Goal: Task Accomplishment & Management: Manage account settings

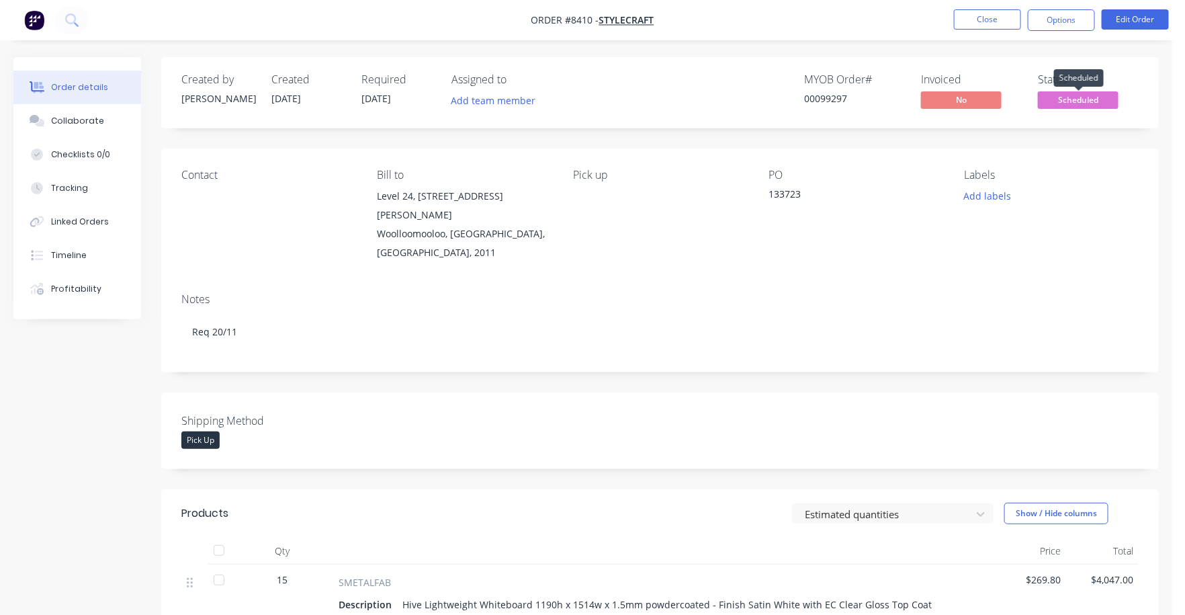
click at [1097, 97] on span "Scheduled" at bounding box center [1078, 99] width 81 height 17
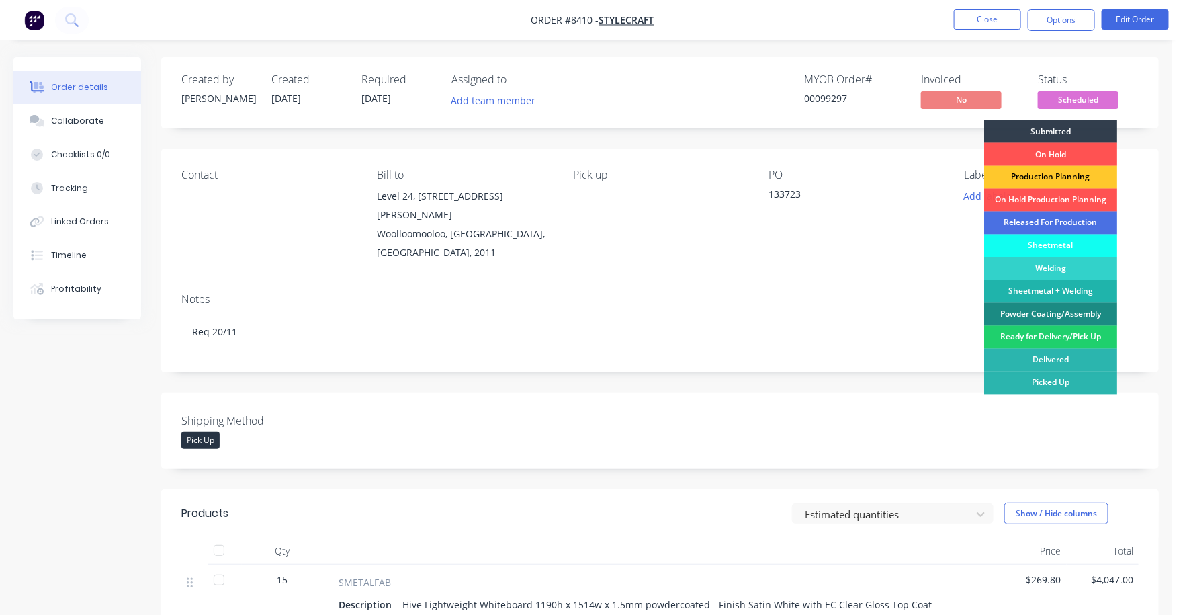
click at [1089, 175] on div "Production Planning" at bounding box center [1050, 177] width 133 height 23
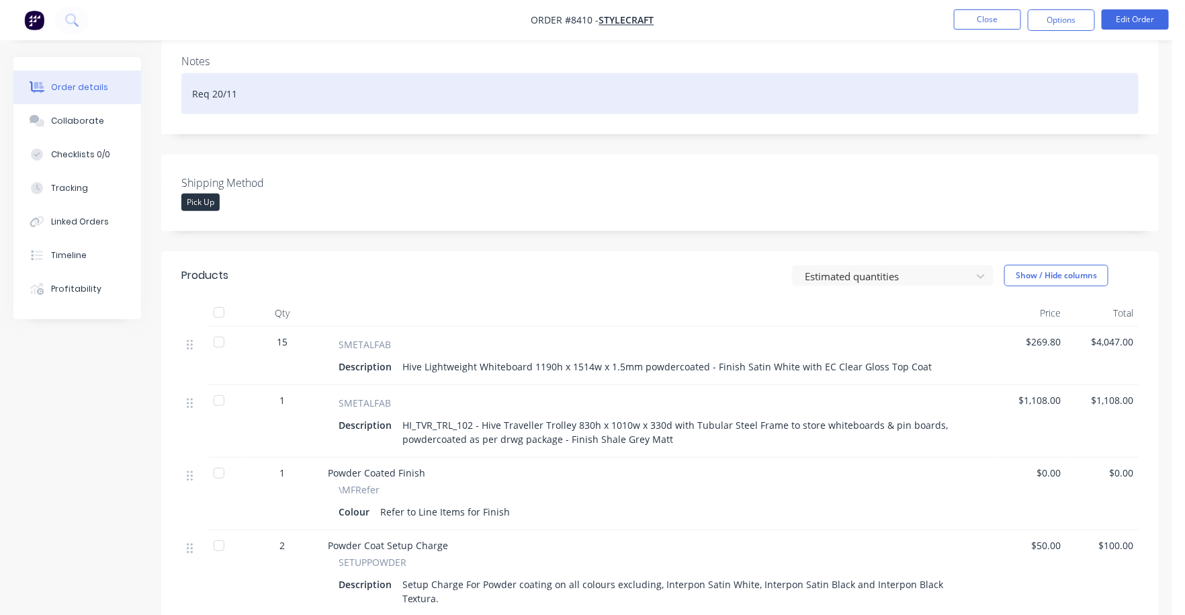
scroll to position [252, 0]
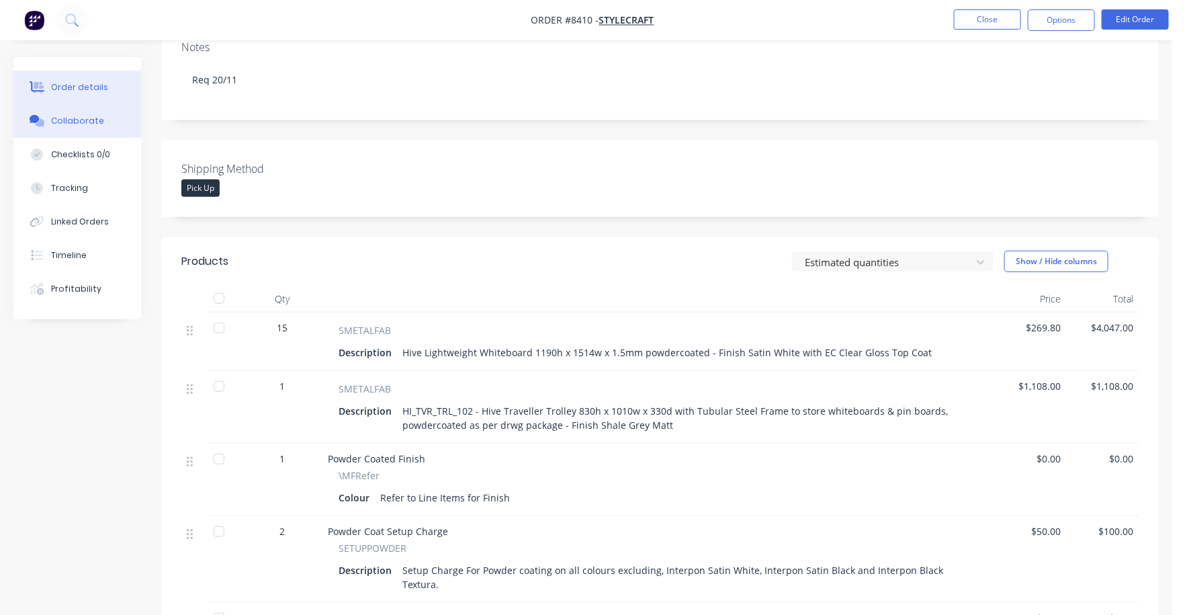
click at [85, 119] on div "Collaborate" at bounding box center [77, 121] width 53 height 12
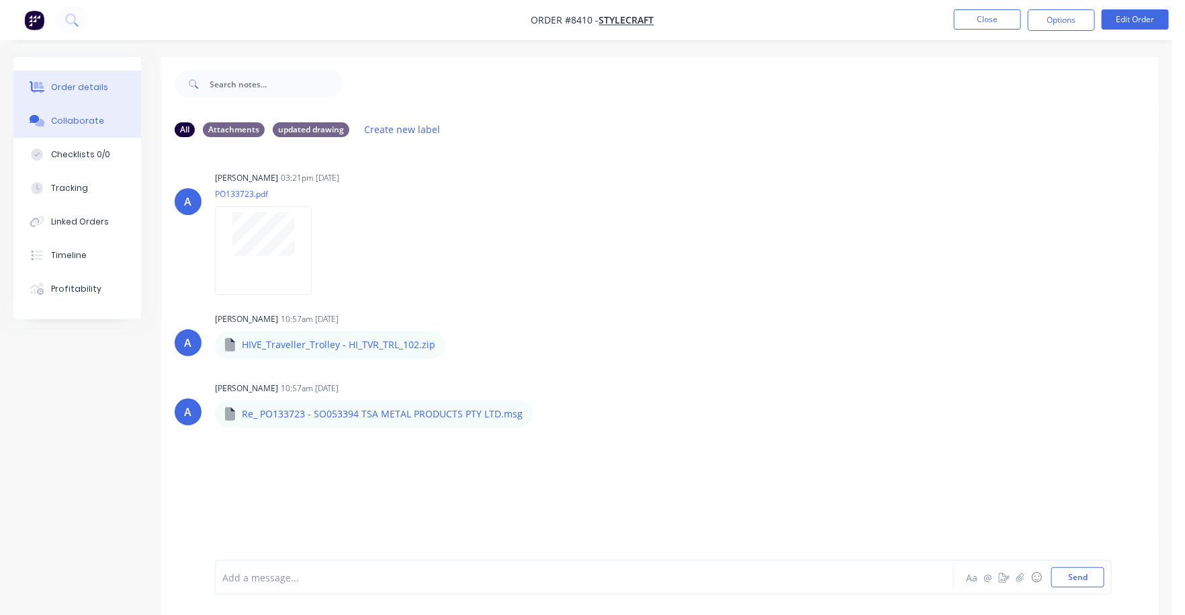
click at [83, 86] on div "Order details" at bounding box center [79, 87] width 57 height 12
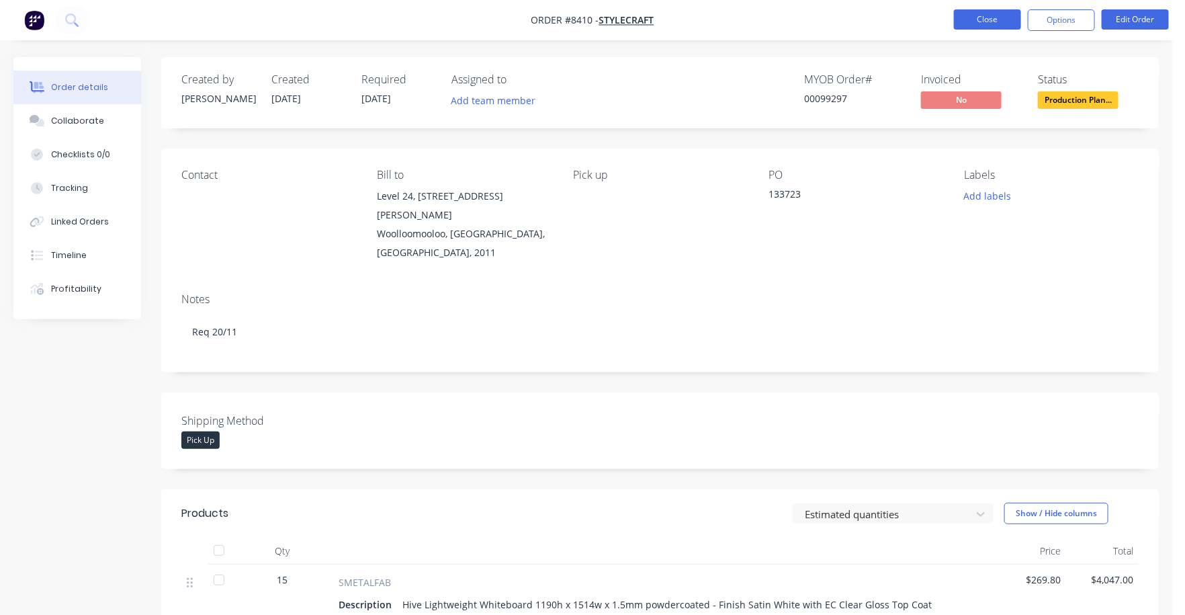
click at [986, 18] on button "Close" at bounding box center [987, 19] width 67 height 20
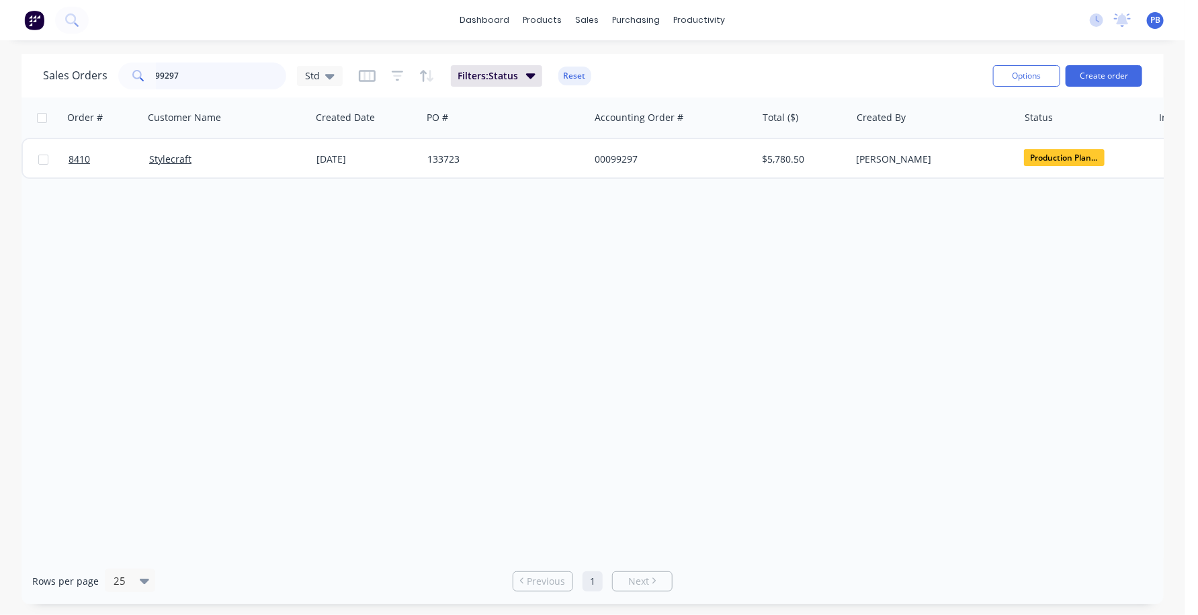
click at [196, 71] on input "99297" at bounding box center [221, 75] width 131 height 27
type input "8413"
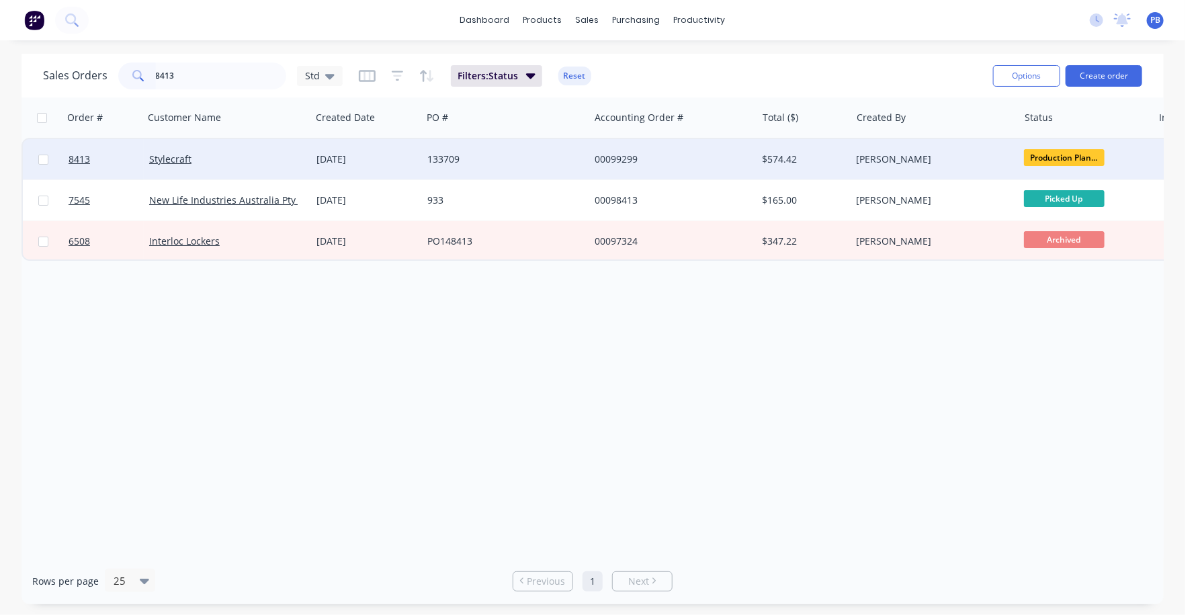
click at [636, 157] on div "00099299" at bounding box center [669, 159] width 149 height 13
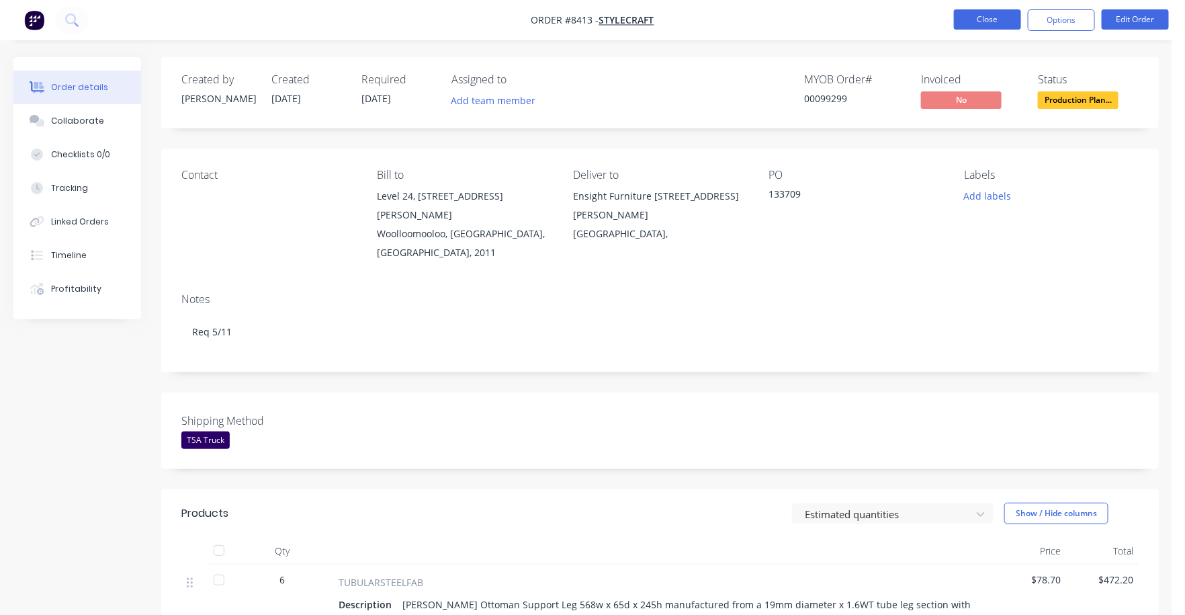
click at [1006, 21] on button "Close" at bounding box center [987, 19] width 67 height 20
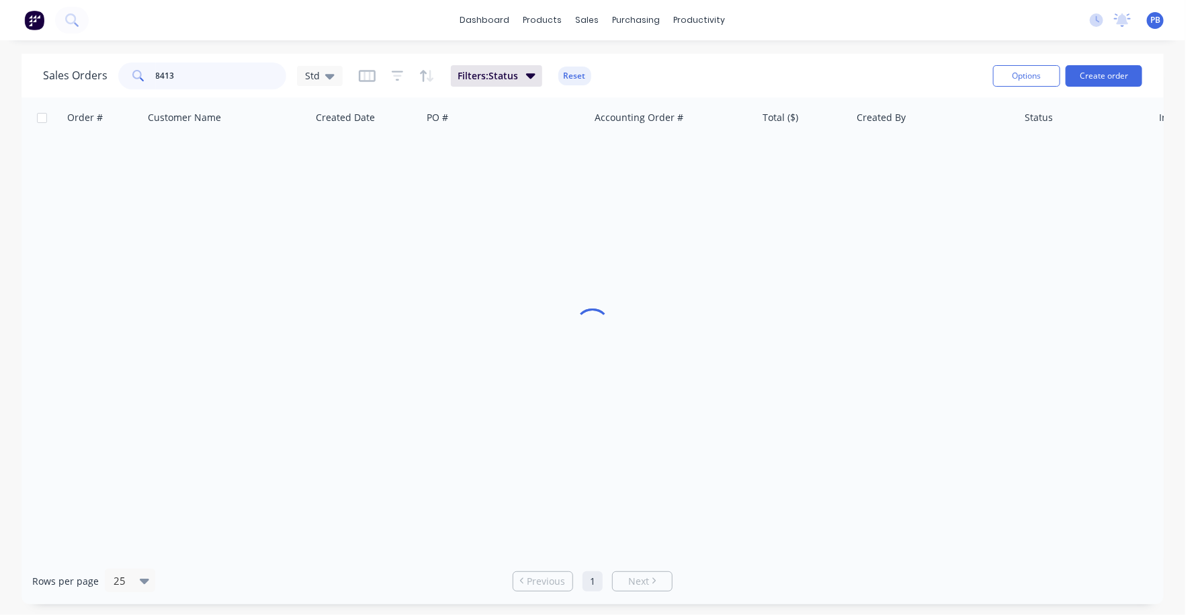
drag, startPoint x: 214, startPoint y: 79, endPoint x: 99, endPoint y: 65, distance: 115.1
click at [99, 65] on div "Sales Orders 8413 Std" at bounding box center [193, 75] width 300 height 27
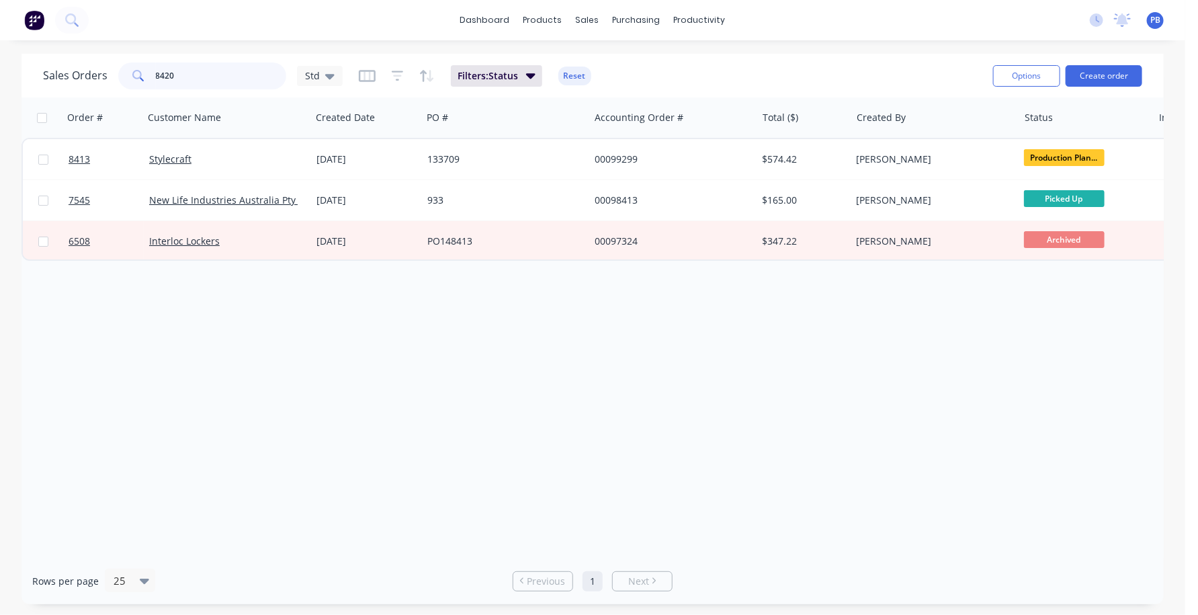
type input "8420"
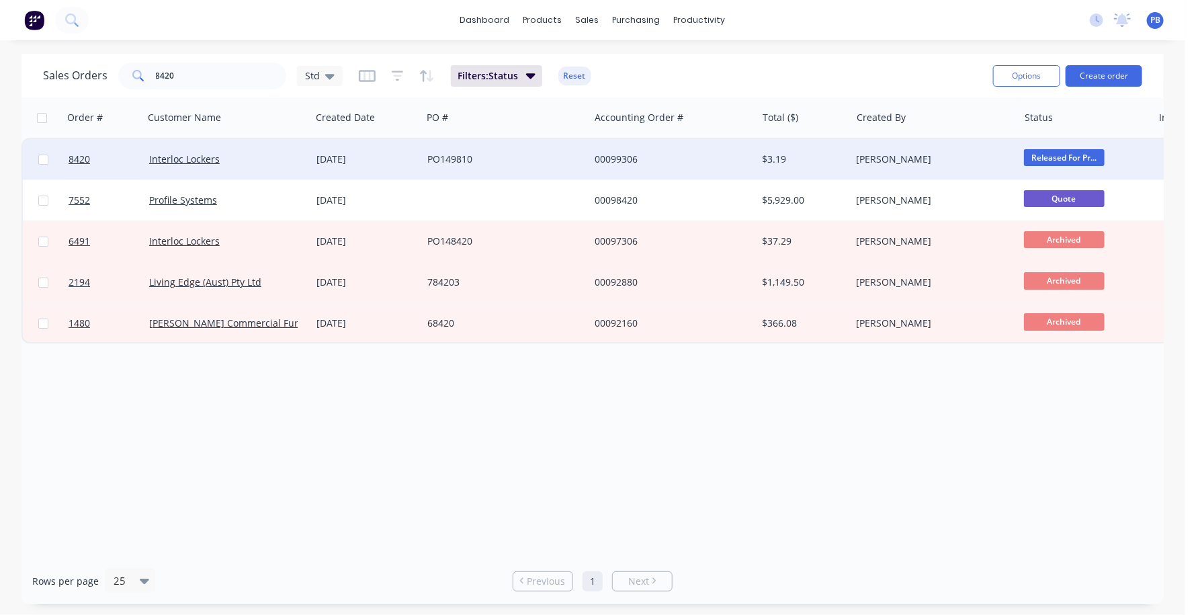
click at [613, 153] on div "00099306" at bounding box center [672, 159] width 167 height 40
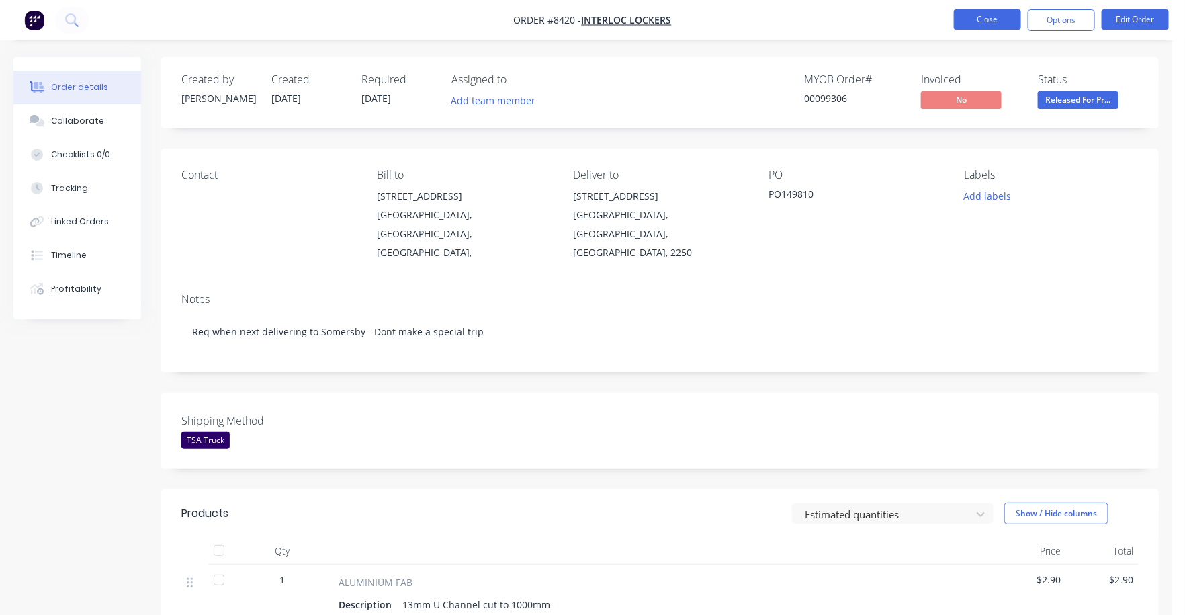
click at [985, 19] on button "Close" at bounding box center [987, 19] width 67 height 20
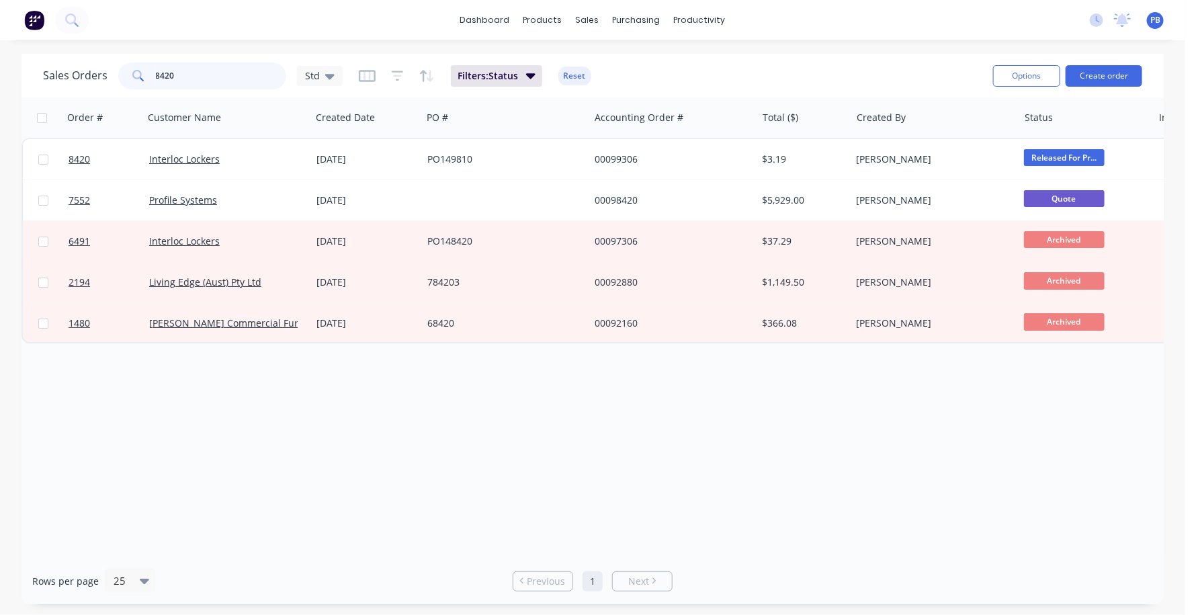
drag, startPoint x: 175, startPoint y: 74, endPoint x: 130, endPoint y: 73, distance: 44.4
click at [130, 73] on div "8420" at bounding box center [202, 75] width 168 height 27
type input "8421"
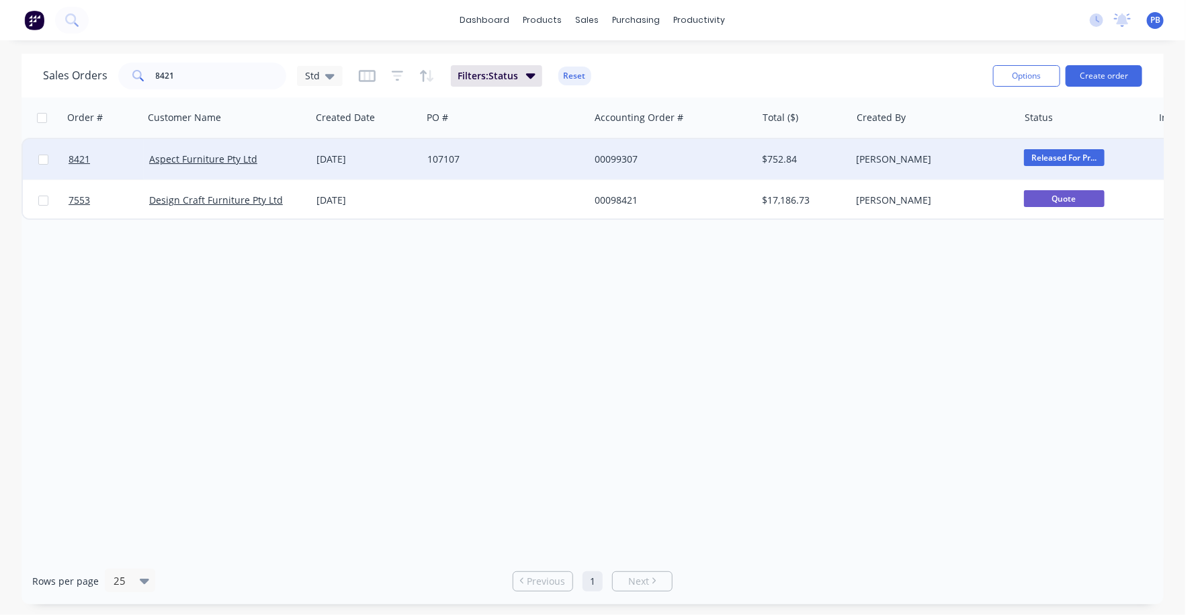
click at [622, 161] on div "00099307" at bounding box center [669, 159] width 149 height 13
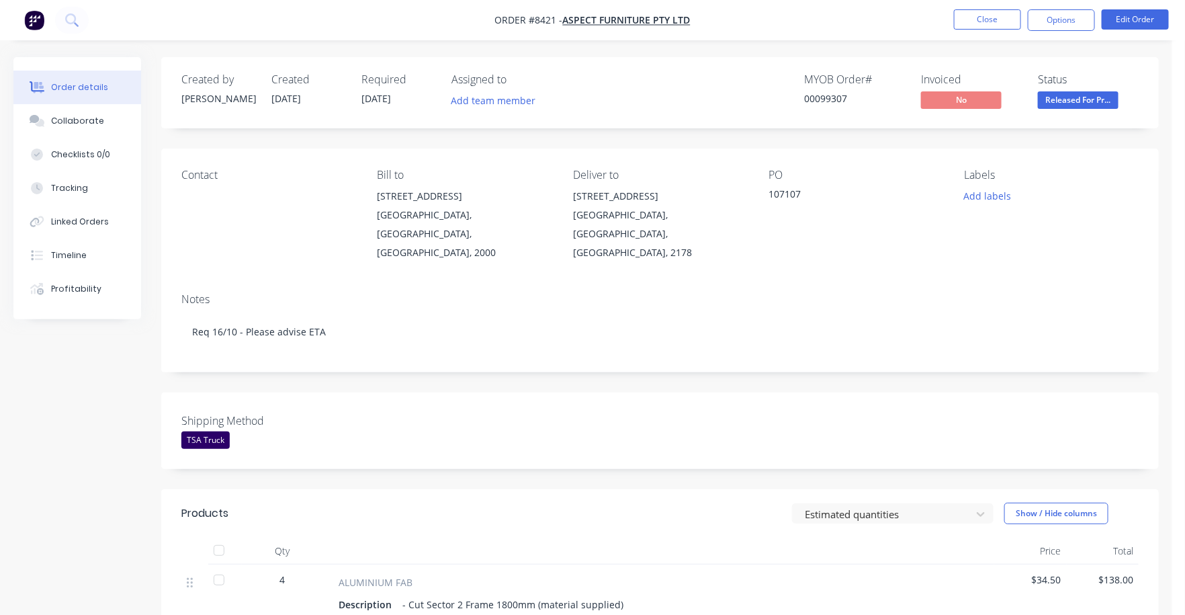
click at [1013, 3] on nav "Order #8421 - Aspect Furniture Pty Ltd Close Options Edit Order" at bounding box center [592, 20] width 1185 height 40
click at [997, 22] on button "Close" at bounding box center [987, 19] width 67 height 20
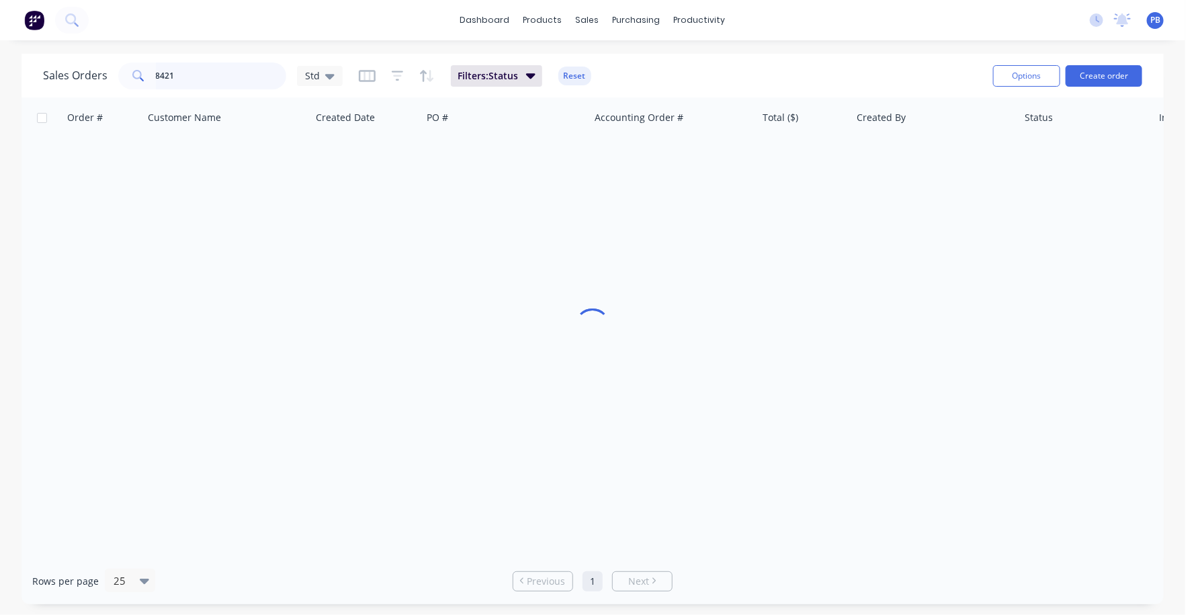
drag, startPoint x: 192, startPoint y: 73, endPoint x: 130, endPoint y: 69, distance: 61.3
click at [131, 70] on div "8421" at bounding box center [202, 75] width 168 height 27
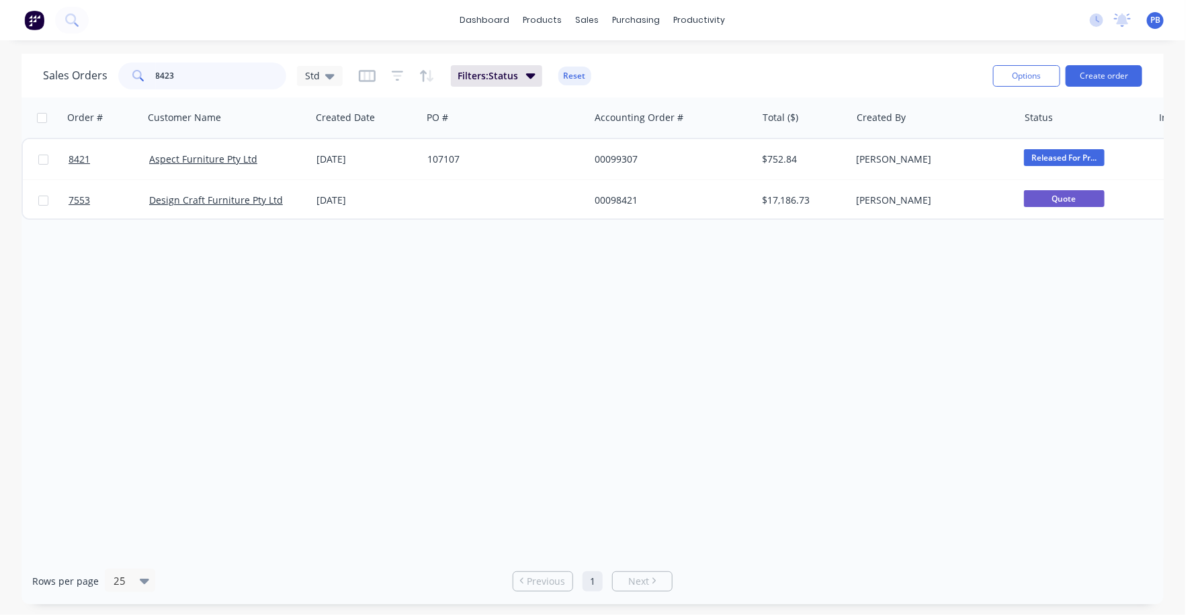
type input "8423"
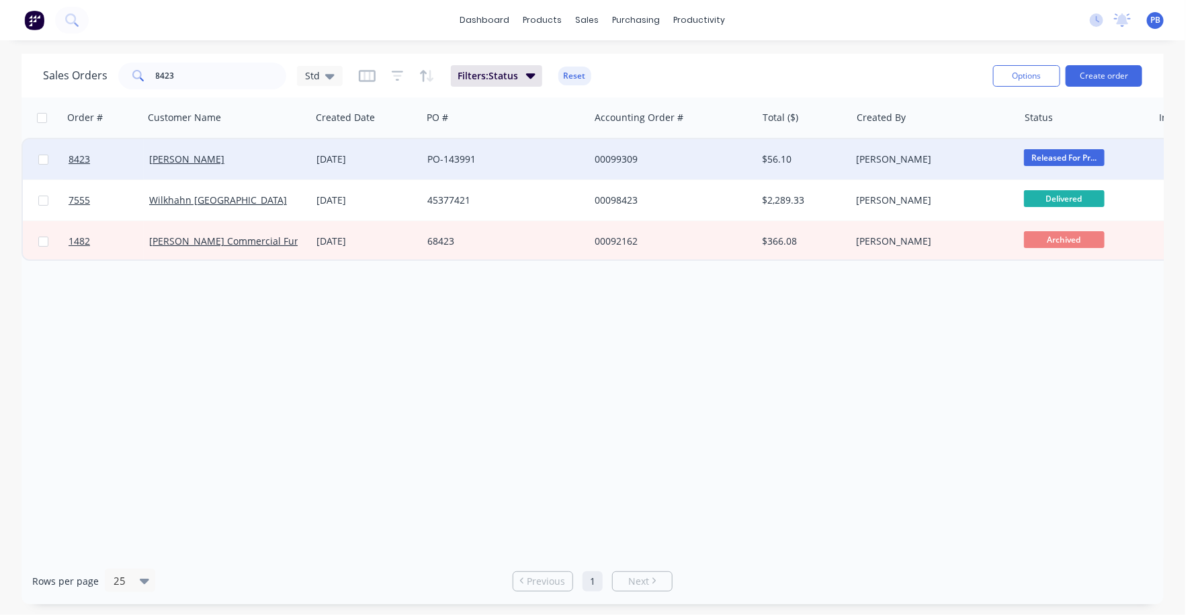
click at [616, 158] on div "00099309" at bounding box center [669, 159] width 149 height 13
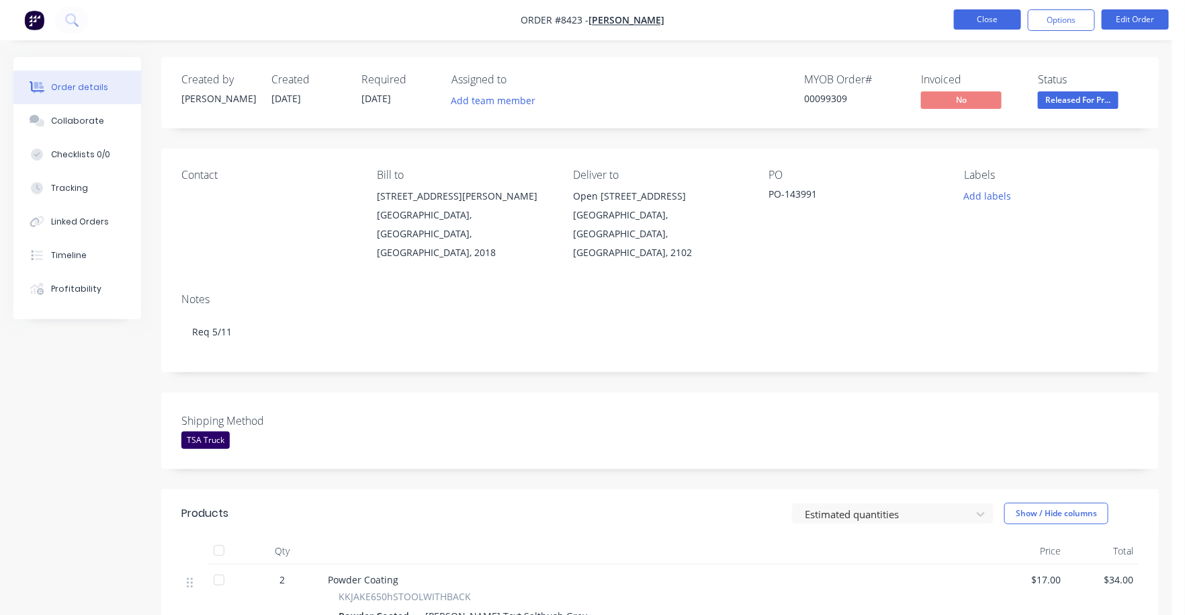
click at [977, 13] on button "Close" at bounding box center [987, 19] width 67 height 20
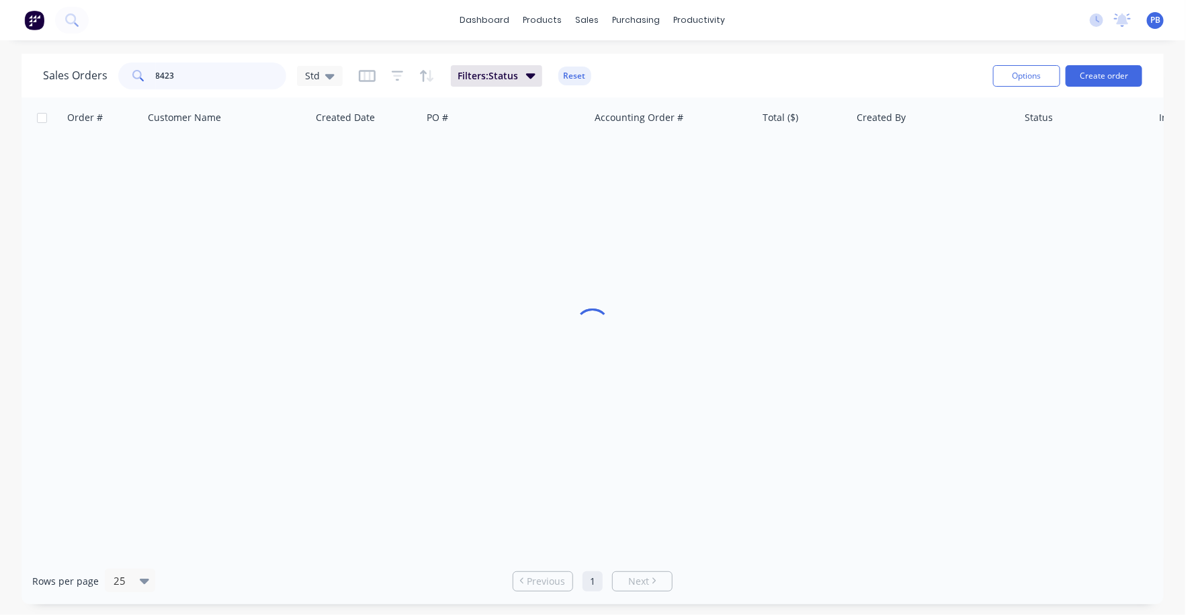
drag, startPoint x: 189, startPoint y: 76, endPoint x: 132, endPoint y: 68, distance: 58.3
click at [132, 68] on div "8423" at bounding box center [202, 75] width 168 height 27
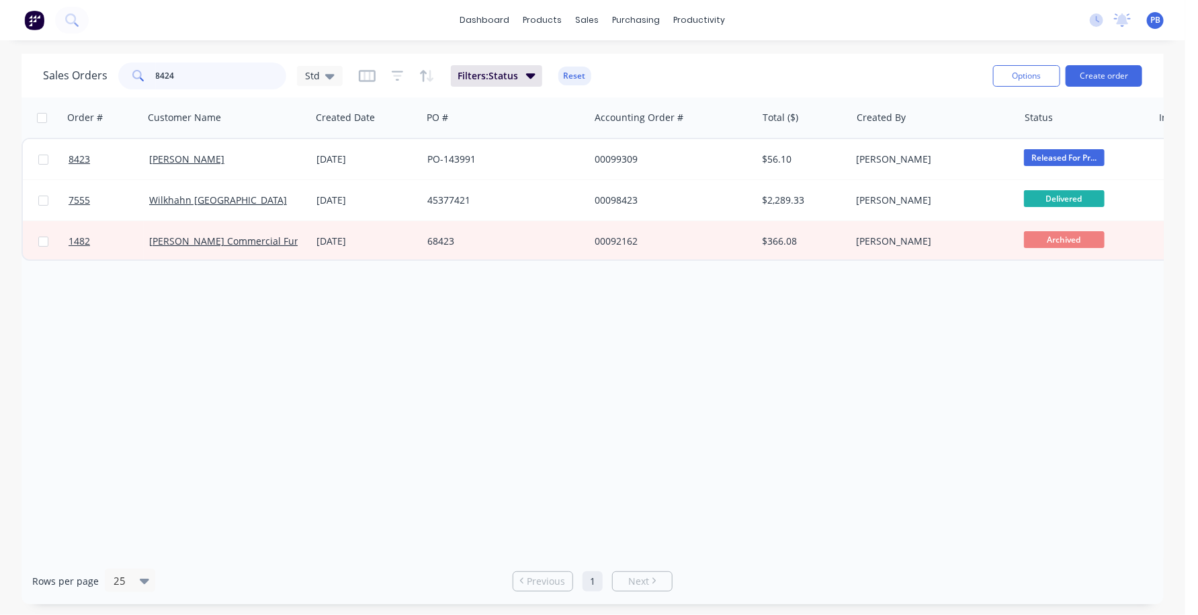
type input "8424"
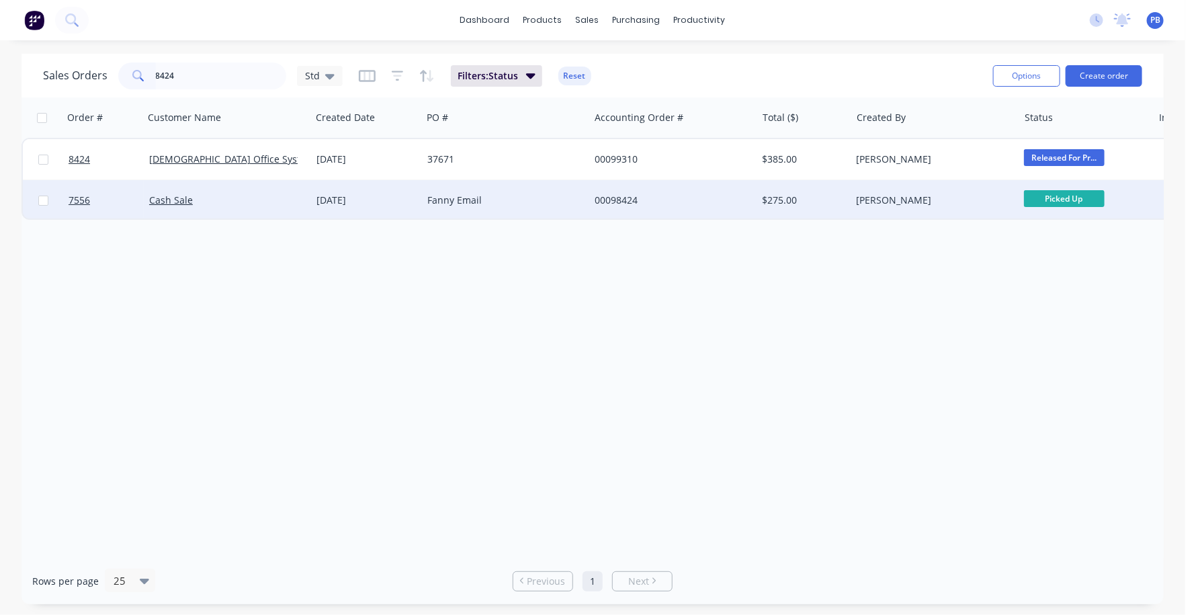
click at [618, 196] on div "00098424" at bounding box center [669, 200] width 149 height 13
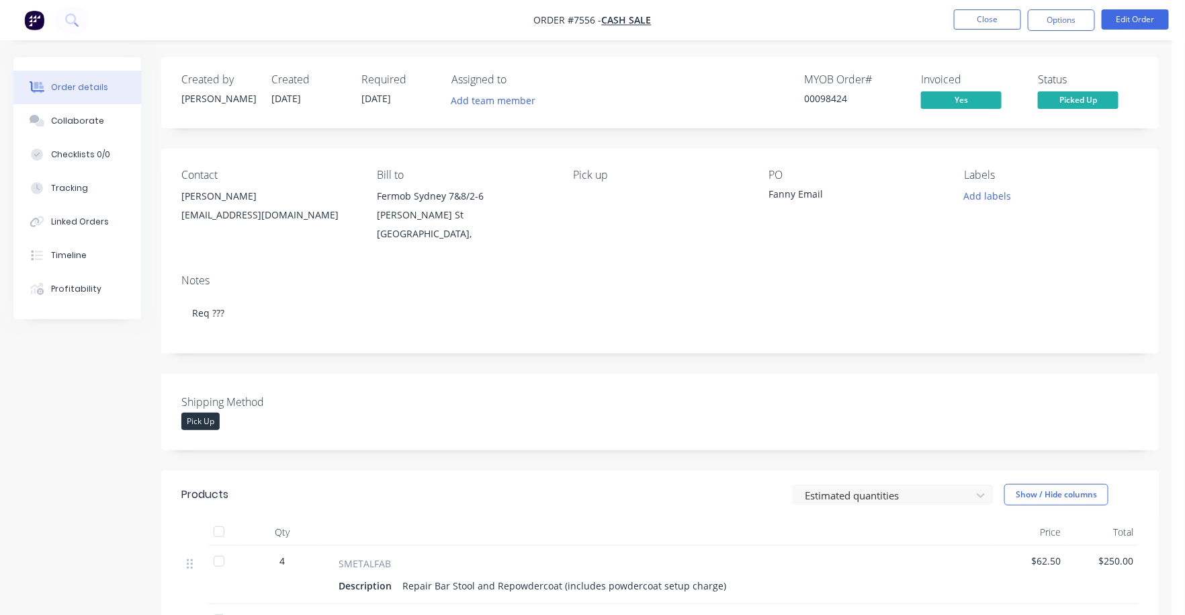
click at [998, 2] on nav "Order #7556 - Cash Sale Close Options Edit Order" at bounding box center [592, 20] width 1185 height 40
click at [992, 17] on button "Close" at bounding box center [987, 19] width 67 height 20
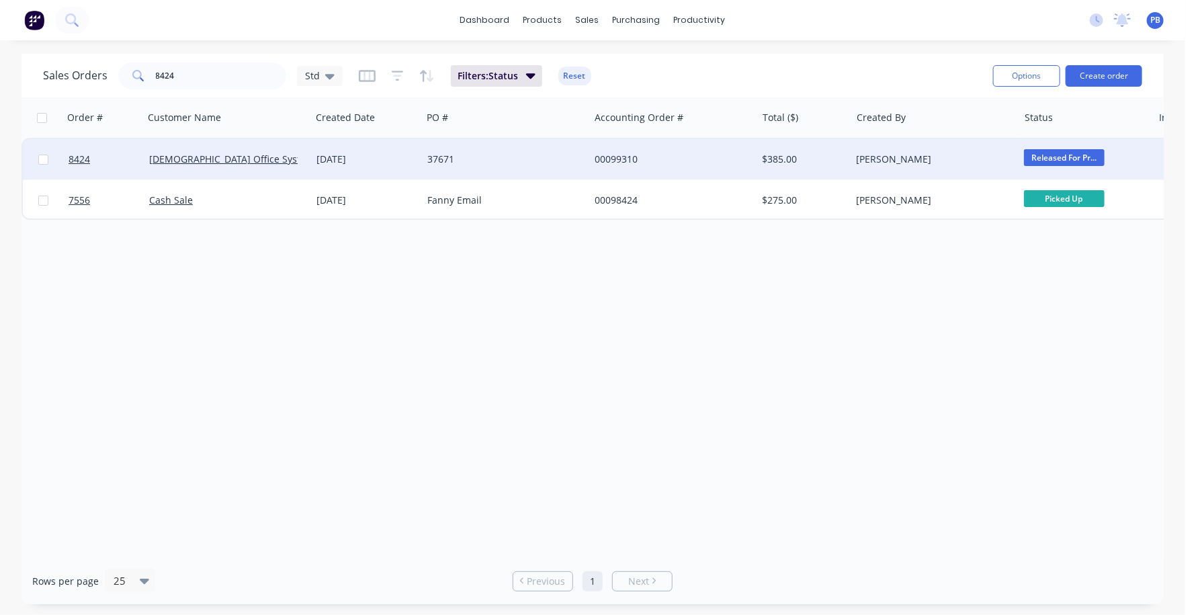
click at [624, 154] on div "00099310" at bounding box center [669, 159] width 149 height 13
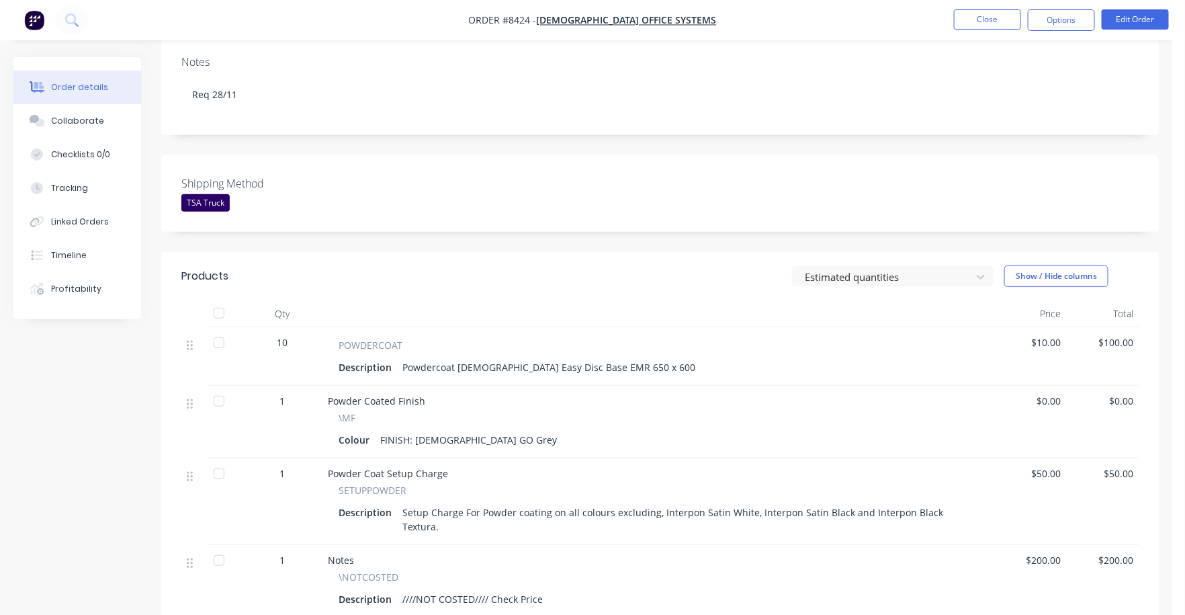
scroll to position [252, 0]
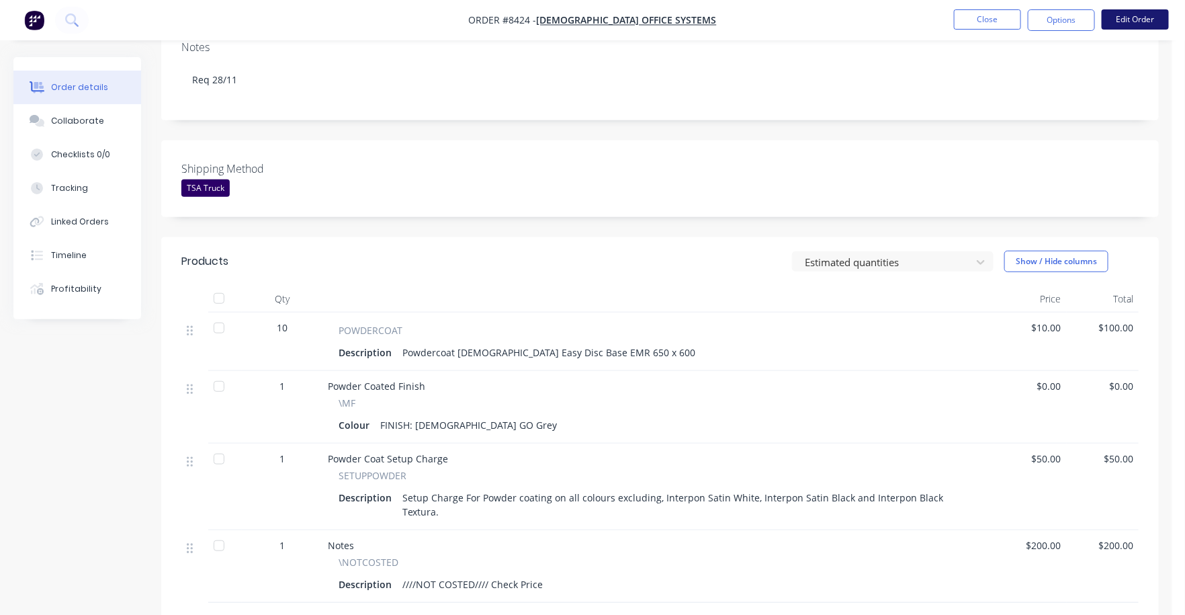
click at [1125, 22] on button "Edit Order" at bounding box center [1135, 19] width 67 height 20
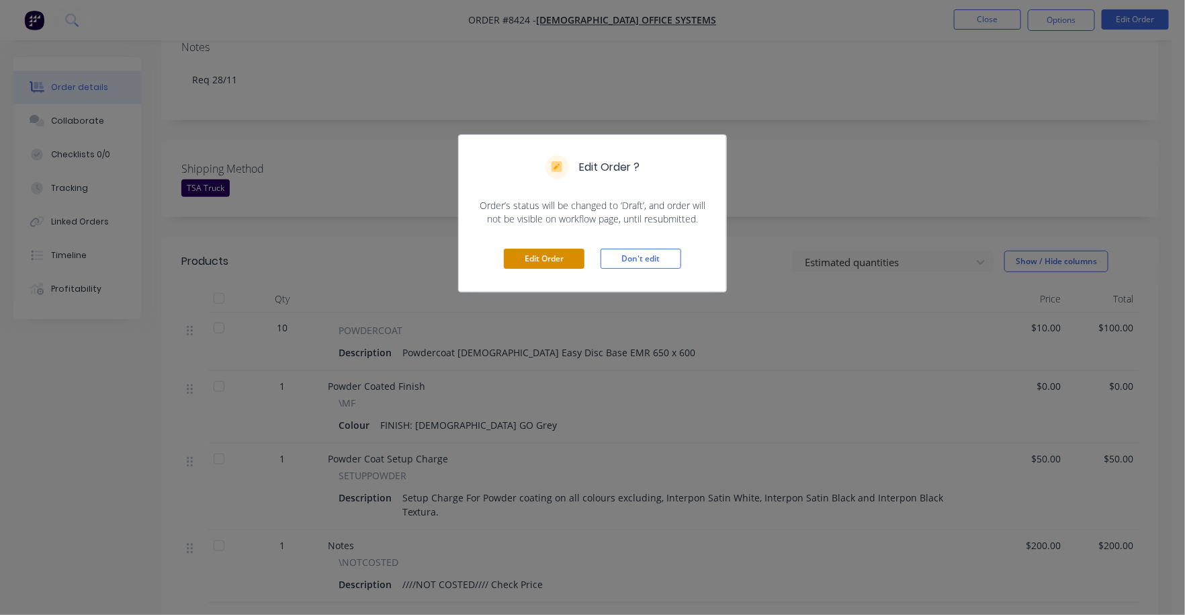
click at [563, 255] on button "Edit Order" at bounding box center [544, 259] width 81 height 20
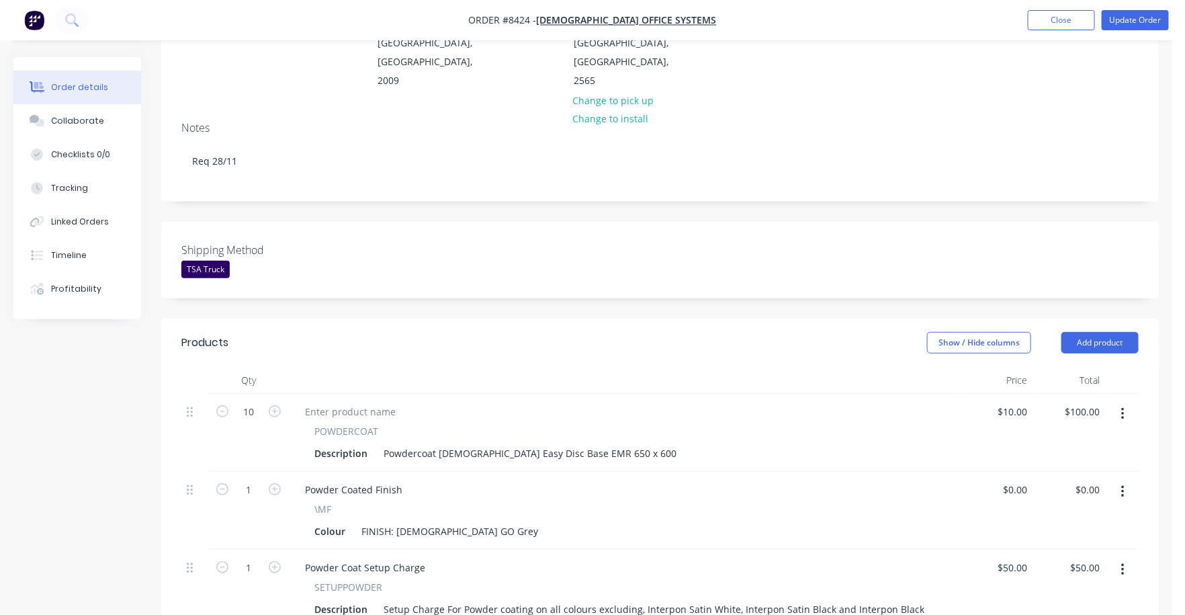
scroll to position [335, 0]
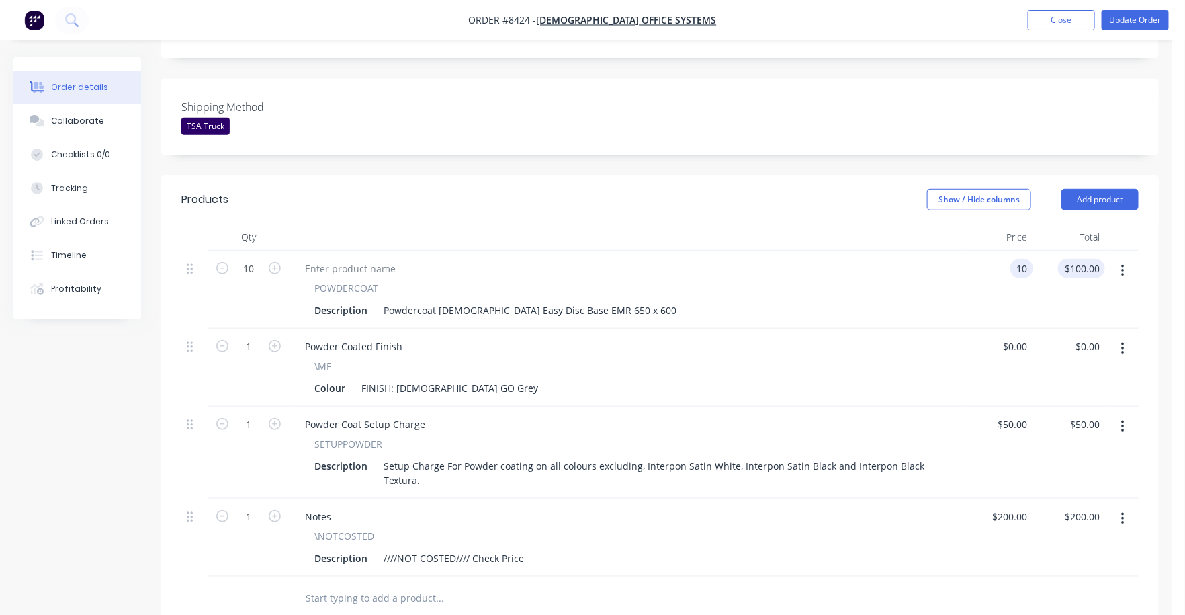
drag, startPoint x: 1020, startPoint y: 230, endPoint x: 1079, endPoint y: 230, distance: 59.1
click at [1022, 259] on input "10" at bounding box center [1024, 268] width 17 height 19
type input "$64.00"
type input "$640.00"
click at [908, 337] on div "Powder Coated Finish" at bounding box center [624, 346] width 661 height 19
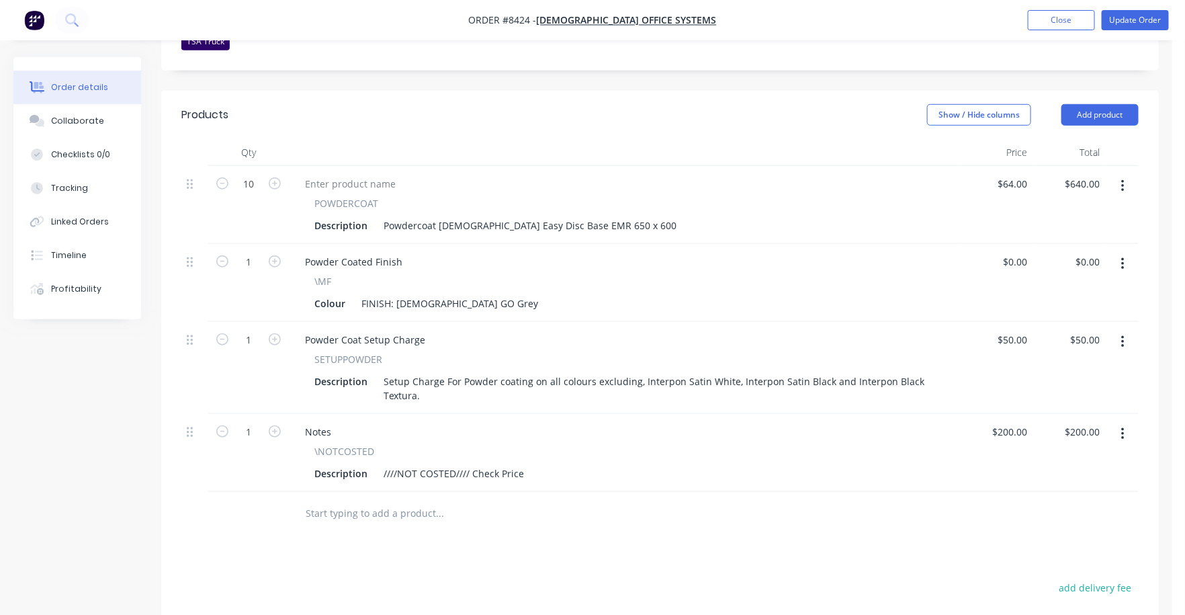
scroll to position [504, 0]
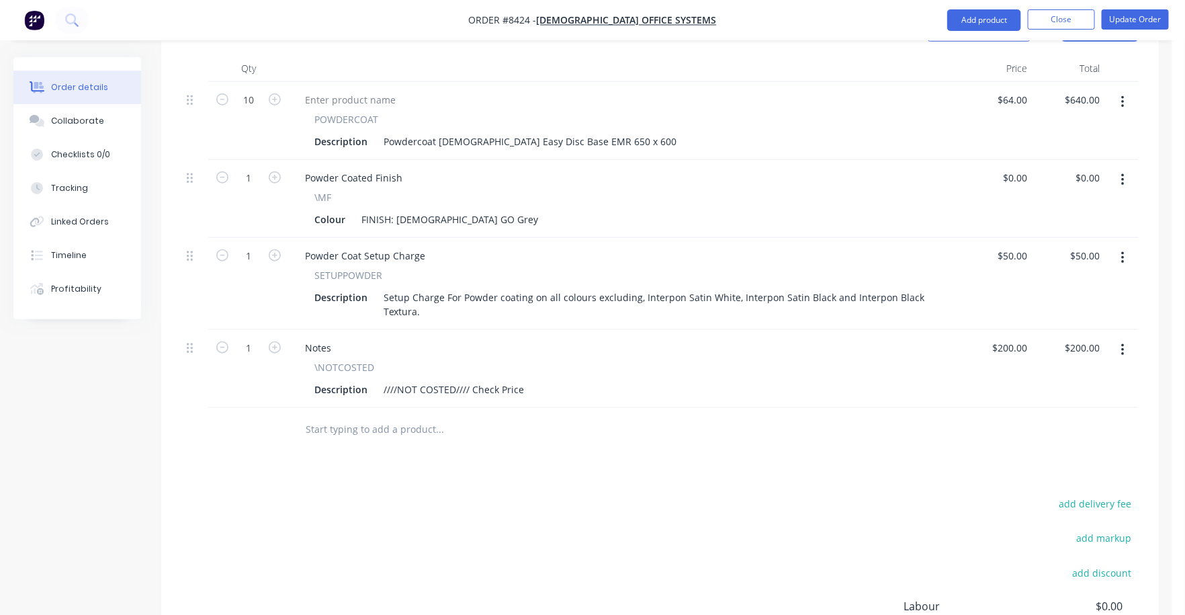
click at [1132, 338] on button "button" at bounding box center [1123, 350] width 32 height 24
click at [1061, 456] on div "Delete" at bounding box center [1074, 465] width 103 height 19
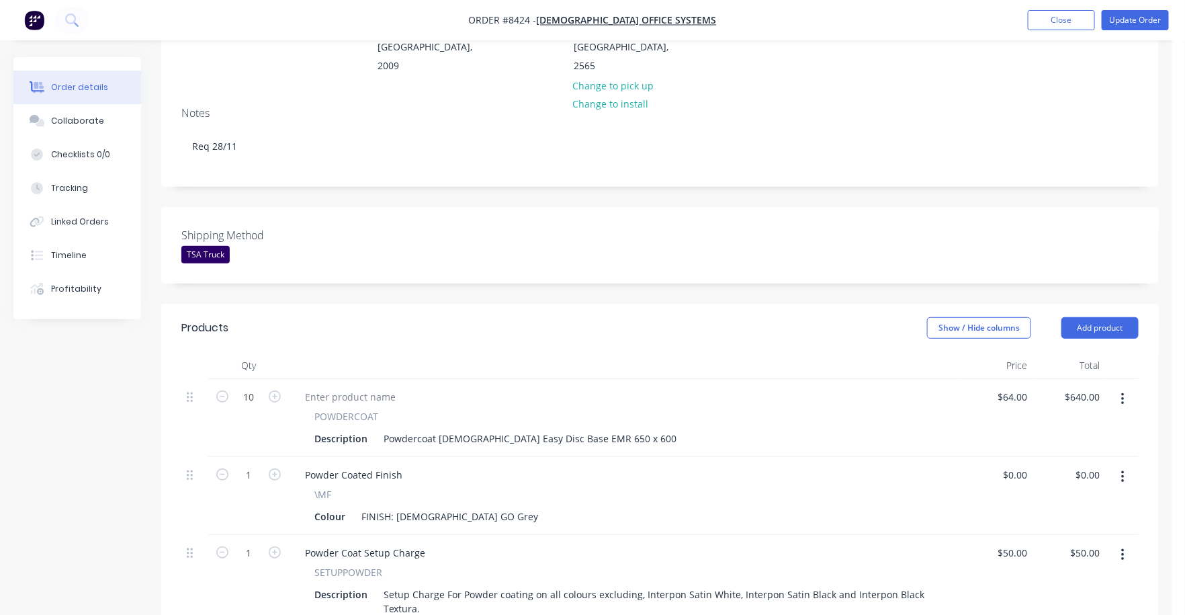
scroll to position [167, 0]
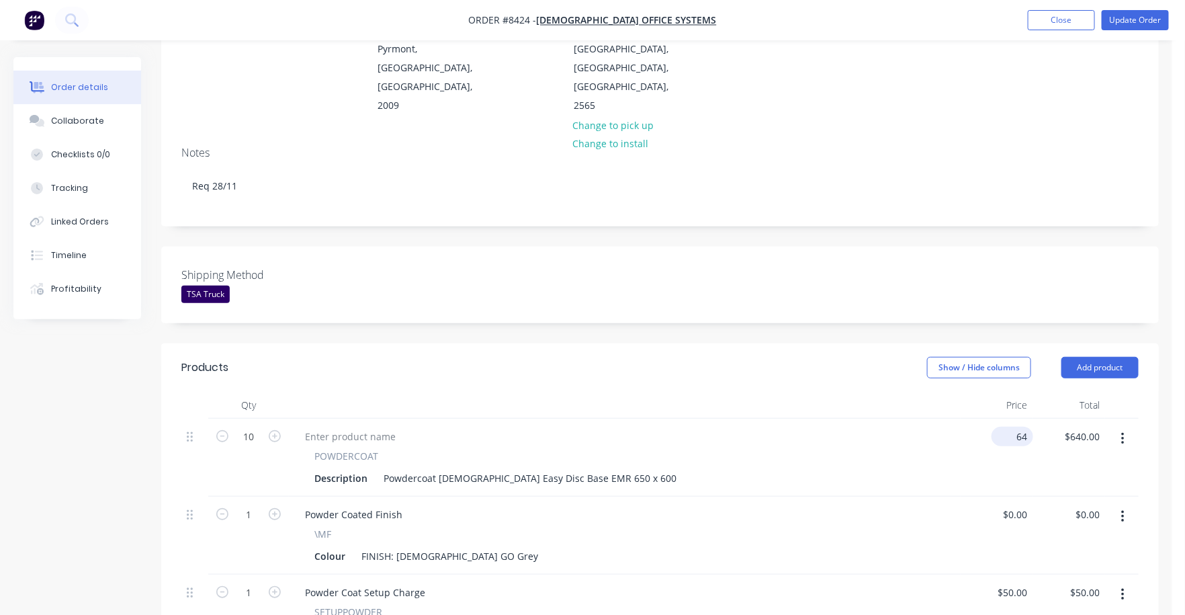
click at [1022, 427] on input "64" at bounding box center [1015, 436] width 36 height 19
type input "$62.00"
type input "$620.00"
click at [811, 456] on div "POWDERCOAT Description Powdercoat [DEMOGRAPHIC_DATA] Easy Disc Base EMR 650 x 6…" at bounding box center [625, 458] width 672 height 78
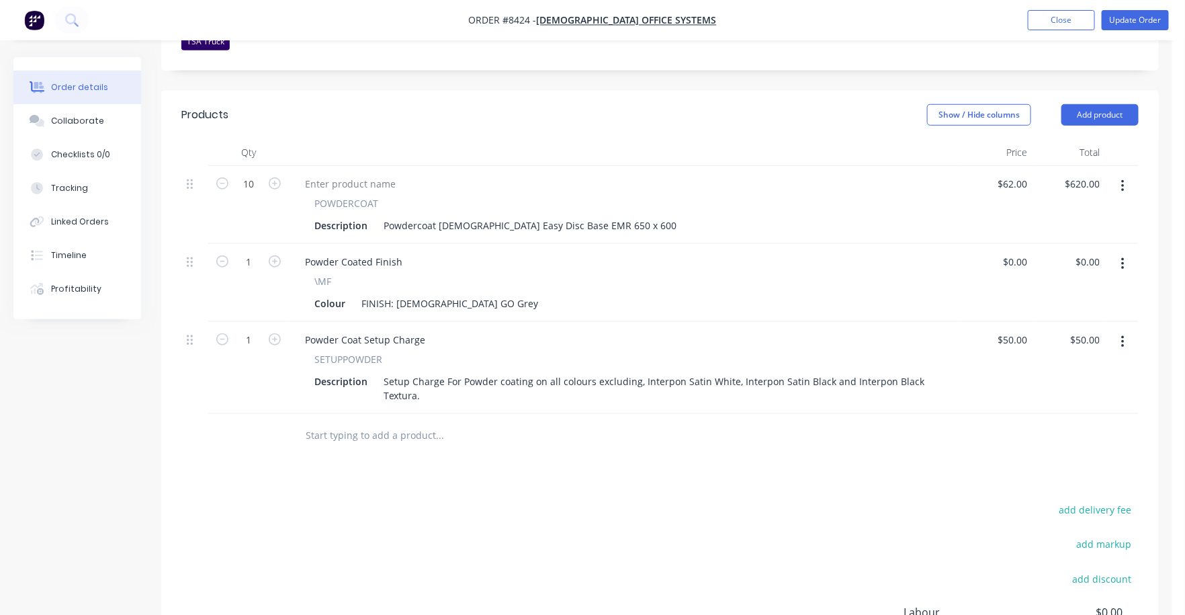
scroll to position [0, 0]
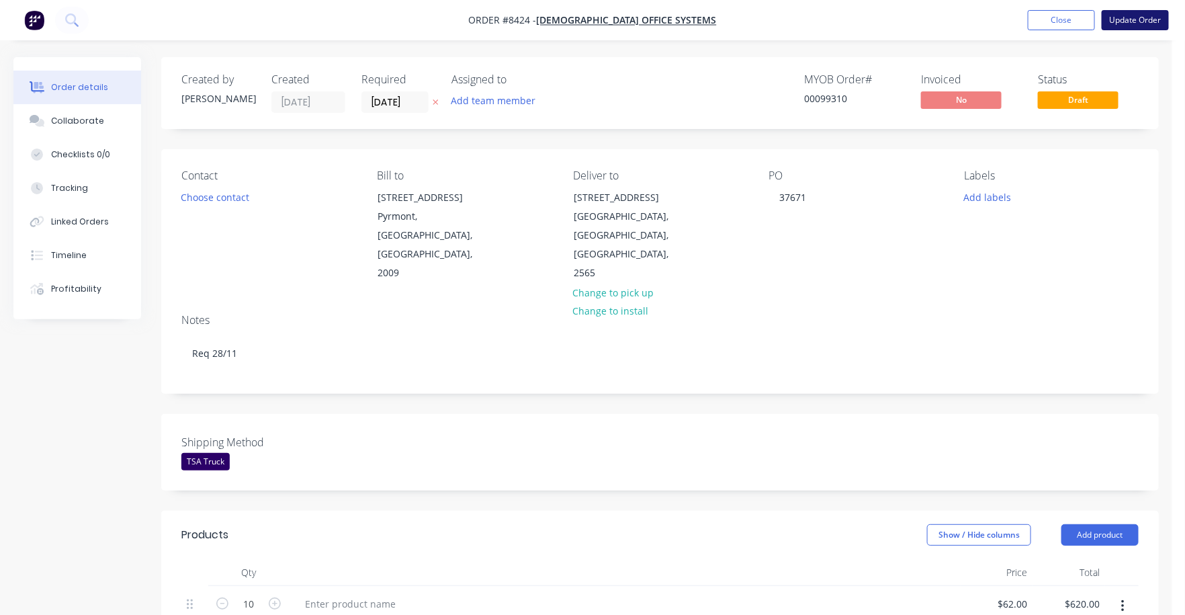
click at [1136, 12] on button "Update Order" at bounding box center [1135, 20] width 67 height 20
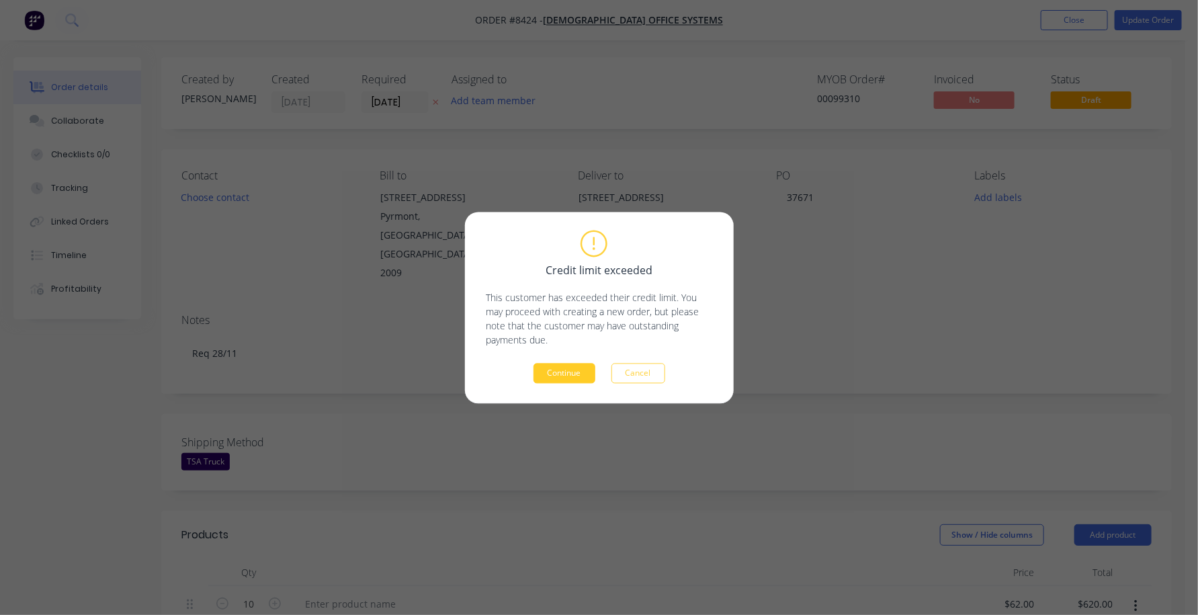
click at [558, 374] on button "Continue" at bounding box center [565, 373] width 62 height 20
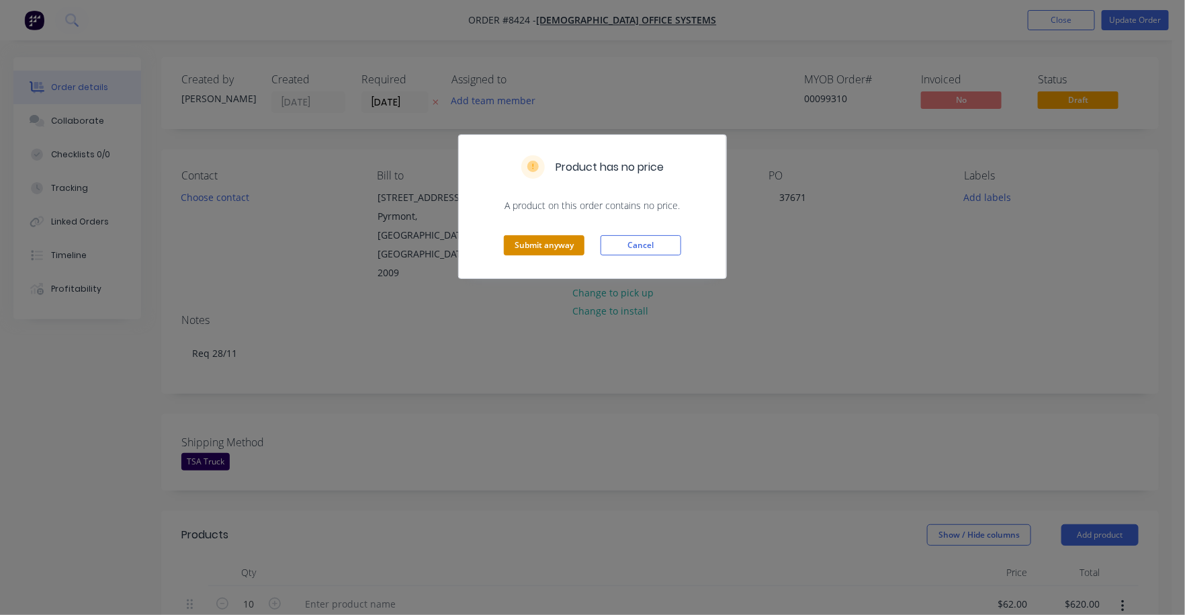
click at [533, 248] on button "Submit anyway" at bounding box center [544, 245] width 81 height 20
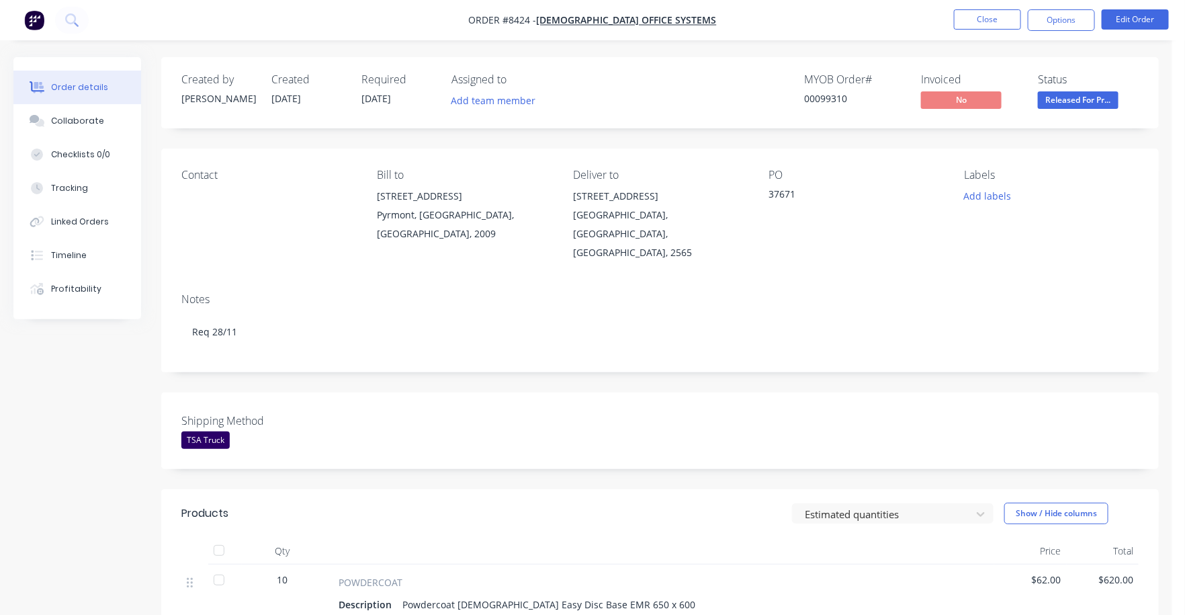
click at [1046, 573] on span "$62.00" at bounding box center [1031, 580] width 62 height 14
click at [1121, 28] on button "Edit Order" at bounding box center [1135, 19] width 67 height 20
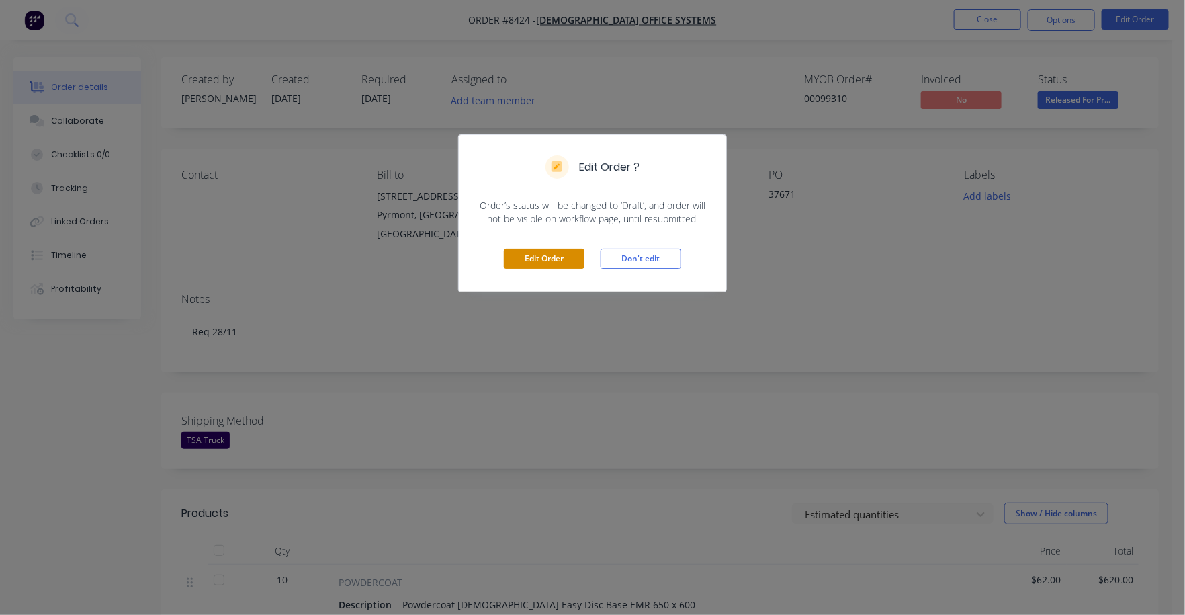
drag, startPoint x: 523, startPoint y: 259, endPoint x: 563, endPoint y: 250, distance: 40.6
click at [526, 259] on button "Edit Order" at bounding box center [544, 259] width 81 height 20
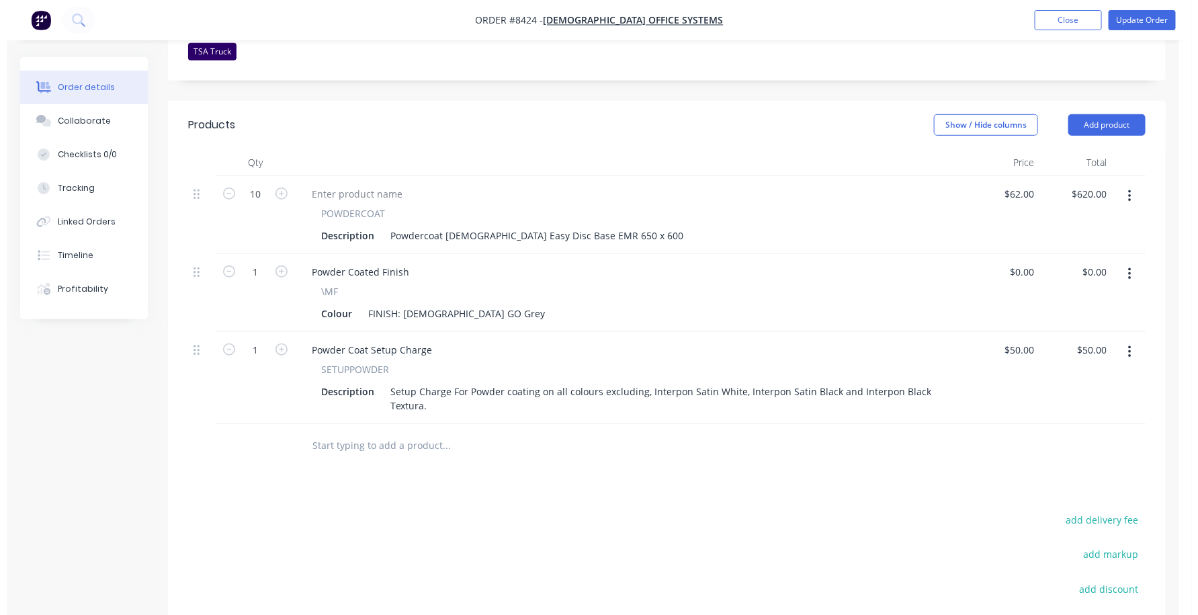
scroll to position [420, 0]
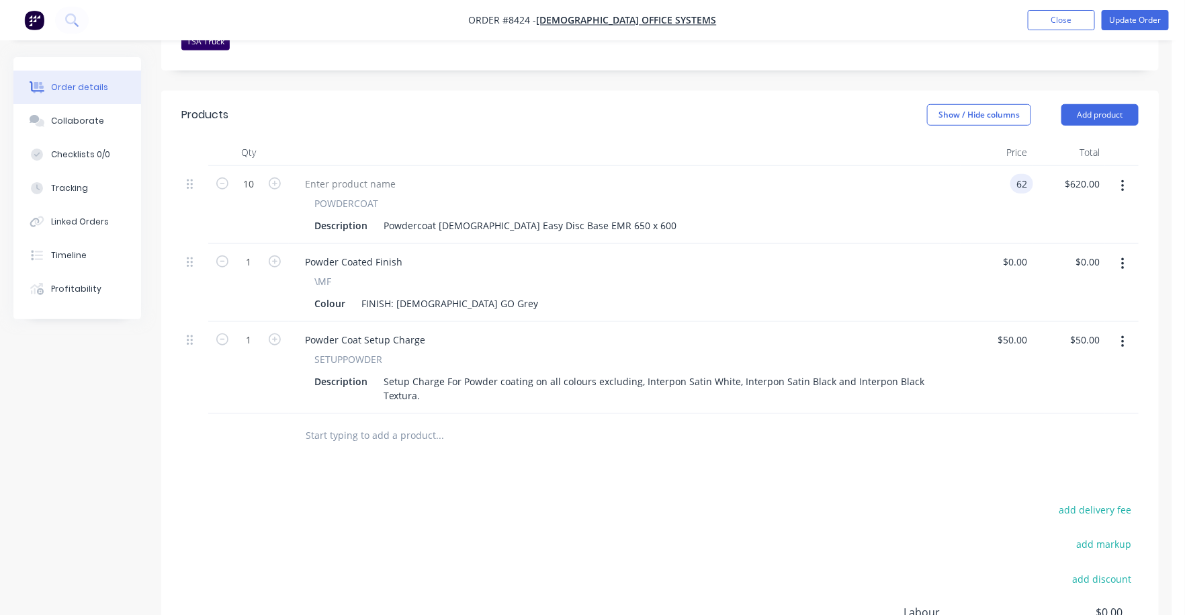
click at [1016, 174] on input "62" at bounding box center [1024, 183] width 17 height 19
type input "$65.00"
type input "$650.00"
click at [826, 196] on div "POWDERCOAT" at bounding box center [624, 203] width 621 height 14
click at [1171, 8] on nav "Order #8424 - [DEMOGRAPHIC_DATA] Office Systems Add product Close Update Order" at bounding box center [592, 20] width 1185 height 40
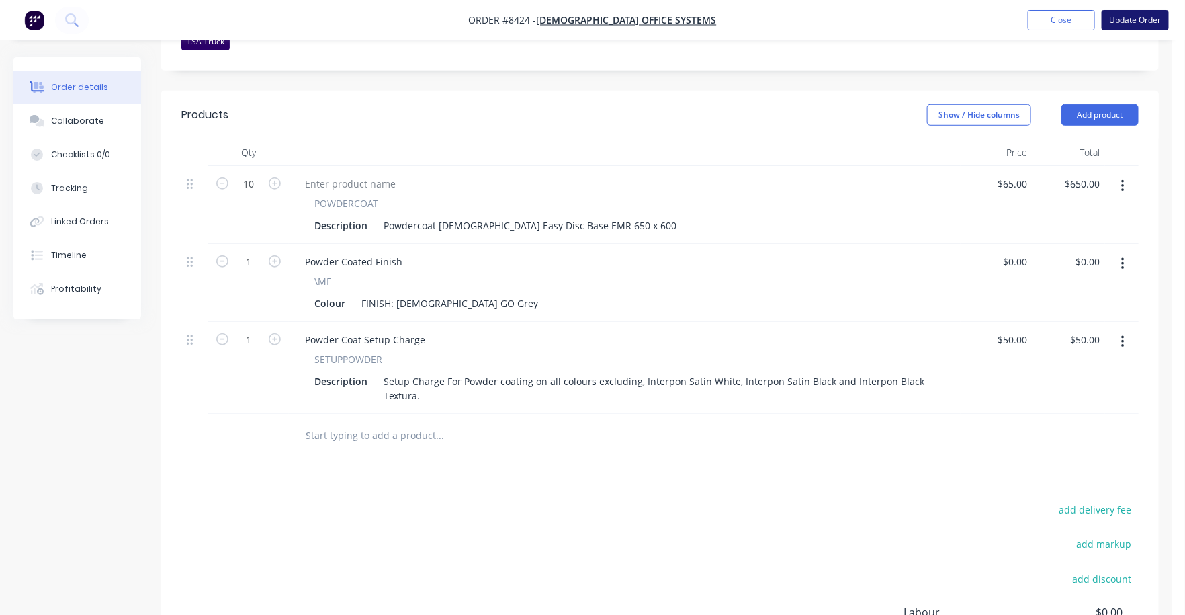
click at [1152, 19] on button "Update Order" at bounding box center [1135, 20] width 67 height 20
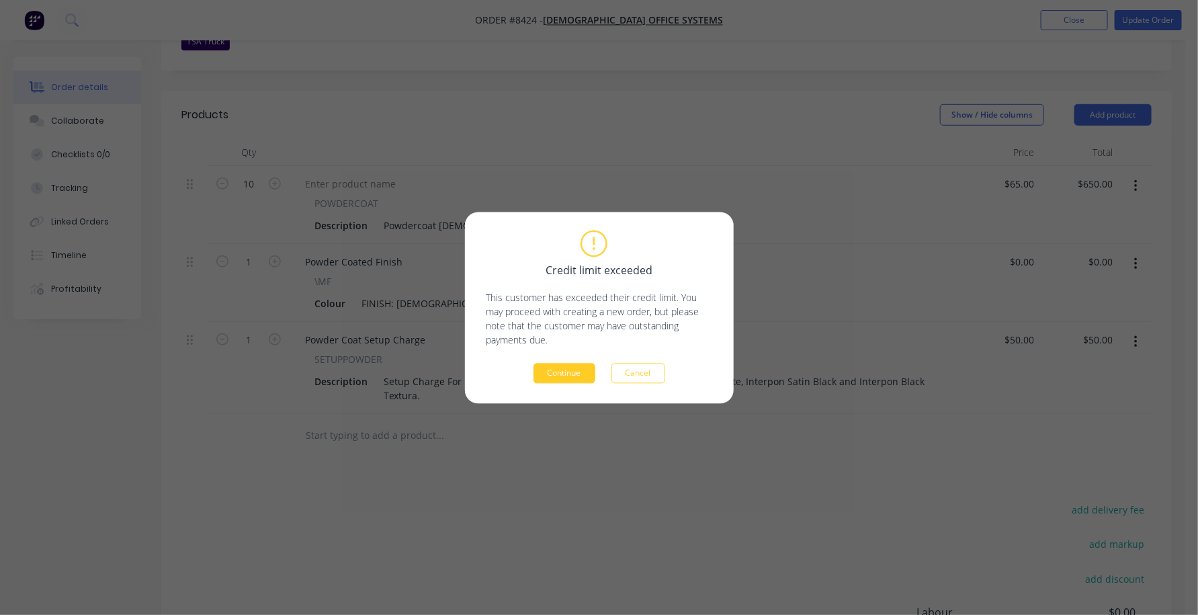
click at [574, 382] on button "Continue" at bounding box center [565, 373] width 62 height 20
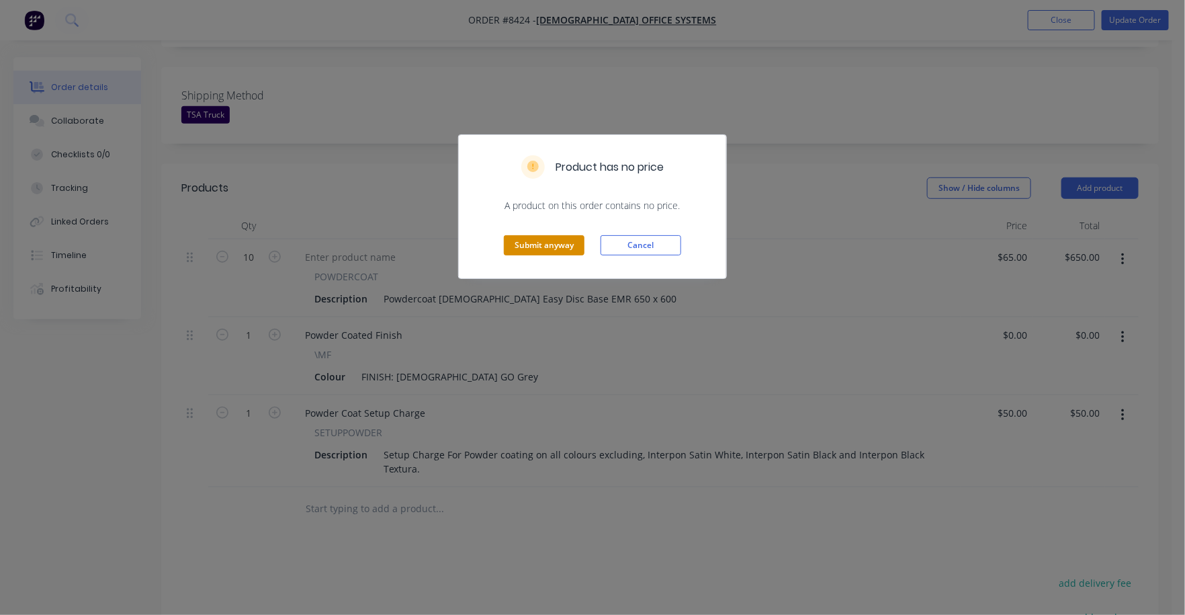
click at [544, 237] on button "Submit anyway" at bounding box center [544, 245] width 81 height 20
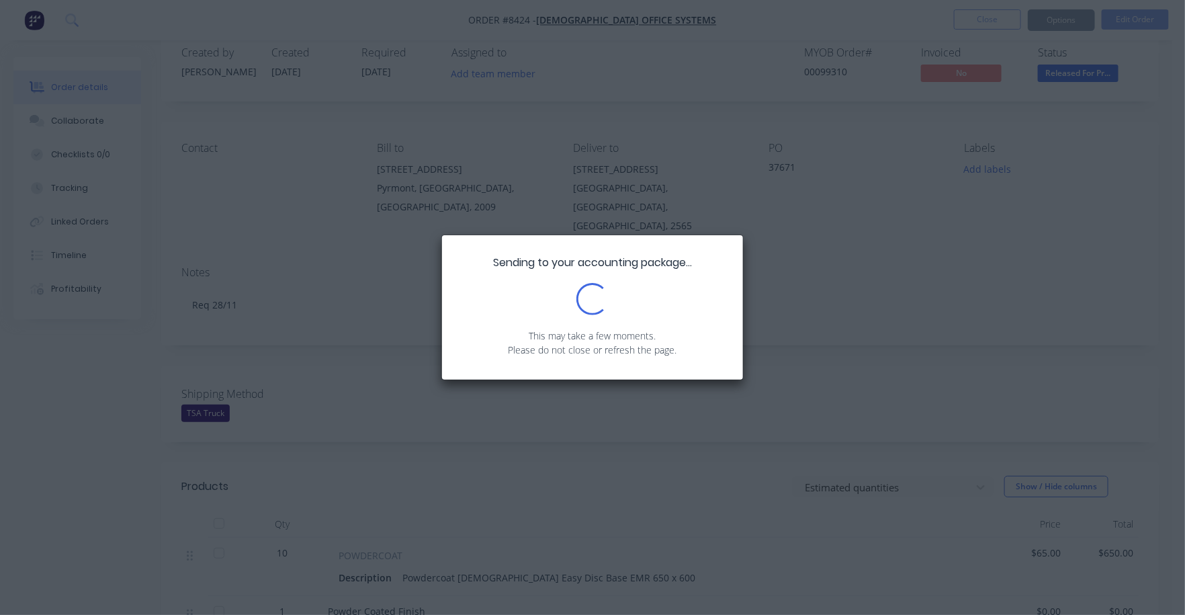
scroll to position [0, 0]
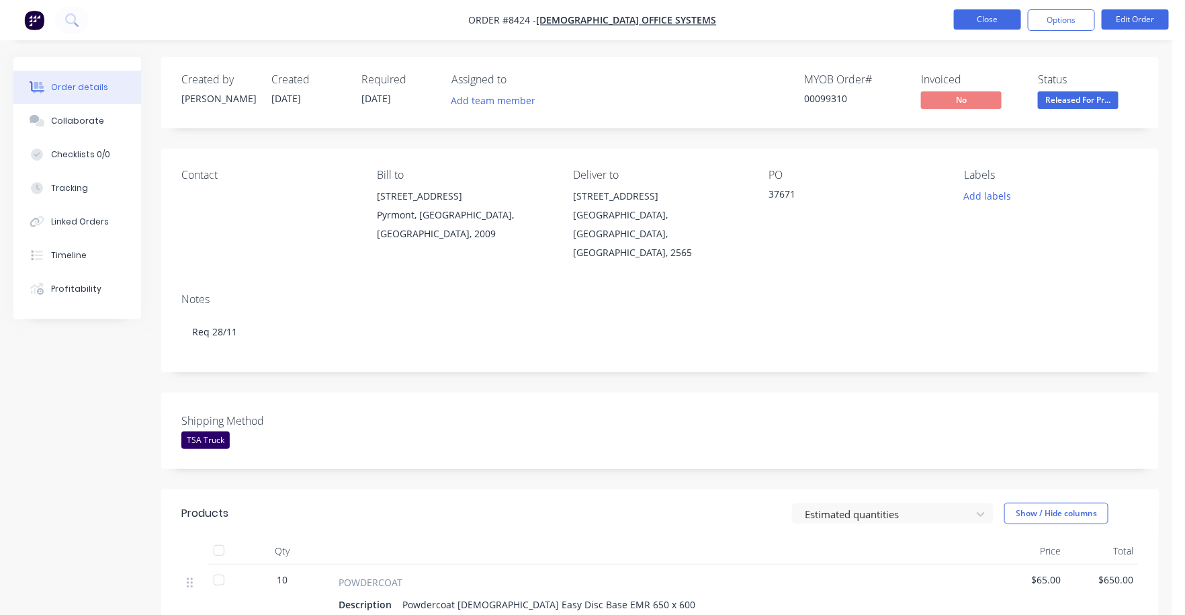
click at [984, 24] on button "Close" at bounding box center [987, 19] width 67 height 20
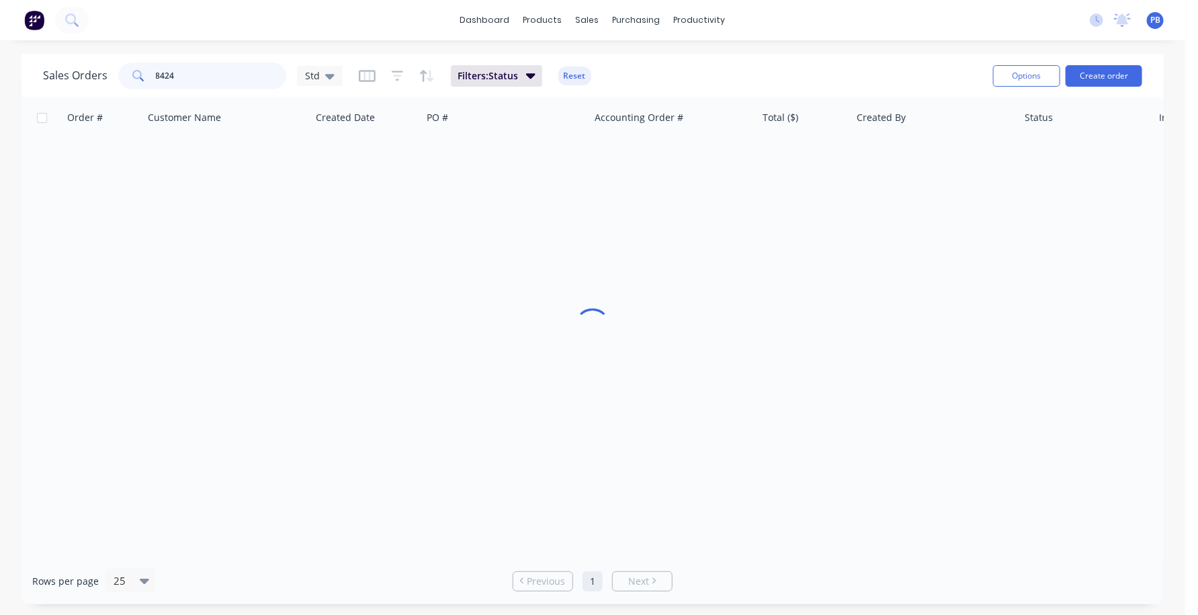
drag, startPoint x: 163, startPoint y: 71, endPoint x: 146, endPoint y: 69, distance: 17.6
click at [146, 69] on div "8424" at bounding box center [202, 75] width 168 height 27
click at [179, 73] on input "88308" at bounding box center [221, 75] width 131 height 27
click at [180, 73] on input "88308" at bounding box center [221, 75] width 131 height 27
type input "99308"
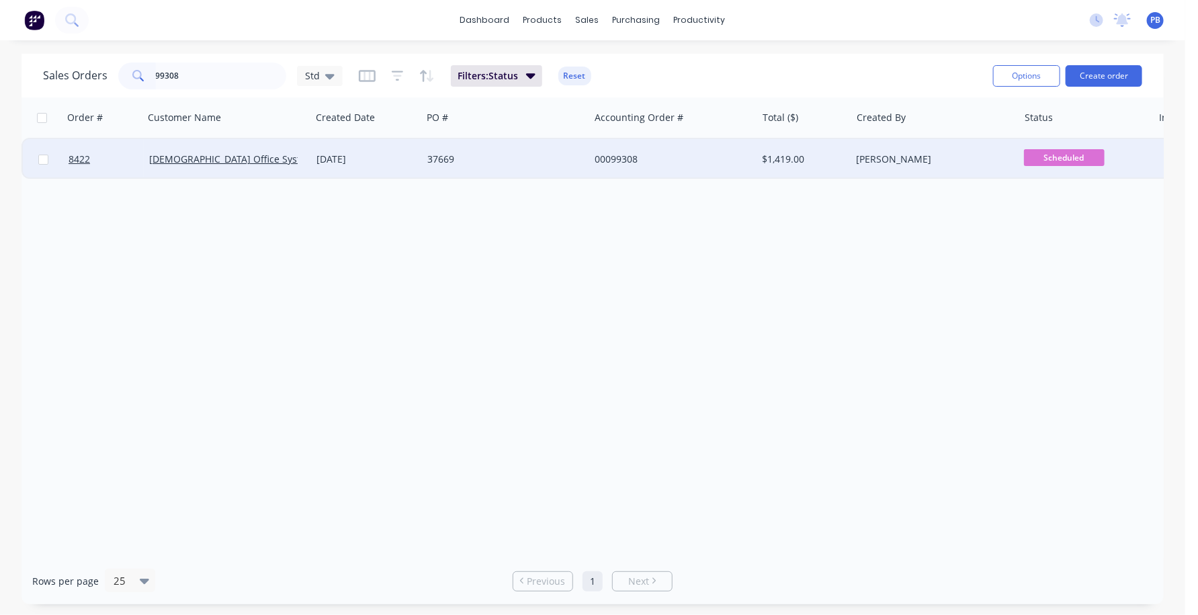
click at [628, 158] on div "00099308" at bounding box center [669, 159] width 149 height 13
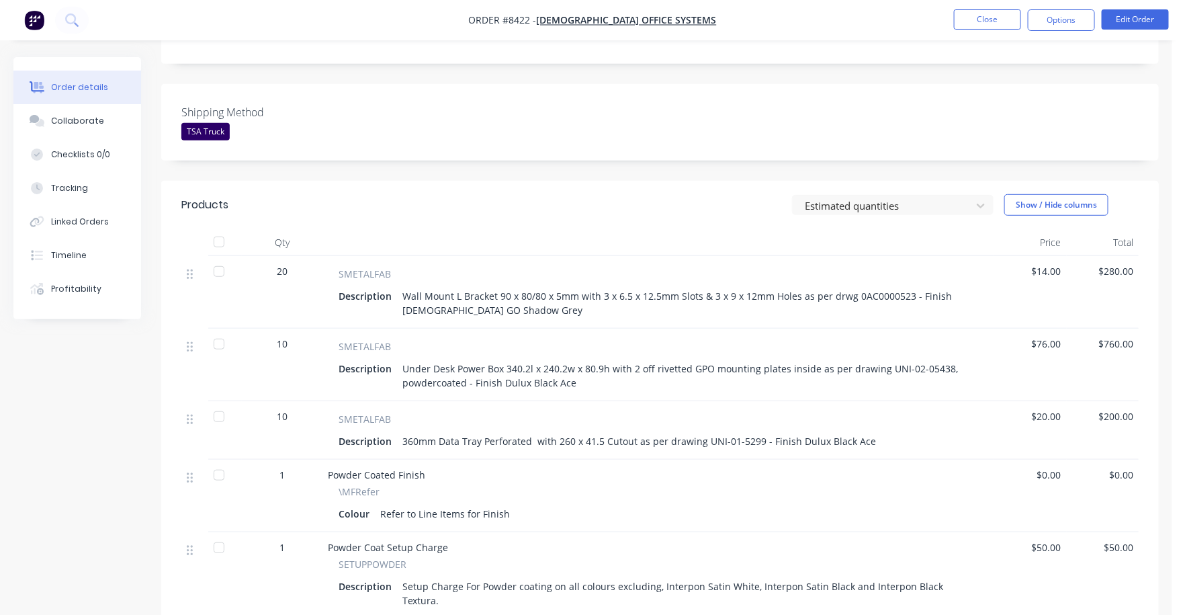
scroll to position [313, 0]
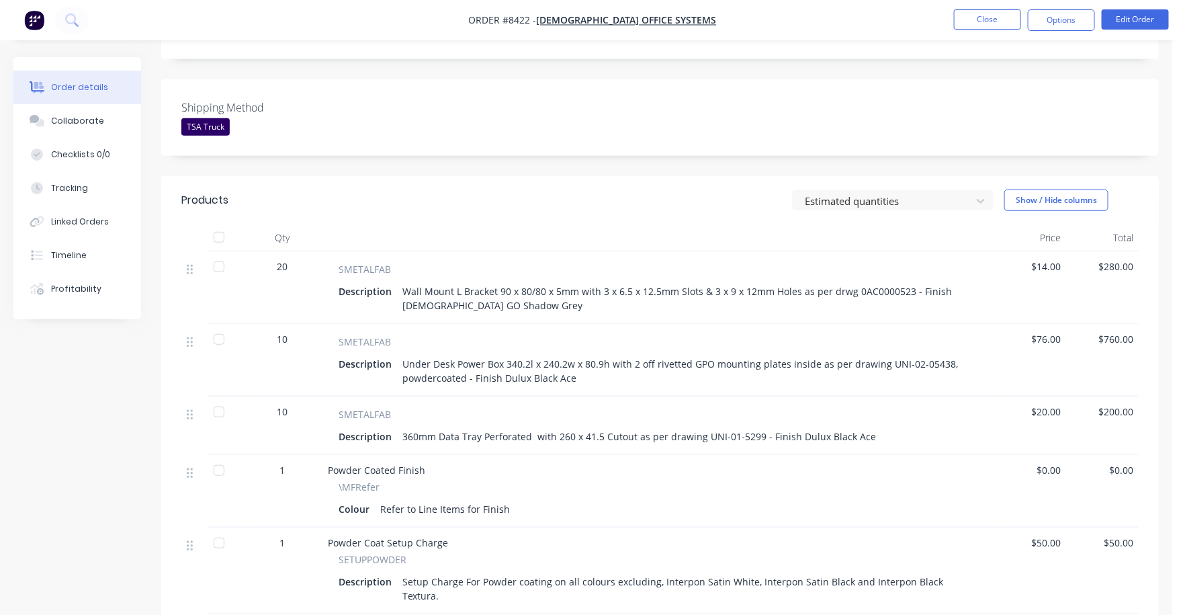
click at [1057, 332] on span "$76.00" at bounding box center [1031, 339] width 62 height 14
click at [1138, 17] on button "Edit Order" at bounding box center [1135, 19] width 67 height 20
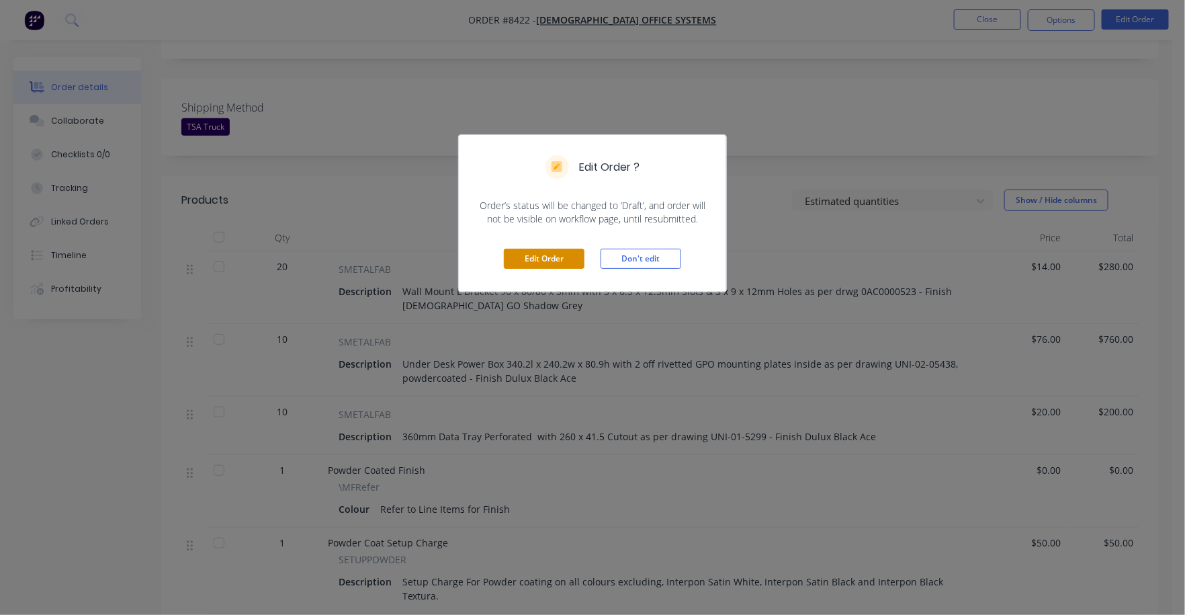
click at [538, 265] on button "Edit Order" at bounding box center [544, 259] width 81 height 20
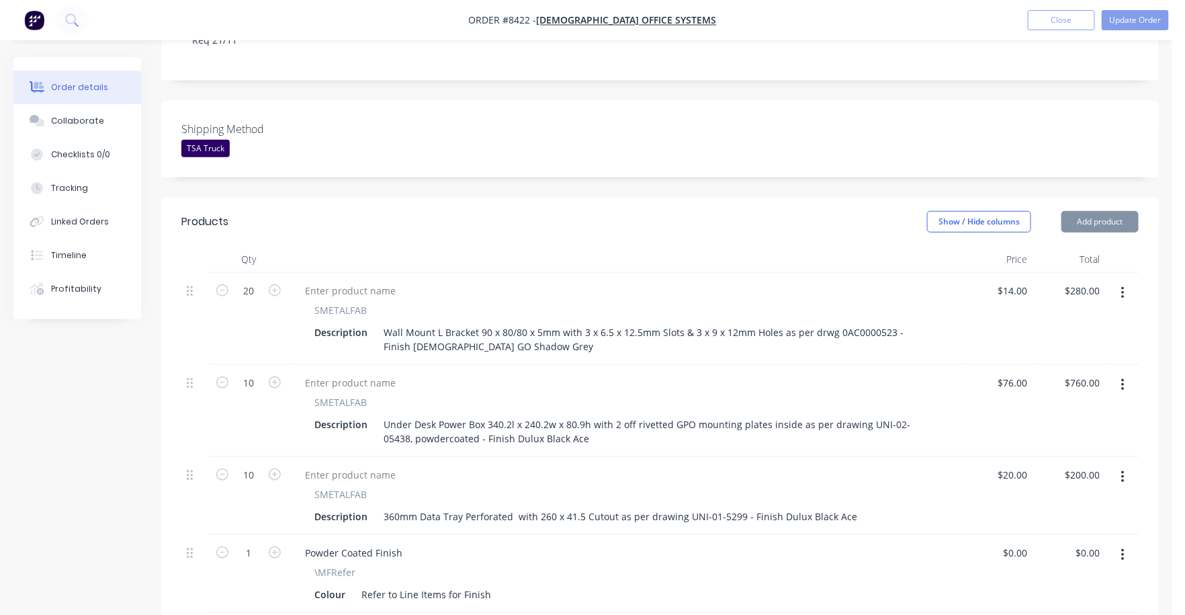
scroll to position [335, 0]
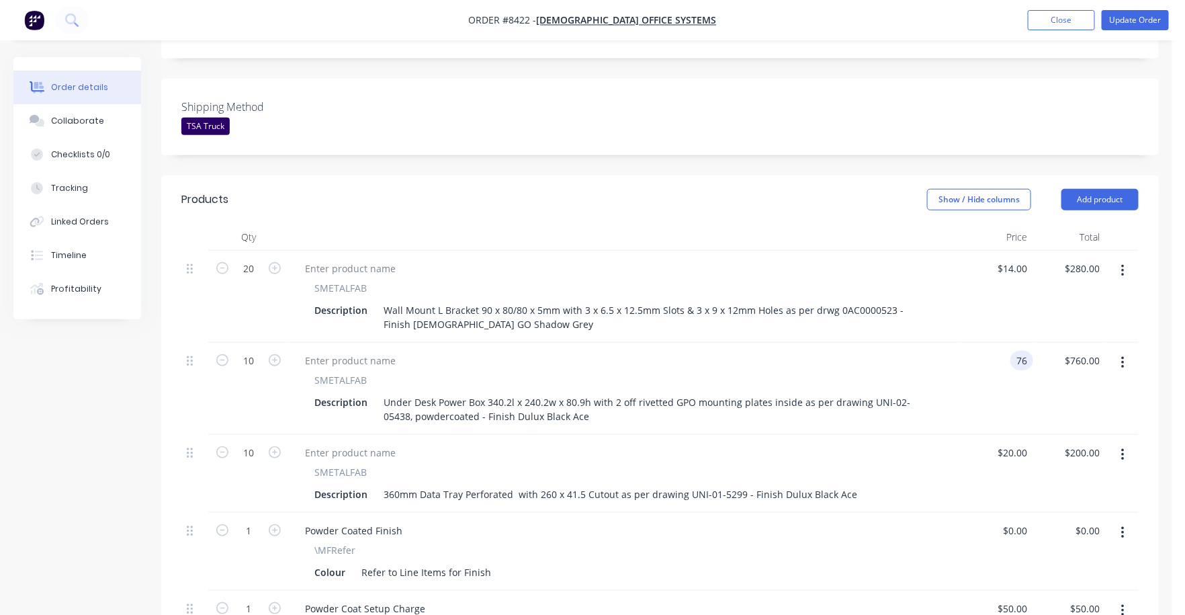
click at [1019, 351] on input "76" at bounding box center [1024, 360] width 17 height 19
type input "$97.00"
type input "$970.00"
drag, startPoint x: 1009, startPoint y: 320, endPoint x: 1018, endPoint y: 320, distance: 8.7
click at [1010, 343] on div "97 $97.00" at bounding box center [997, 389] width 73 height 92
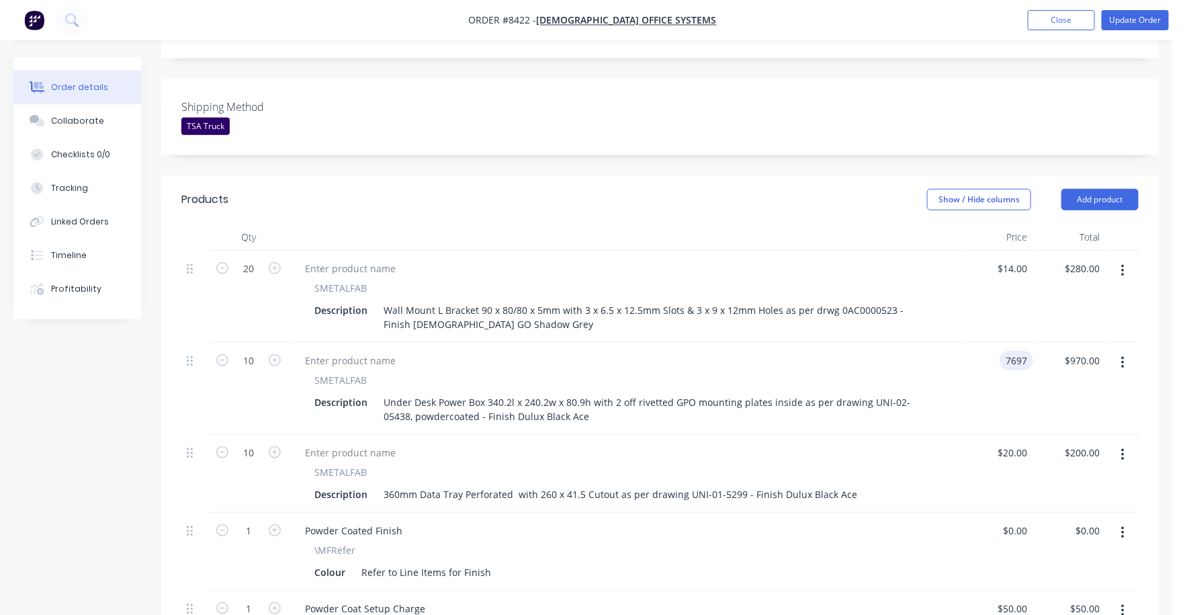
type input "$7,697.00"
type input "$76,970.00"
click at [1041, 359] on div "$76,970.00 $76,970.00" at bounding box center [1069, 389] width 73 height 92
click at [1019, 351] on input "7697" at bounding box center [1019, 360] width 28 height 19
type input "$76.00"
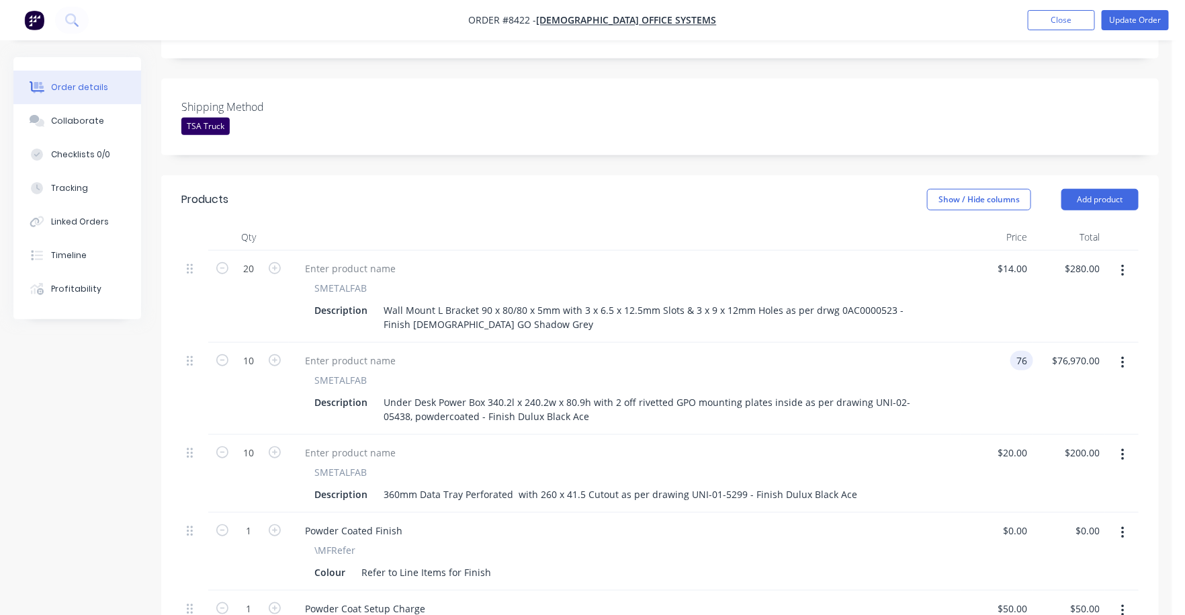
type input "$760.00"
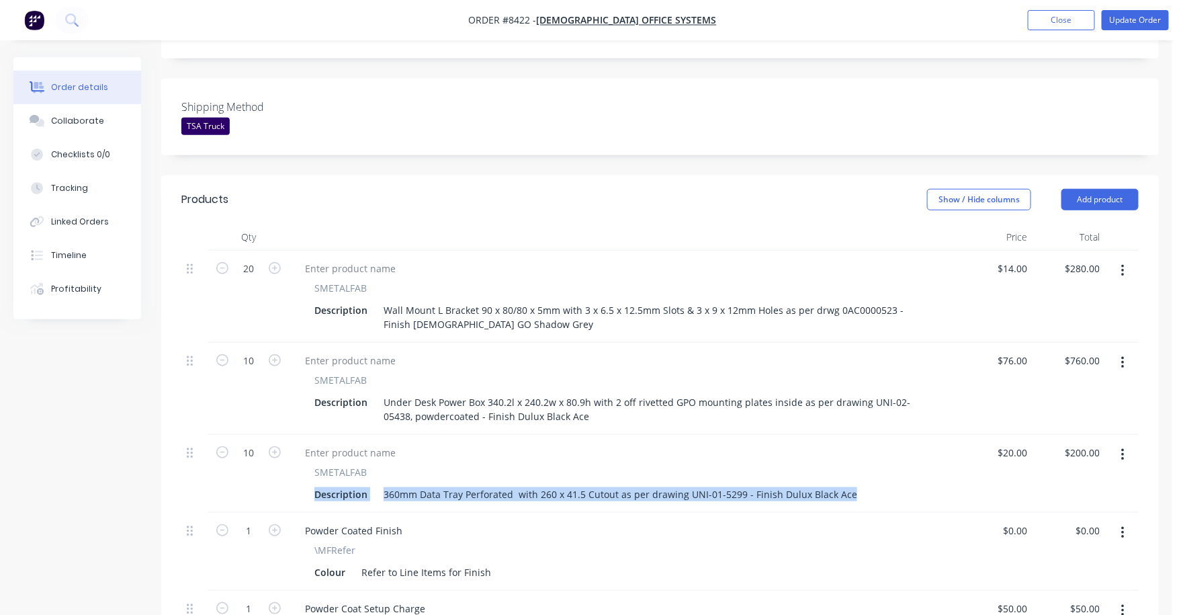
drag, startPoint x: 961, startPoint y: 414, endPoint x: 932, endPoint y: 435, distance: 35.6
click at [932, 435] on div "10 SMETALFAB Description 360mm Data Tray Perforated with 260 x 41.5 Cutout as p…" at bounding box center [660, 474] width 958 height 78
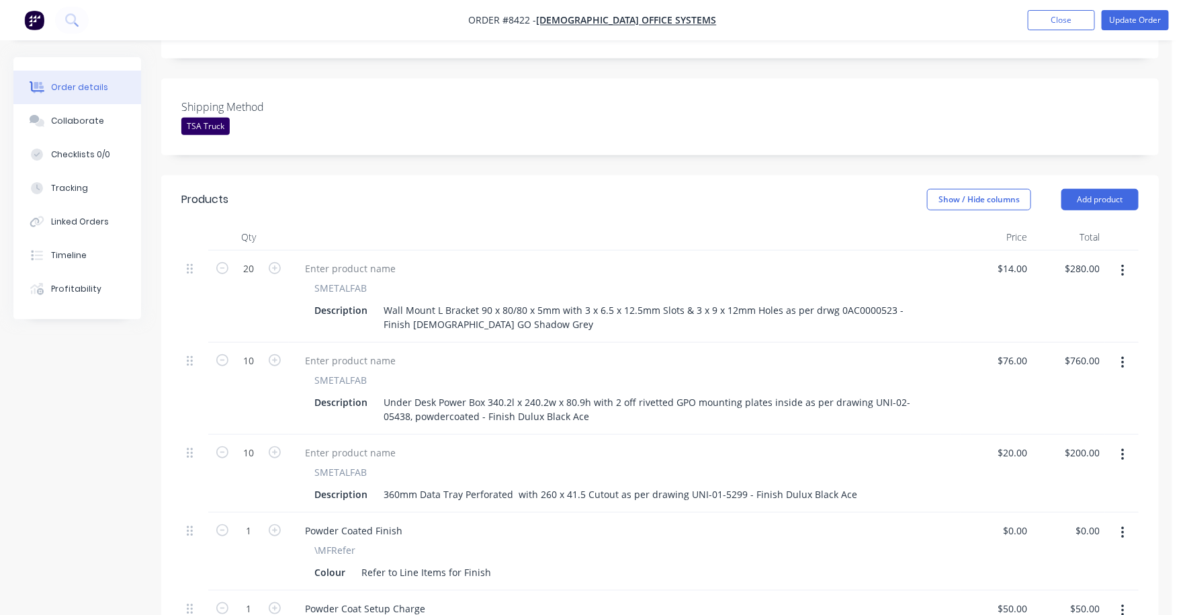
drag, startPoint x: 932, startPoint y: 435, endPoint x: 911, endPoint y: 214, distance: 222.1
click at [911, 251] on div "SMETALFAB Description Wall Mount L Bracket 90 x 80/80 x 5mm with 3 x 6.5 x 12.5…" at bounding box center [625, 297] width 672 height 92
click at [1015, 443] on div "20 $20.00" at bounding box center [1015, 452] width 36 height 19
type input "$30.40"
type input "$304.00"
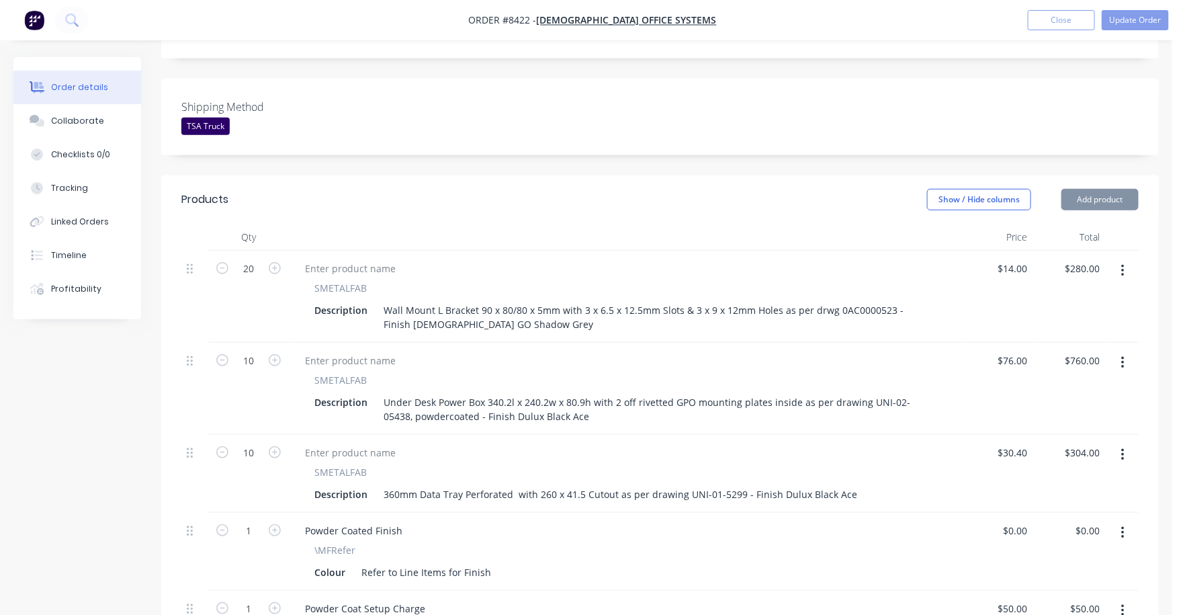
click at [860, 513] on div "Powder Coated Finish \MFRefer Colour Refer to Line Items for Finish" at bounding box center [625, 552] width 672 height 78
drag, startPoint x: 1013, startPoint y: 417, endPoint x: 1023, endPoint y: 417, distance: 10.1
click at [1017, 443] on input "30.4" at bounding box center [1021, 452] width 26 height 19
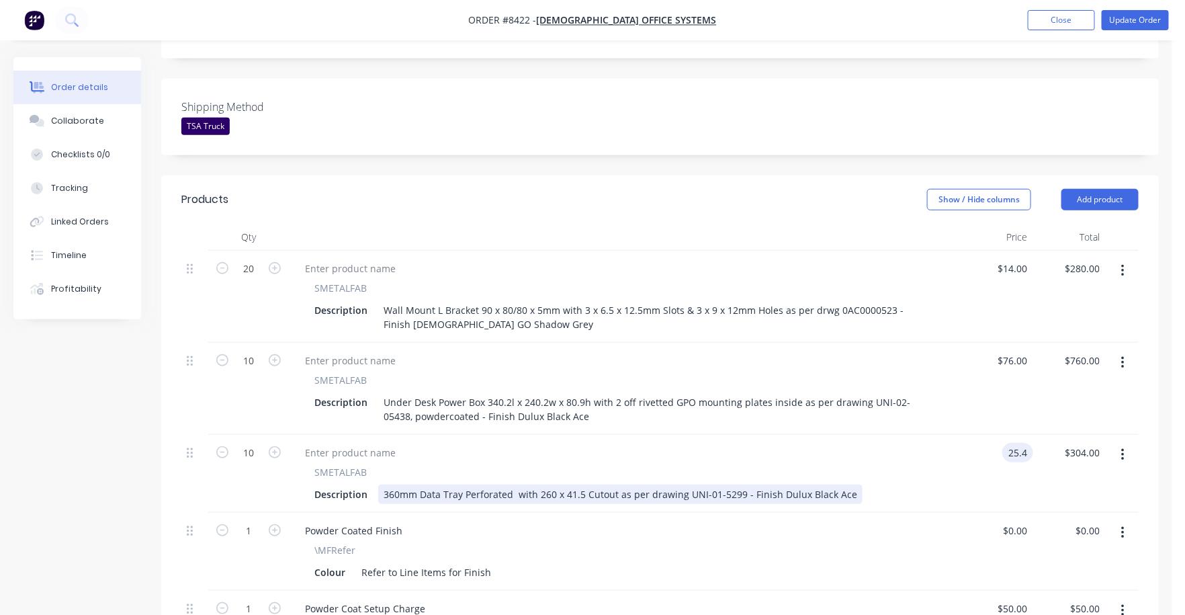
type input "$25.40"
type input "$254.00"
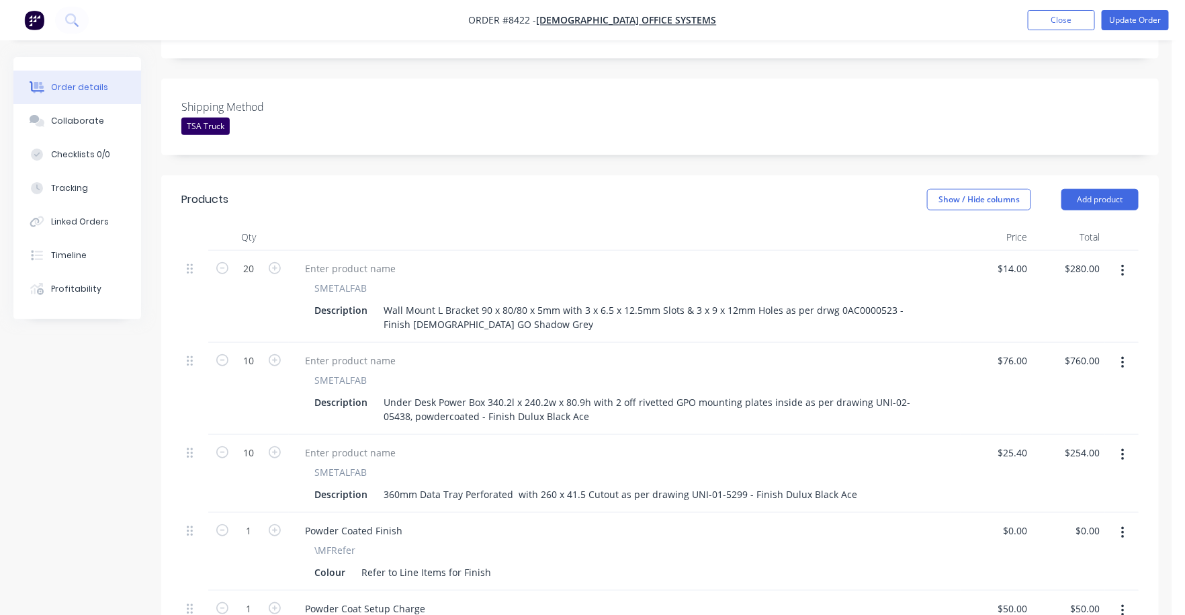
click at [935, 468] on div "SMETALFAB Description 360mm Data Tray Perforated with 260 x 41.5 Cutout as per …" at bounding box center [625, 474] width 672 height 78
click at [1022, 259] on input "14" at bounding box center [1015, 268] width 36 height 19
type input "$15.50"
type input "$310.00"
click at [962, 284] on div "$15.50 15.50" at bounding box center [997, 297] width 73 height 92
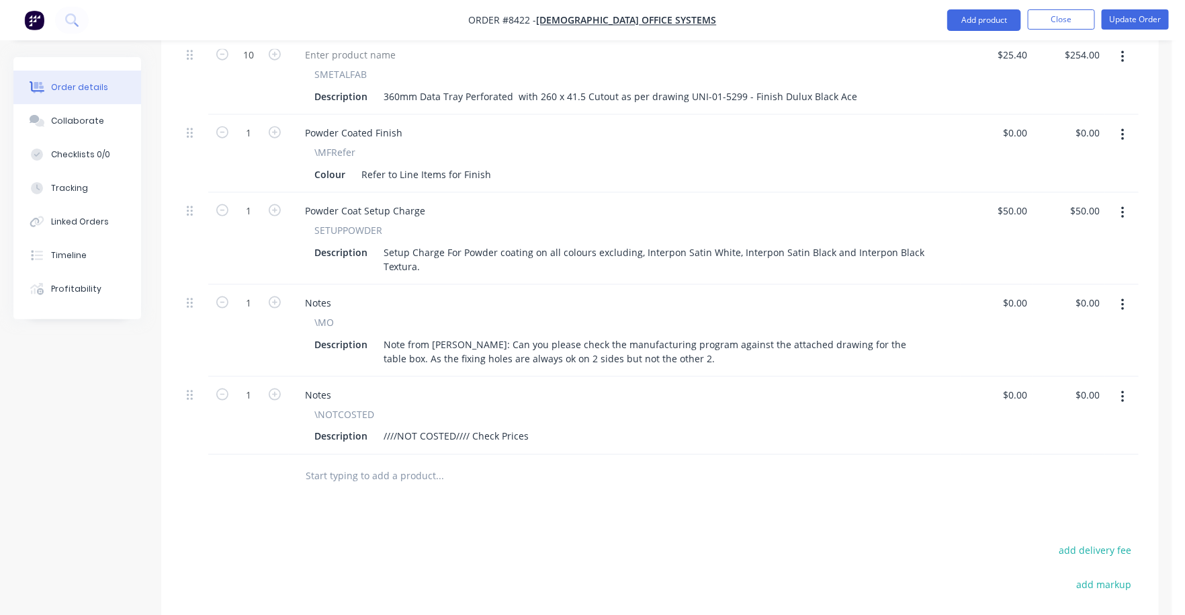
scroll to position [756, 0]
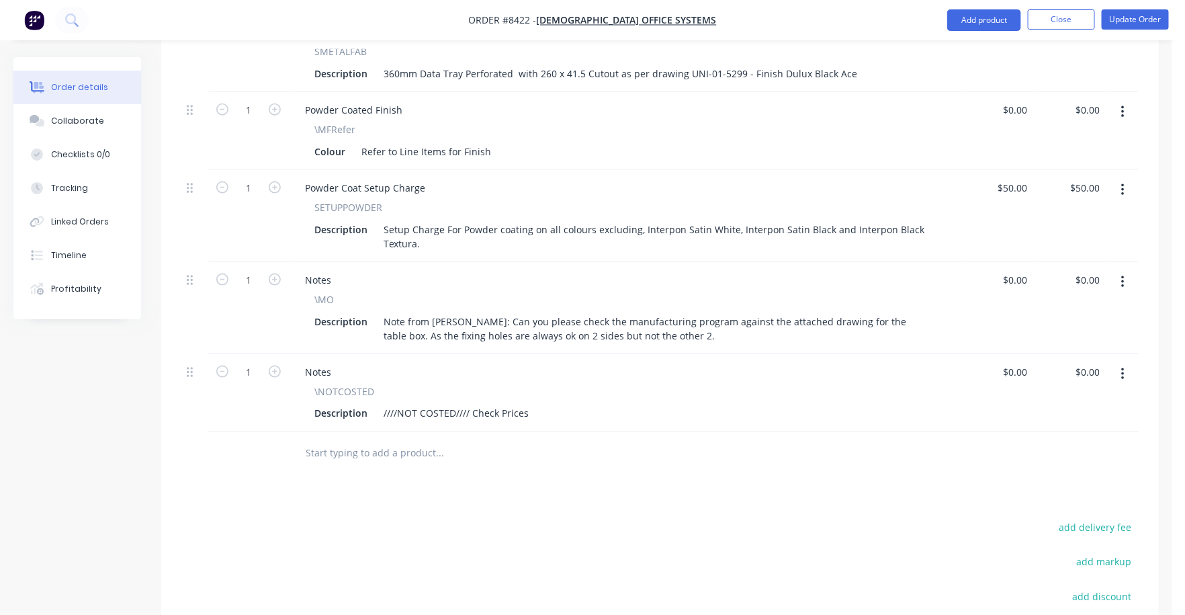
click at [1122, 367] on icon "button" at bounding box center [1123, 374] width 3 height 15
click at [1044, 480] on div "Delete" at bounding box center [1074, 489] width 103 height 19
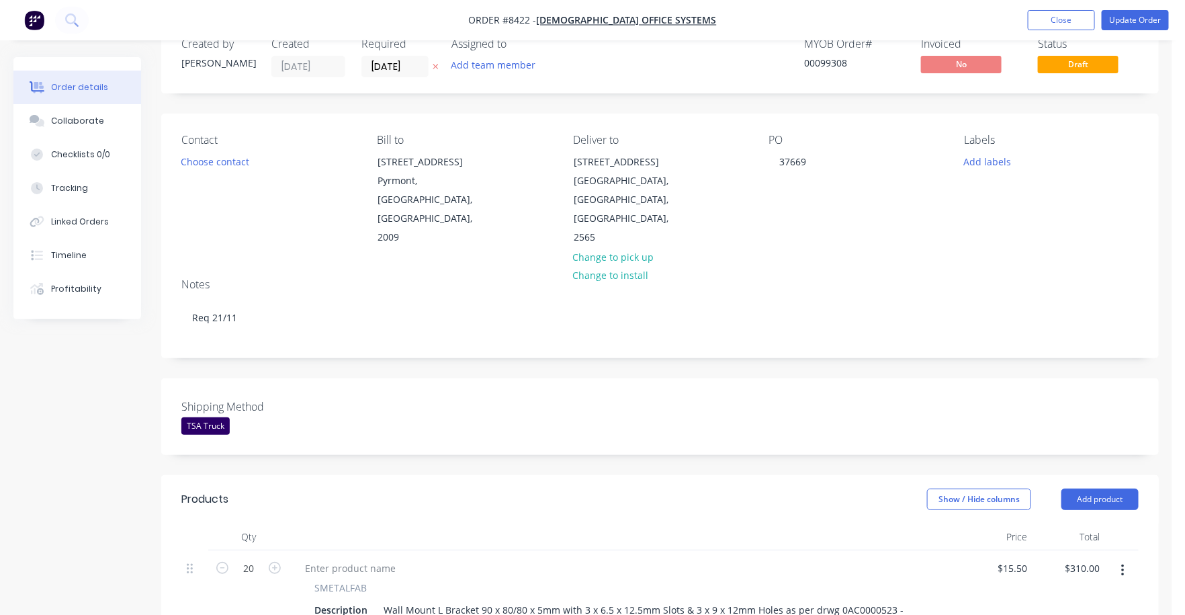
scroll to position [0, 0]
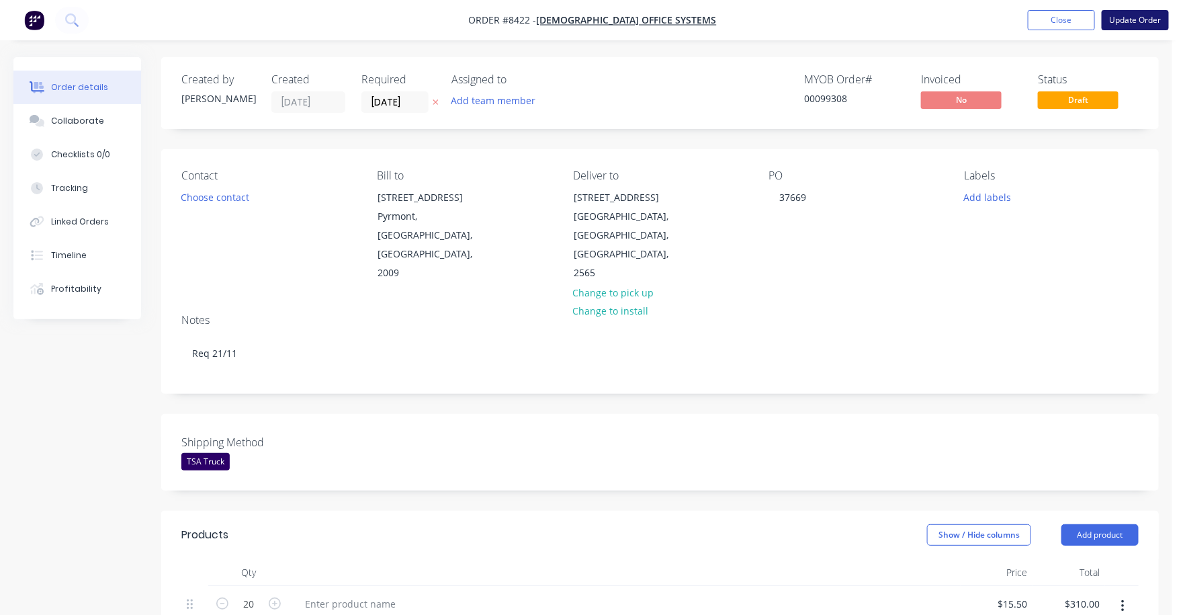
click at [1125, 15] on button "Update Order" at bounding box center [1135, 20] width 67 height 20
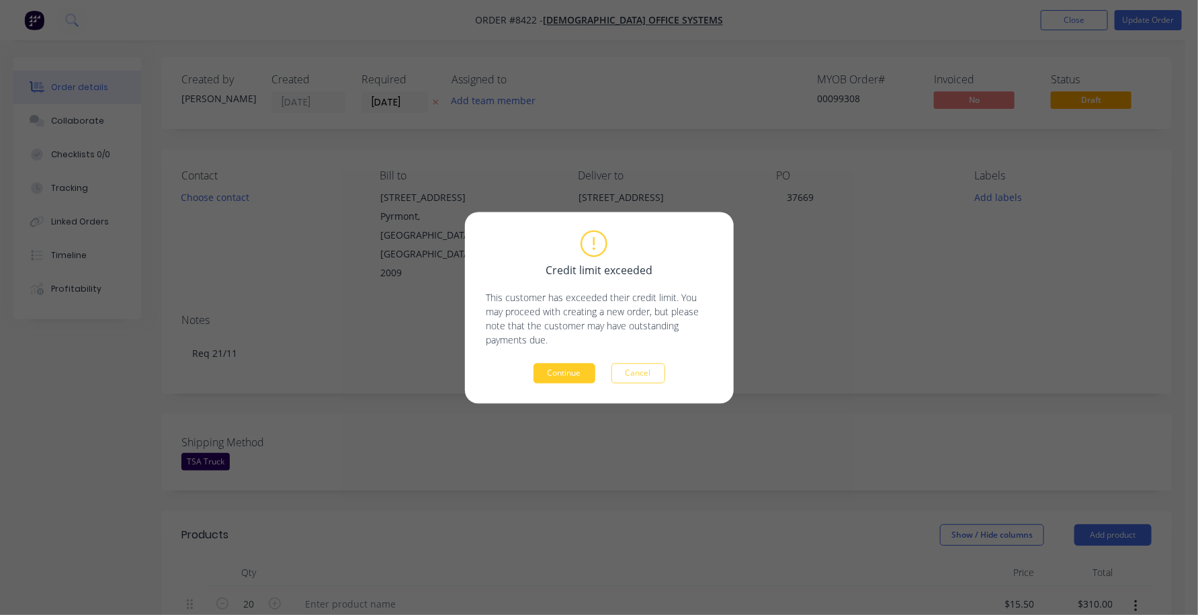
click at [552, 373] on button "Continue" at bounding box center [565, 373] width 62 height 20
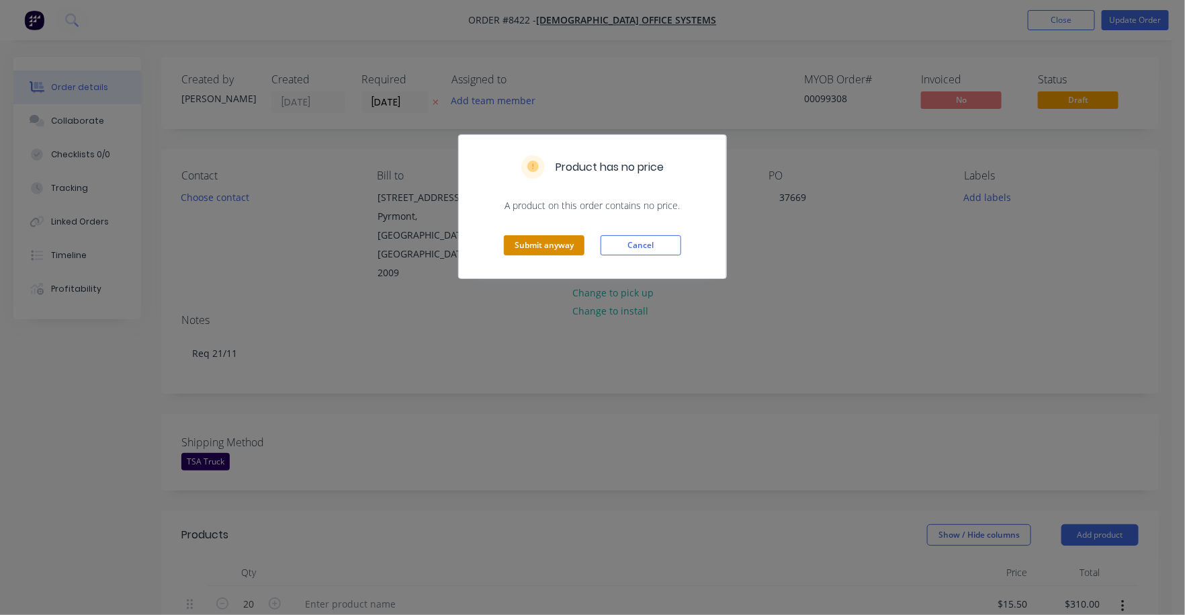
click at [546, 243] on button "Submit anyway" at bounding box center [544, 245] width 81 height 20
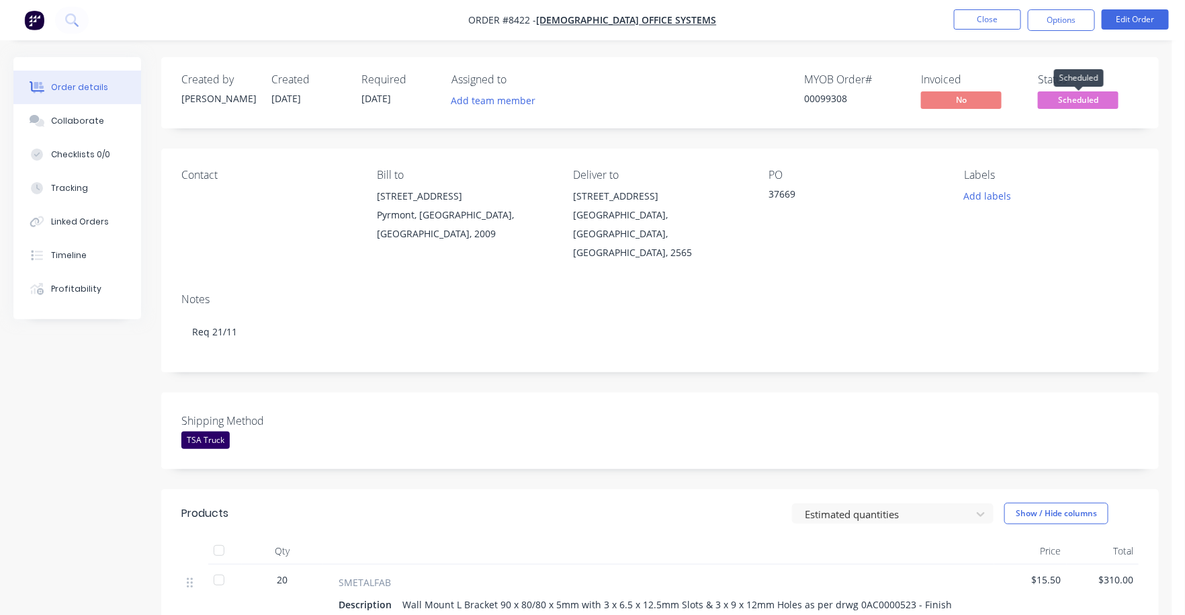
click at [1054, 99] on span "Scheduled" at bounding box center [1078, 99] width 81 height 17
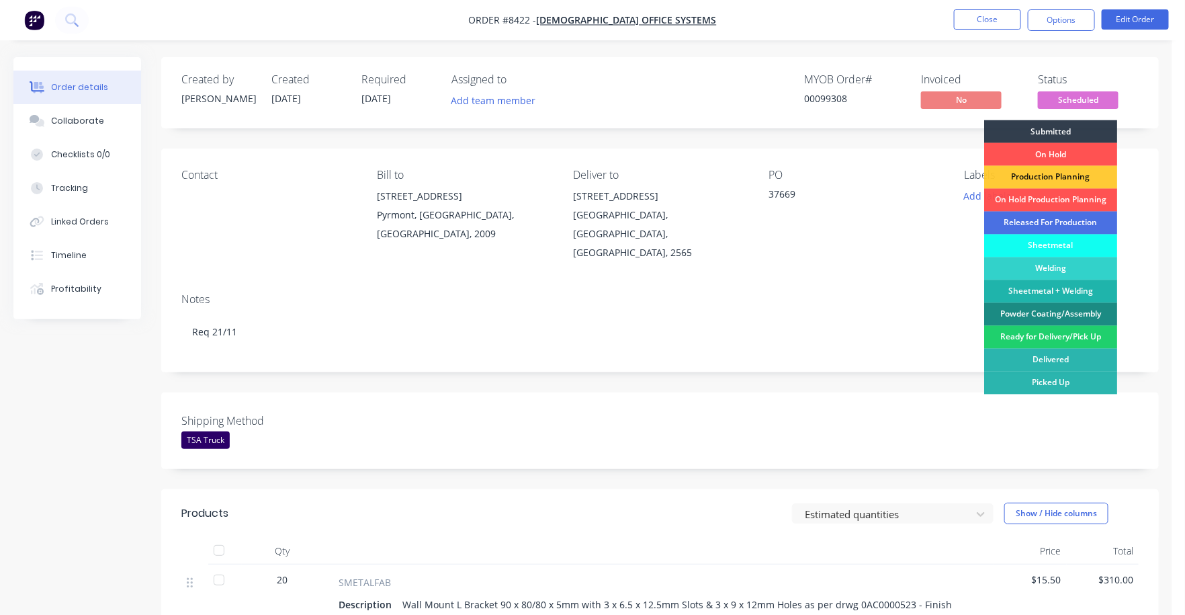
click at [1048, 176] on div "Production Planning" at bounding box center [1050, 177] width 133 height 23
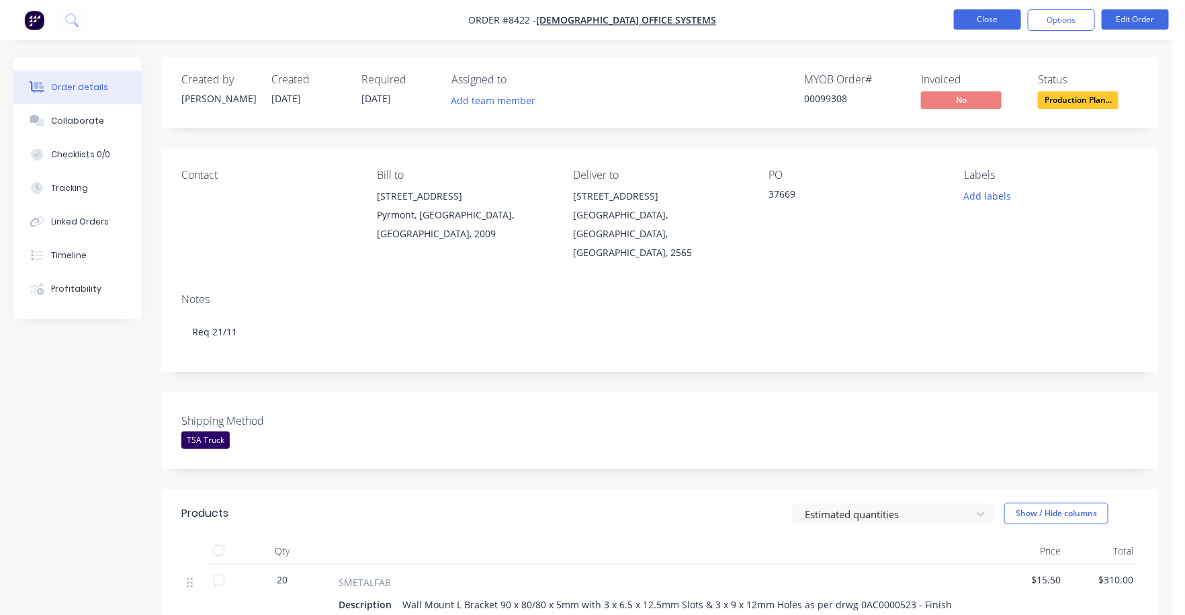
click at [1005, 15] on button "Close" at bounding box center [987, 19] width 67 height 20
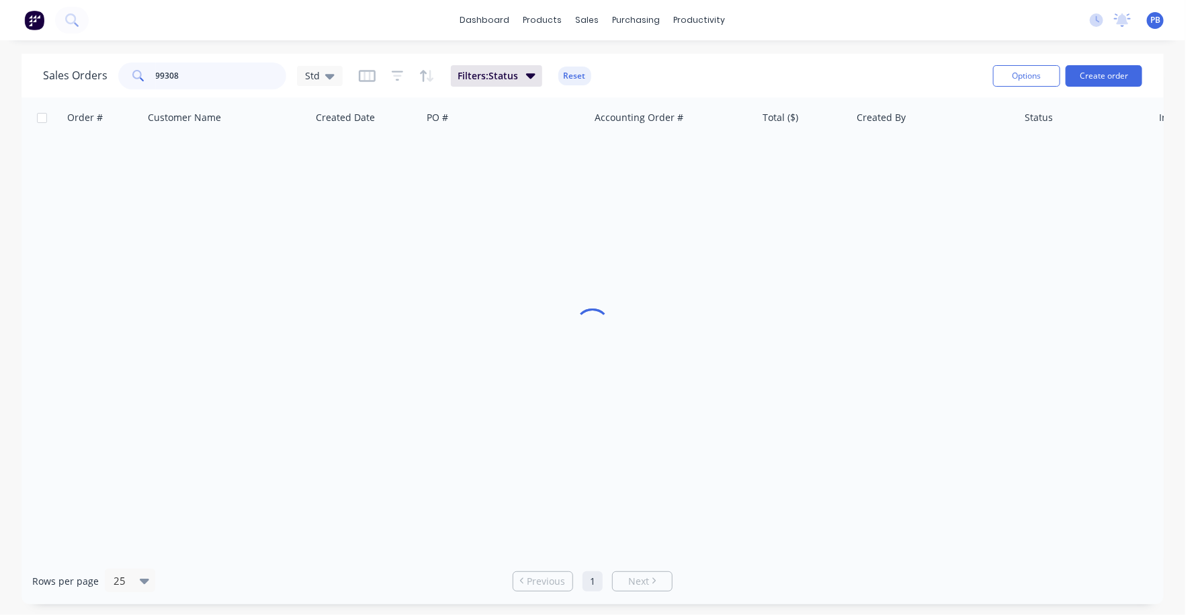
drag, startPoint x: 224, startPoint y: 77, endPoint x: 144, endPoint y: 75, distance: 80.7
click at [144, 75] on div "99308" at bounding box center [202, 75] width 168 height 27
type input "97965"
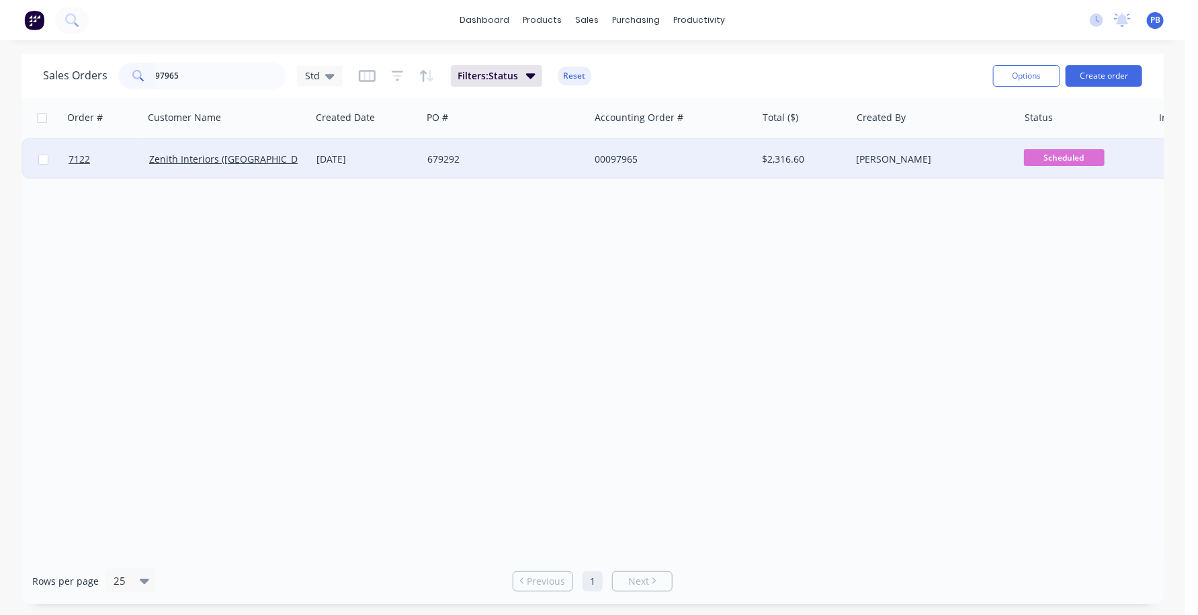
click at [604, 147] on div "00097965" at bounding box center [672, 159] width 167 height 40
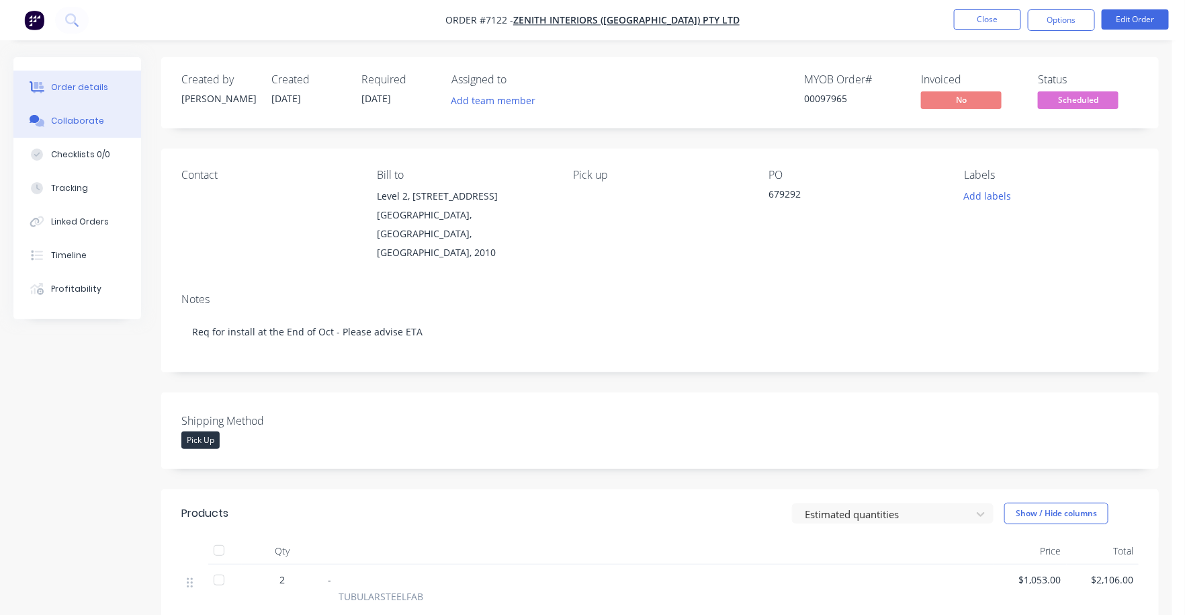
click at [87, 120] on div "Collaborate" at bounding box center [77, 121] width 53 height 12
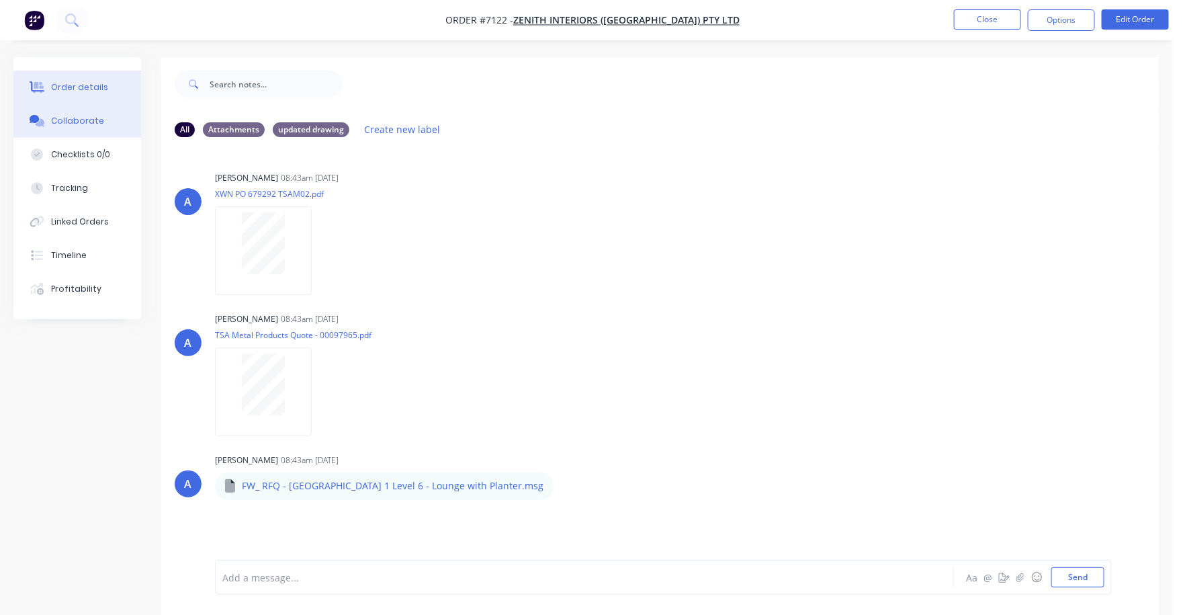
click at [83, 80] on button "Order details" at bounding box center [77, 88] width 128 height 34
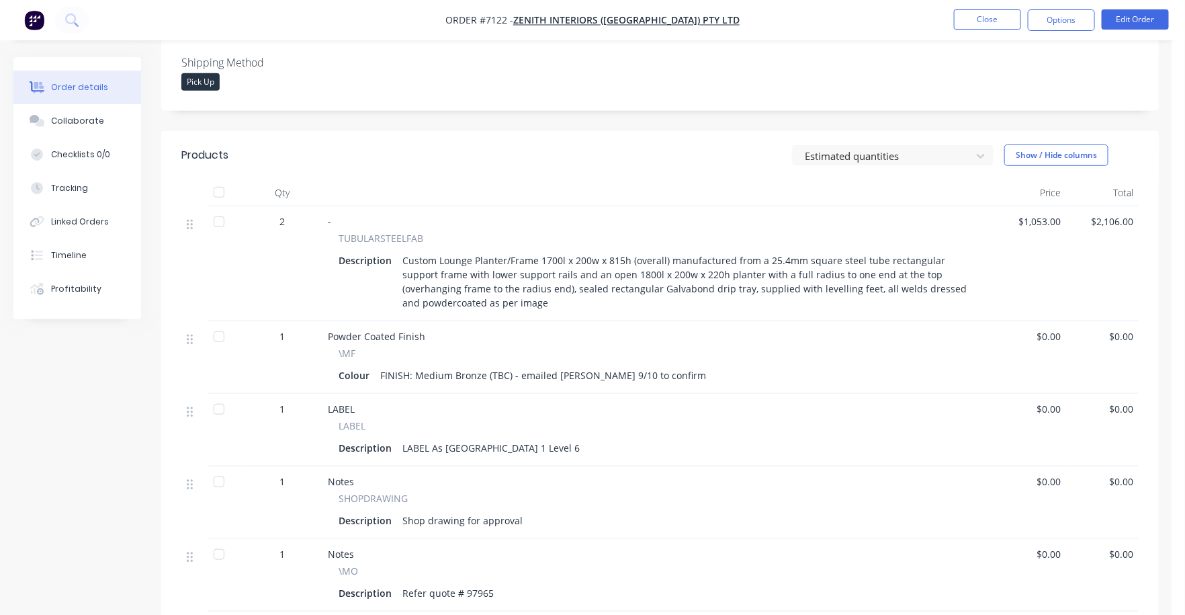
scroll to position [420, 0]
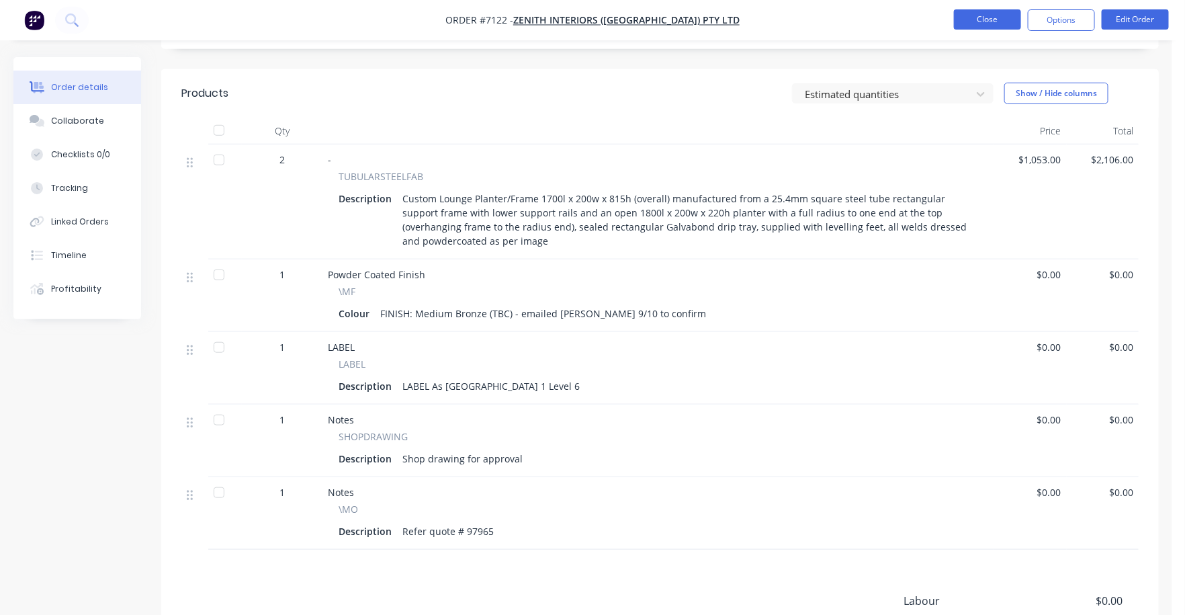
click at [984, 19] on button "Close" at bounding box center [987, 19] width 67 height 20
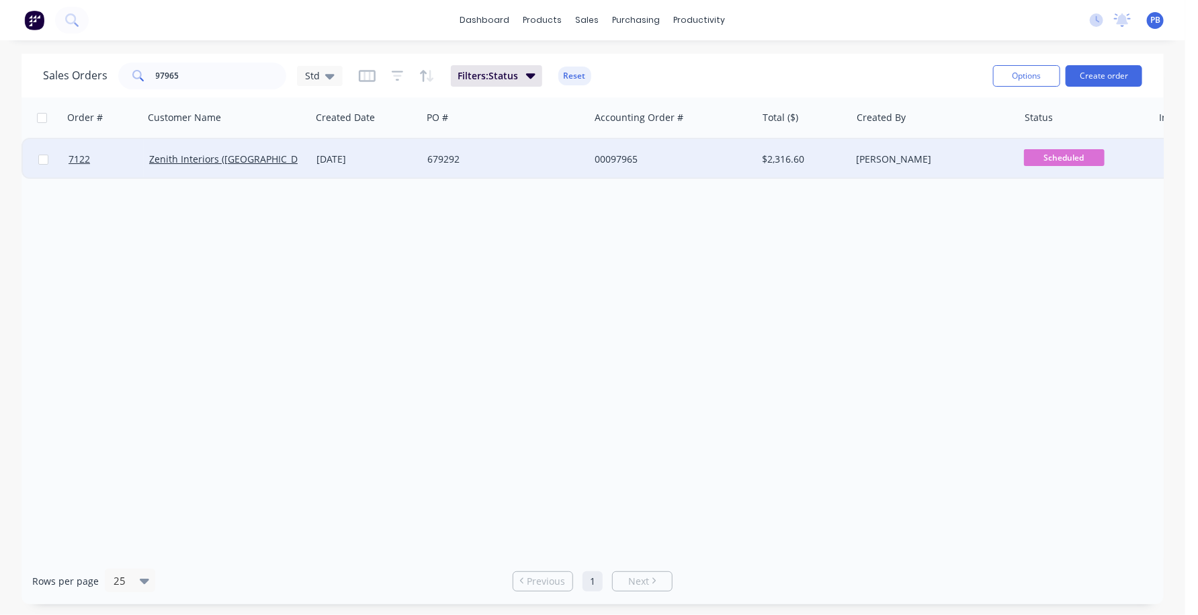
click at [1042, 159] on span "Scheduled" at bounding box center [1064, 157] width 81 height 17
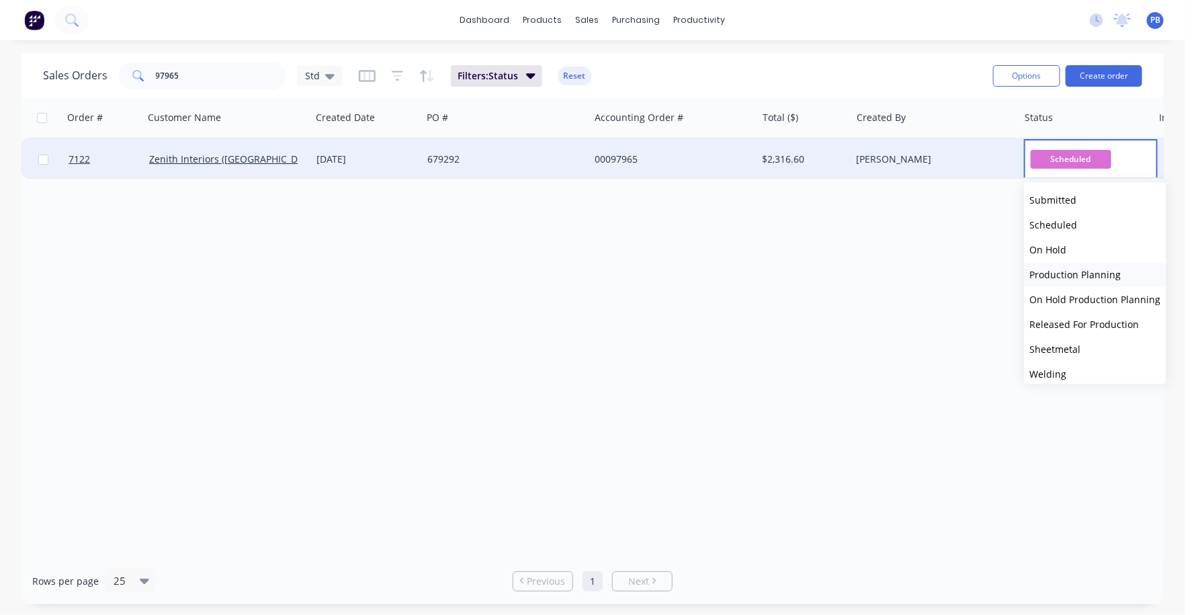
click at [1071, 269] on span "Production Planning" at bounding box center [1075, 274] width 91 height 13
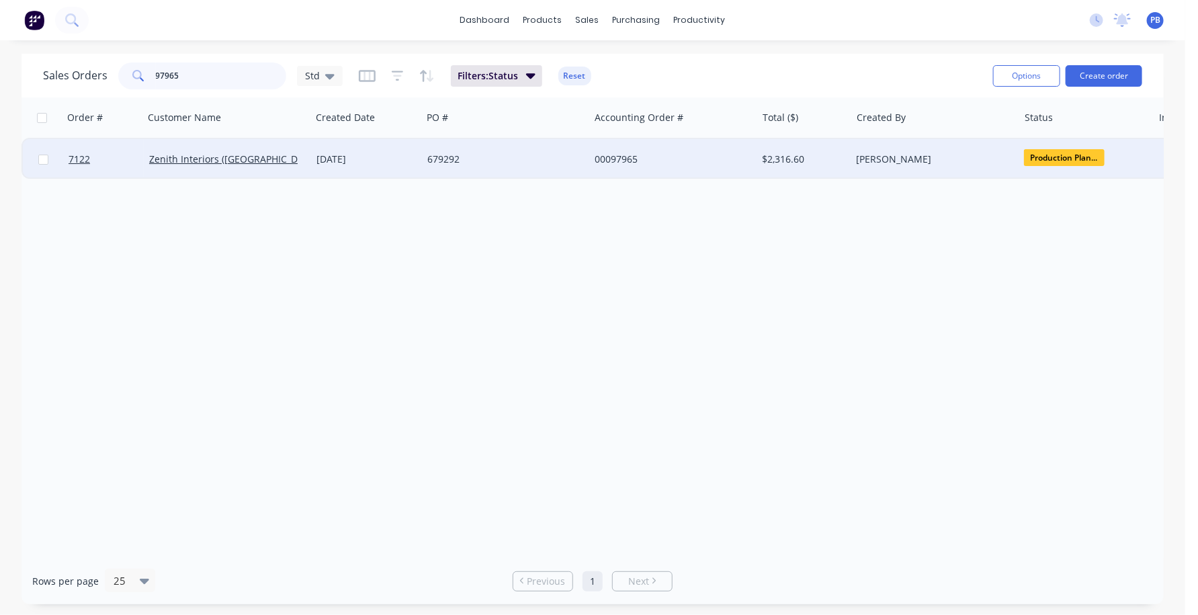
drag, startPoint x: 185, startPoint y: 73, endPoint x: 136, endPoint y: 73, distance: 49.1
click at [136, 73] on div "97965" at bounding box center [202, 75] width 168 height 27
type input "99311"
click at [622, 163] on div "00099311" at bounding box center [669, 159] width 149 height 13
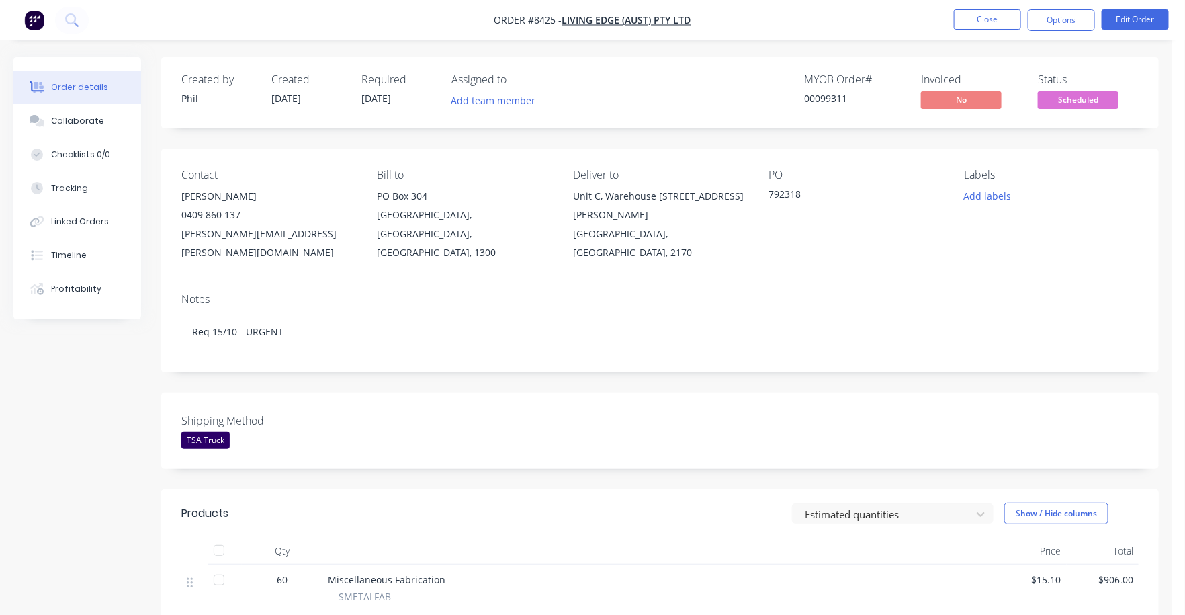
click at [1066, 95] on span "Scheduled" at bounding box center [1078, 99] width 81 height 17
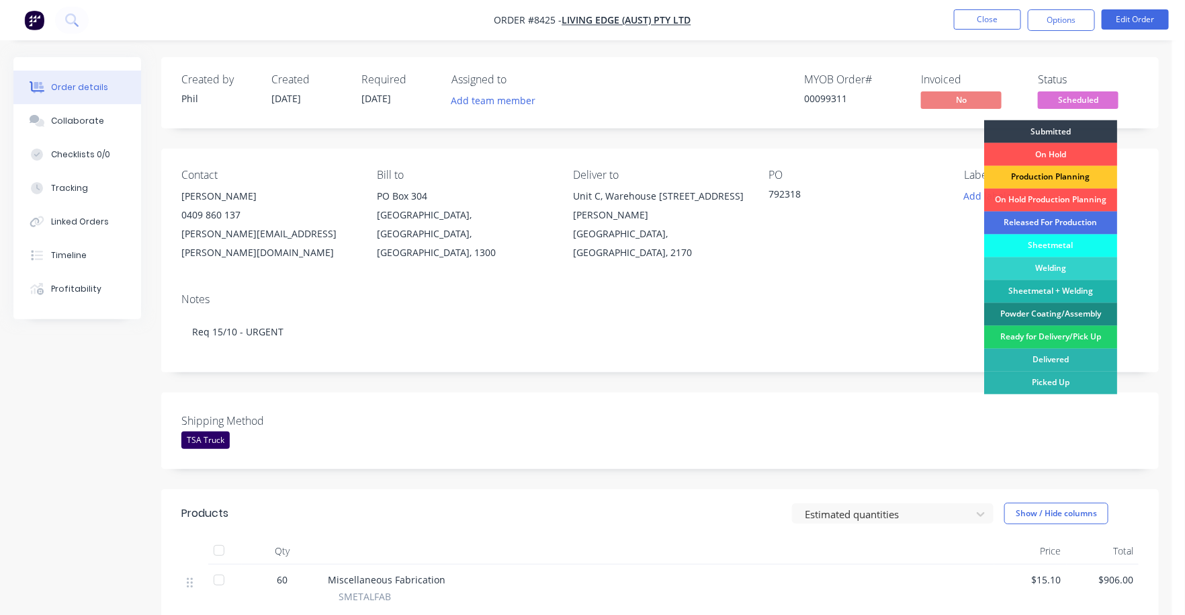
click at [1103, 179] on div "Production Planning" at bounding box center [1050, 177] width 133 height 23
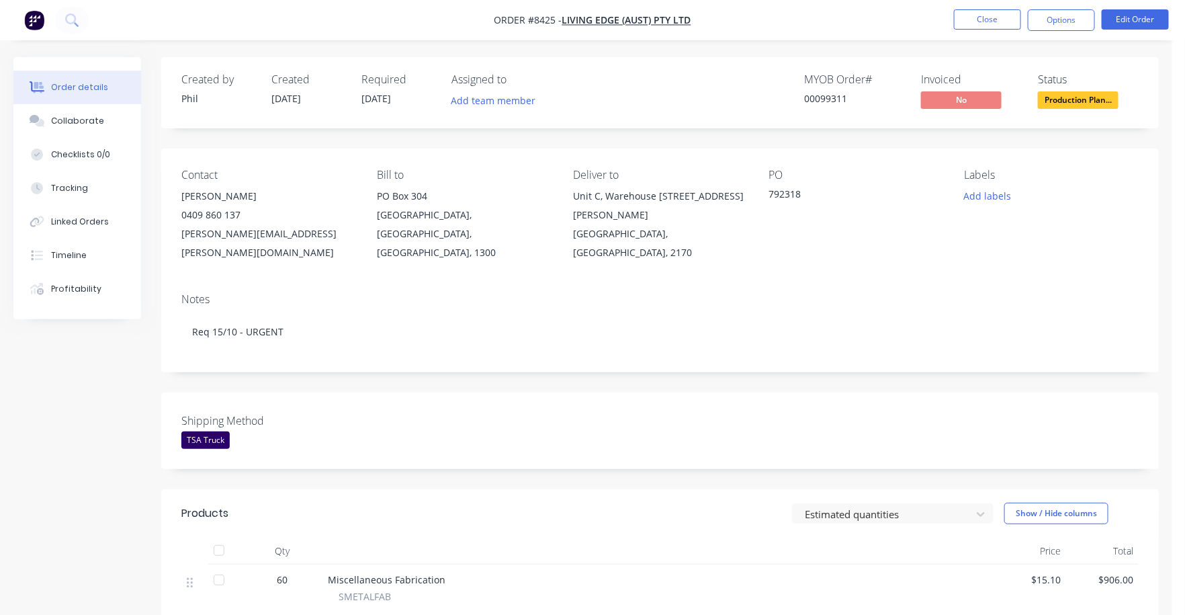
click at [990, 5] on nav "Order #8425 - Living Edge (Aust) Pty Ltd Close Options Edit Order" at bounding box center [592, 20] width 1185 height 40
click at [983, 19] on button "Close" at bounding box center [987, 19] width 67 height 20
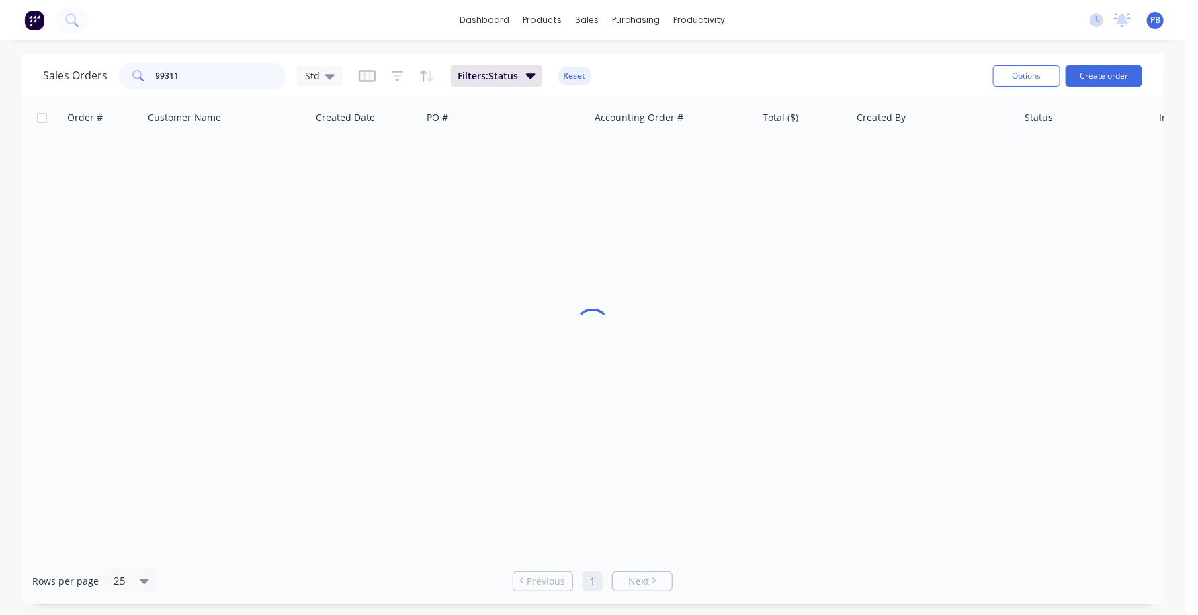
drag, startPoint x: 220, startPoint y: 69, endPoint x: 108, endPoint y: 58, distance: 113.4
click at [108, 58] on div "Sales Orders 99311 Std Filters: Status Reset Options Create order" at bounding box center [593, 76] width 1142 height 44
type input "98360"
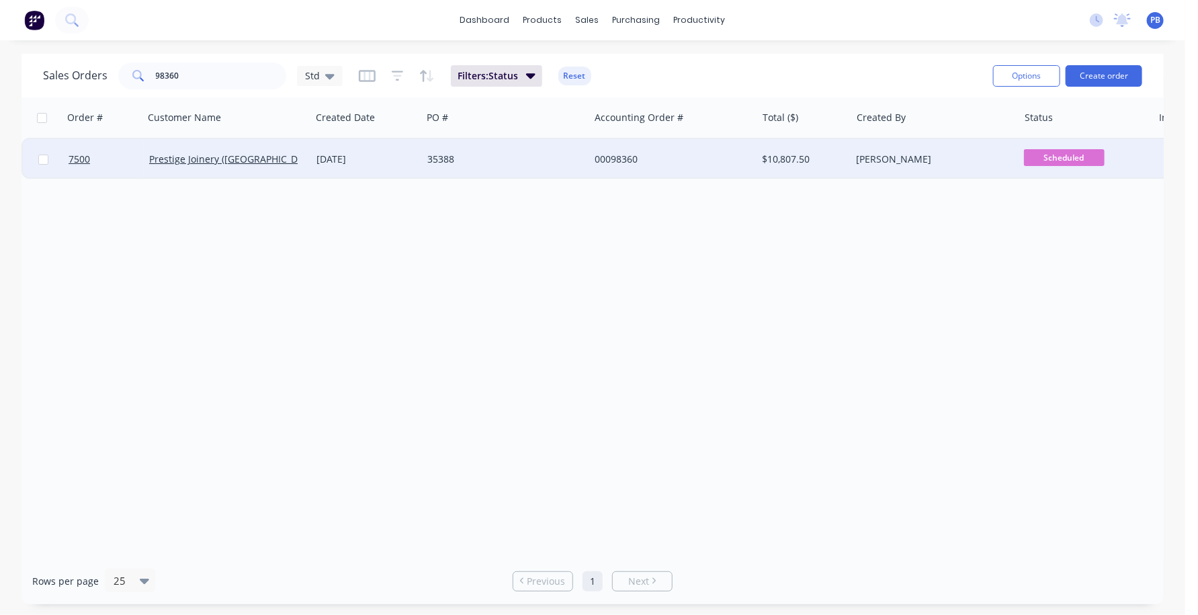
click at [612, 160] on div "00098360" at bounding box center [669, 159] width 149 height 13
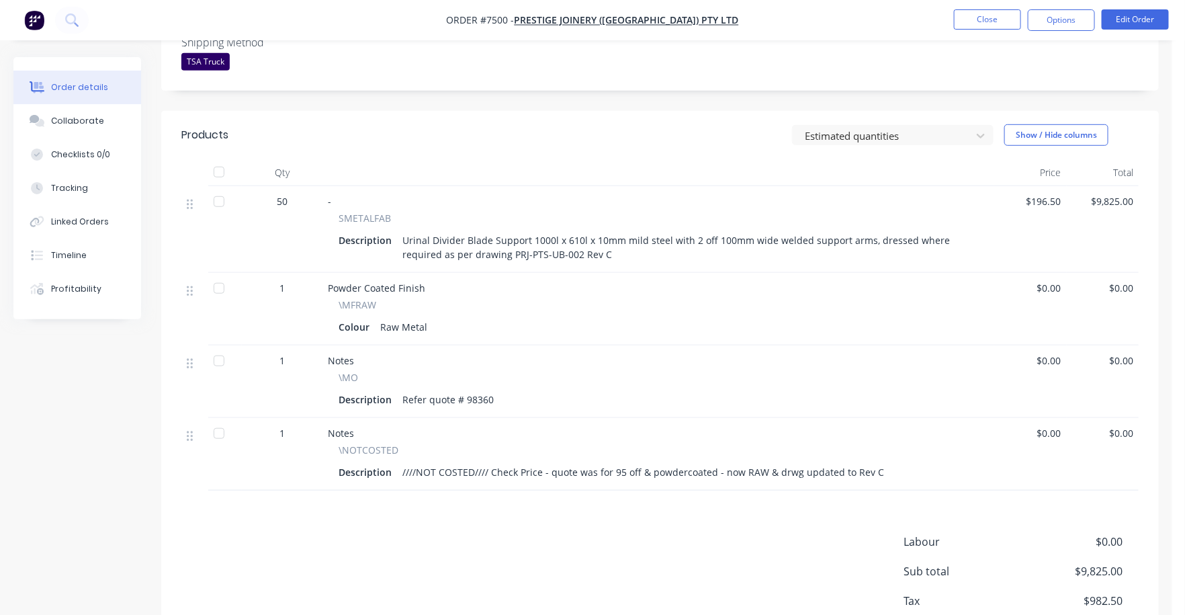
scroll to position [335, 0]
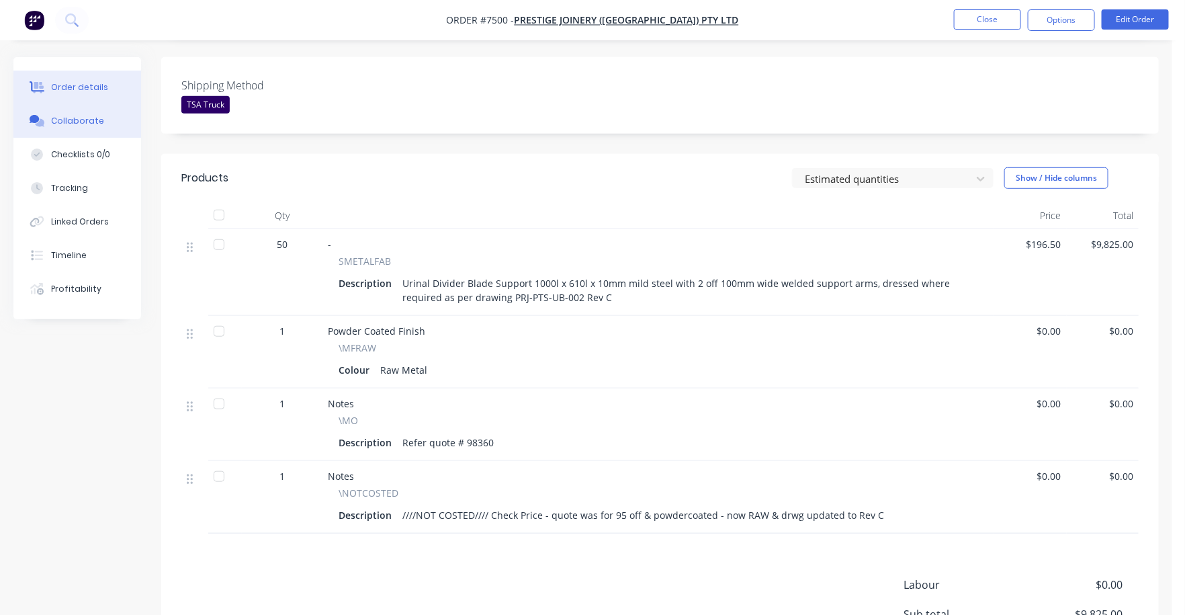
click at [73, 120] on div "Collaborate" at bounding box center [77, 121] width 53 height 12
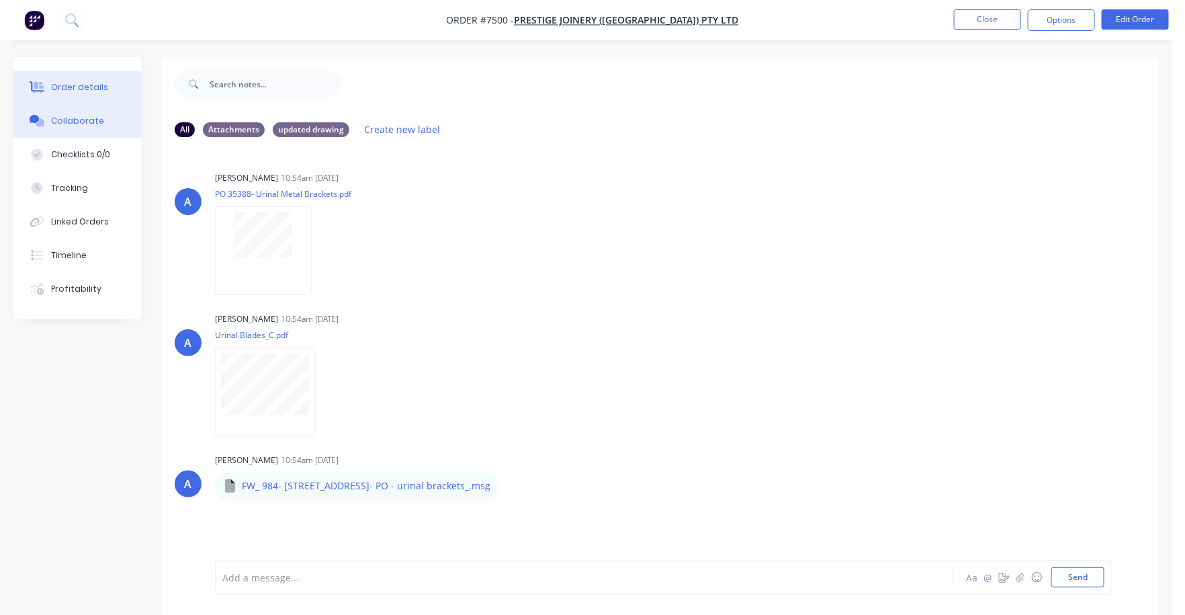
click at [74, 86] on div "Order details" at bounding box center [79, 87] width 57 height 12
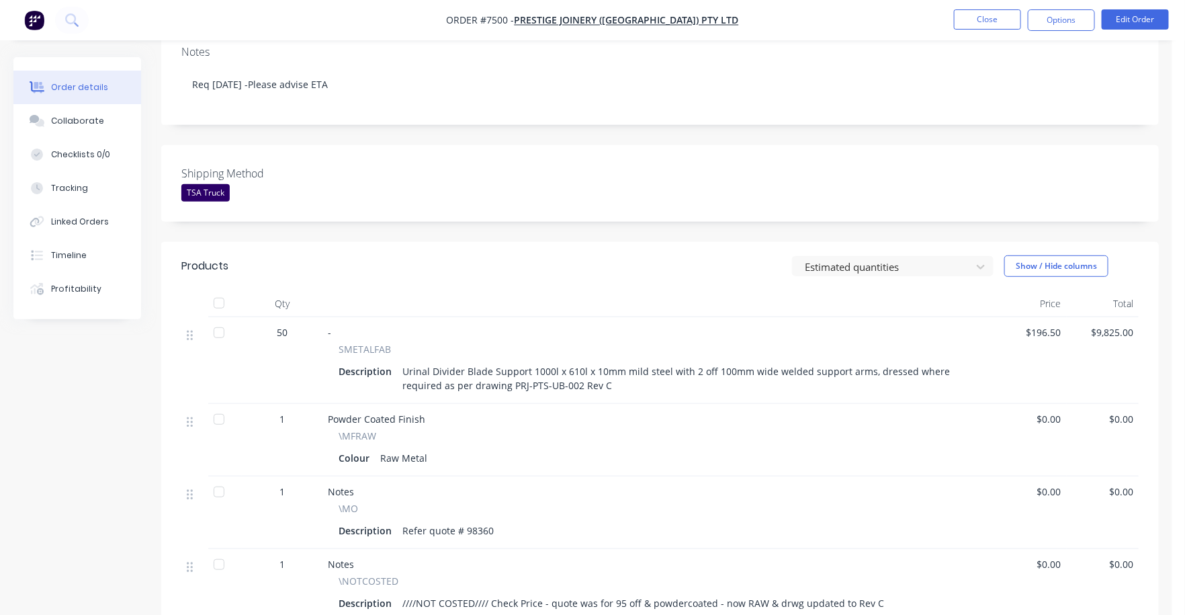
scroll to position [252, 0]
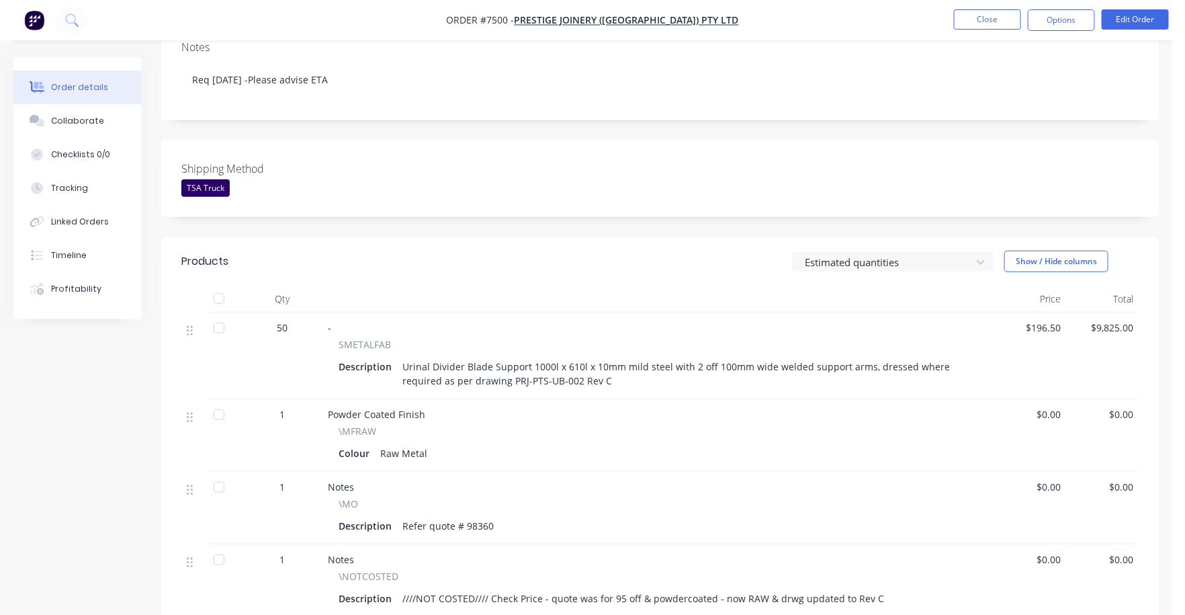
click at [583, 360] on div "Urinal Divider Blade Support 1000l x 610l x 10mm mild steel with 2 off 100mm wi…" at bounding box center [687, 374] width 581 height 34
click at [1140, 12] on button "Edit Order" at bounding box center [1135, 19] width 67 height 20
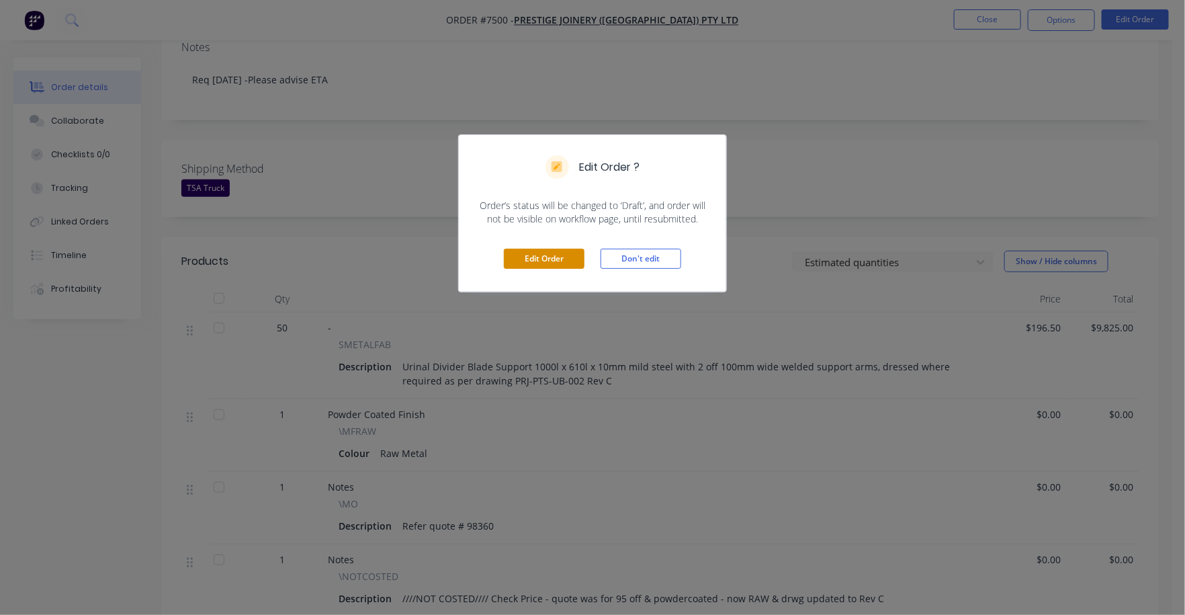
click at [540, 253] on button "Edit Order" at bounding box center [544, 259] width 81 height 20
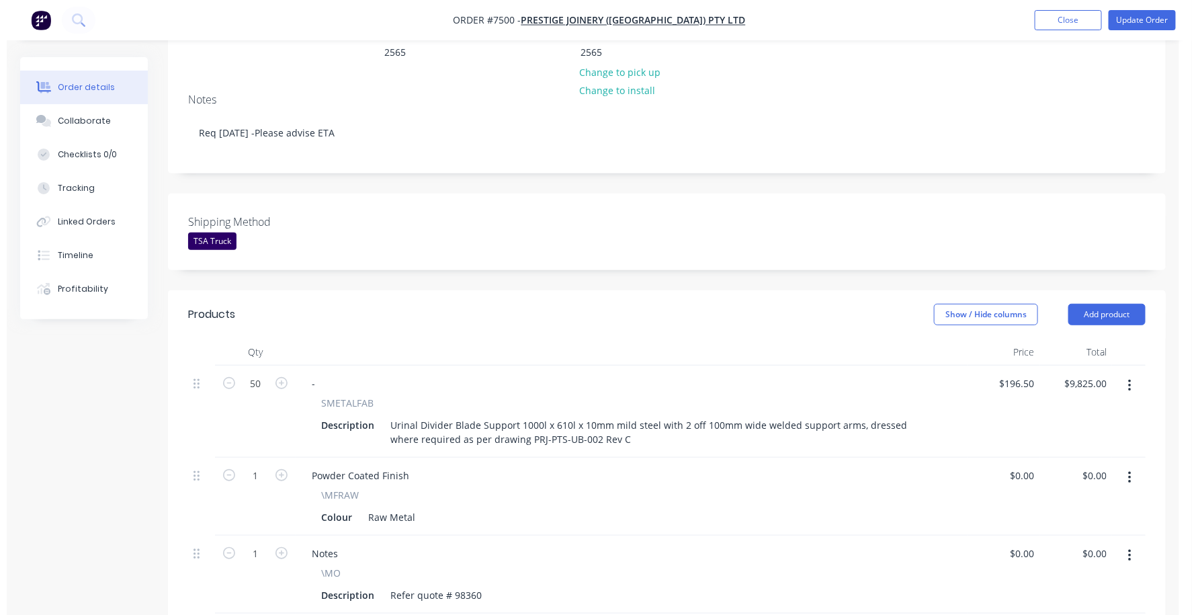
scroll to position [335, 0]
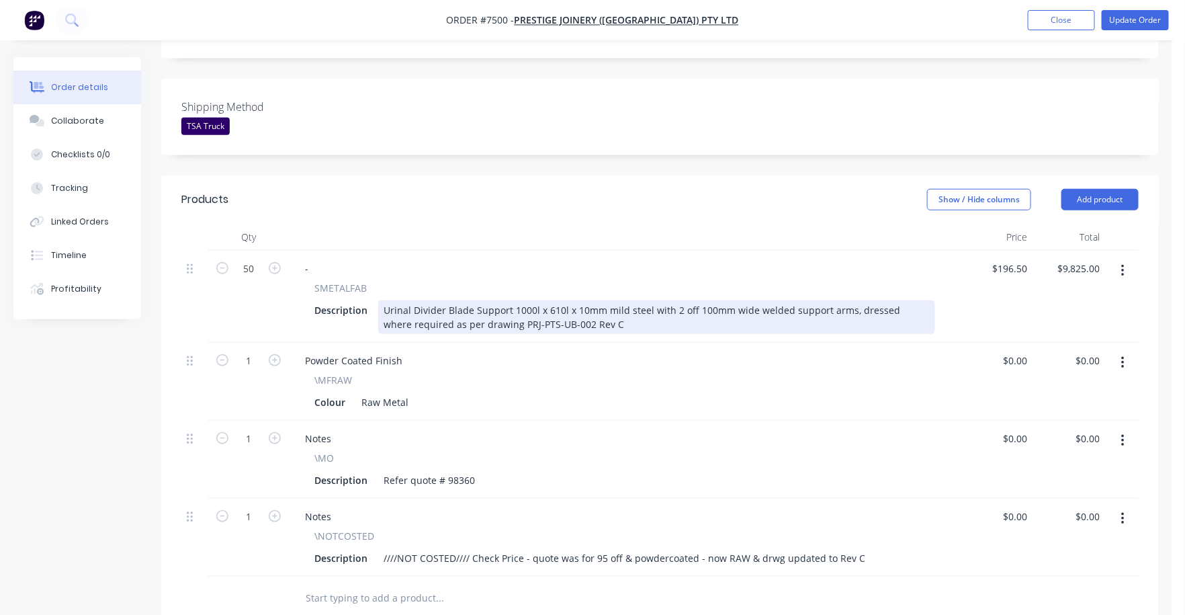
click at [603, 300] on div "Urinal Divider Blade Support 1000l x 610l x 10mm mild steel with 2 off 100mm wi…" at bounding box center [656, 317] width 557 height 34
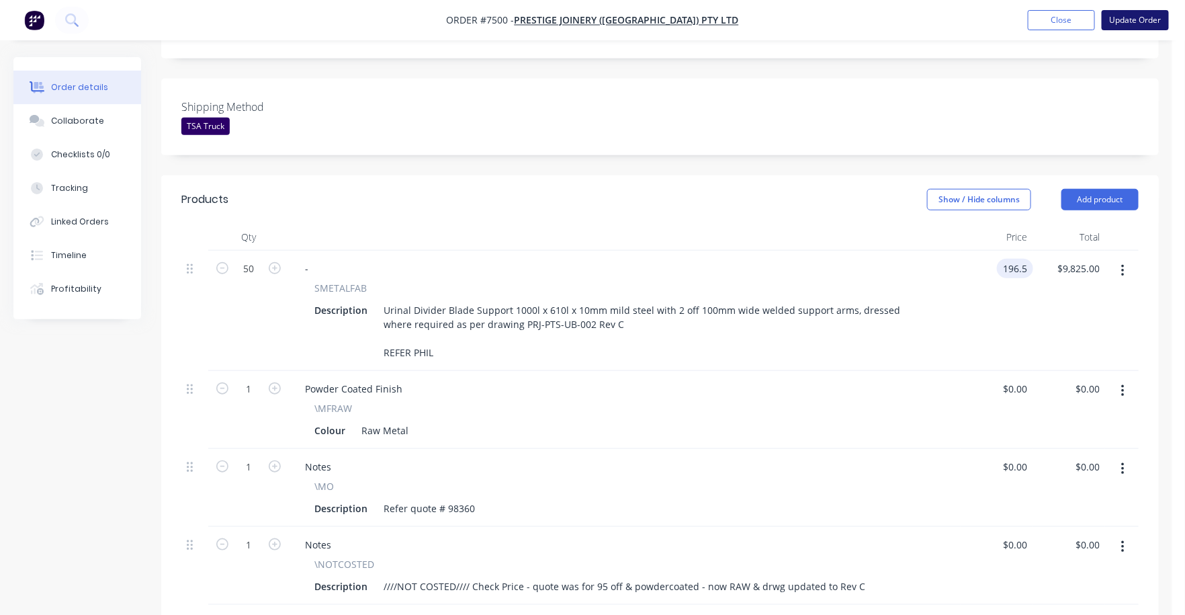
type input "$196.50"
click at [1135, 13] on button "Update Order" at bounding box center [1135, 20] width 67 height 20
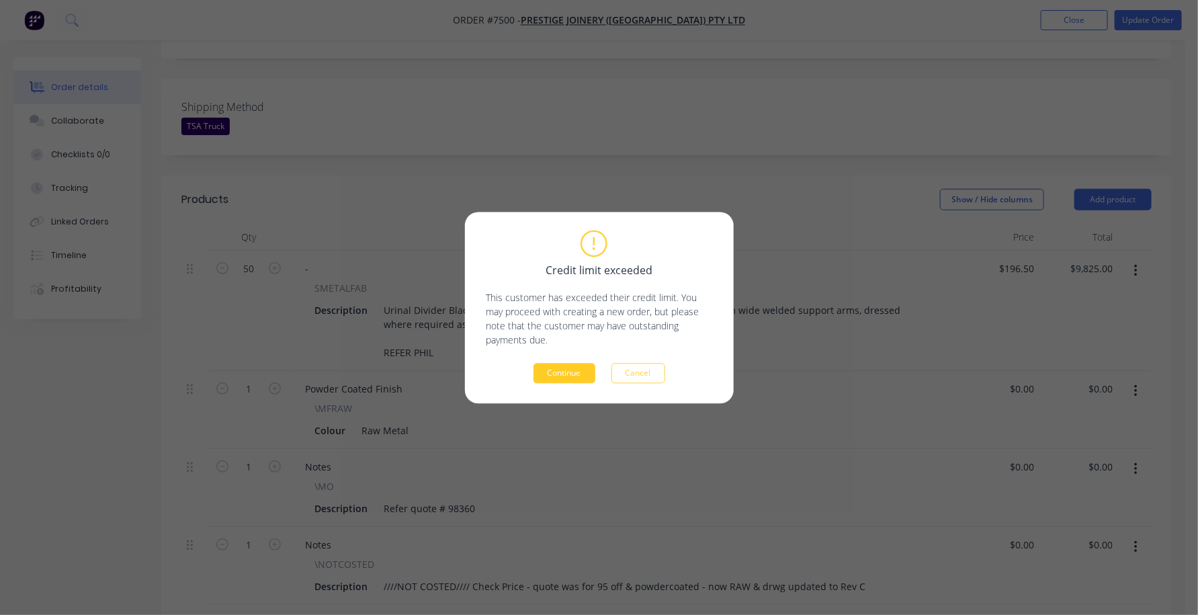
click at [570, 376] on button "Continue" at bounding box center [565, 373] width 62 height 20
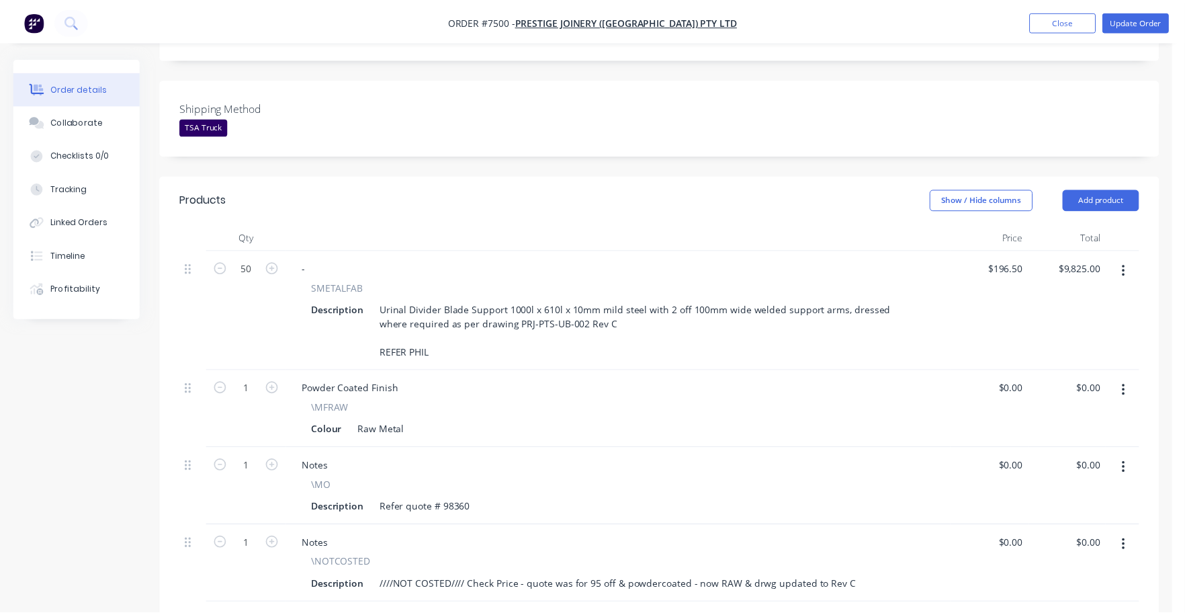
scroll to position [335, 0]
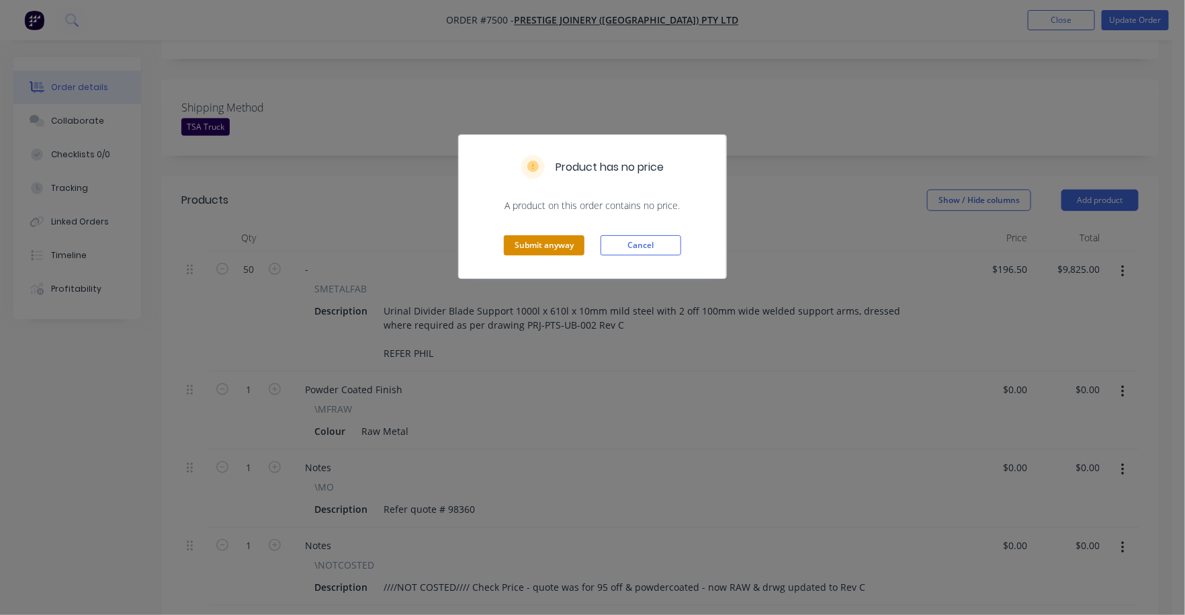
click at [545, 249] on button "Submit anyway" at bounding box center [544, 245] width 81 height 20
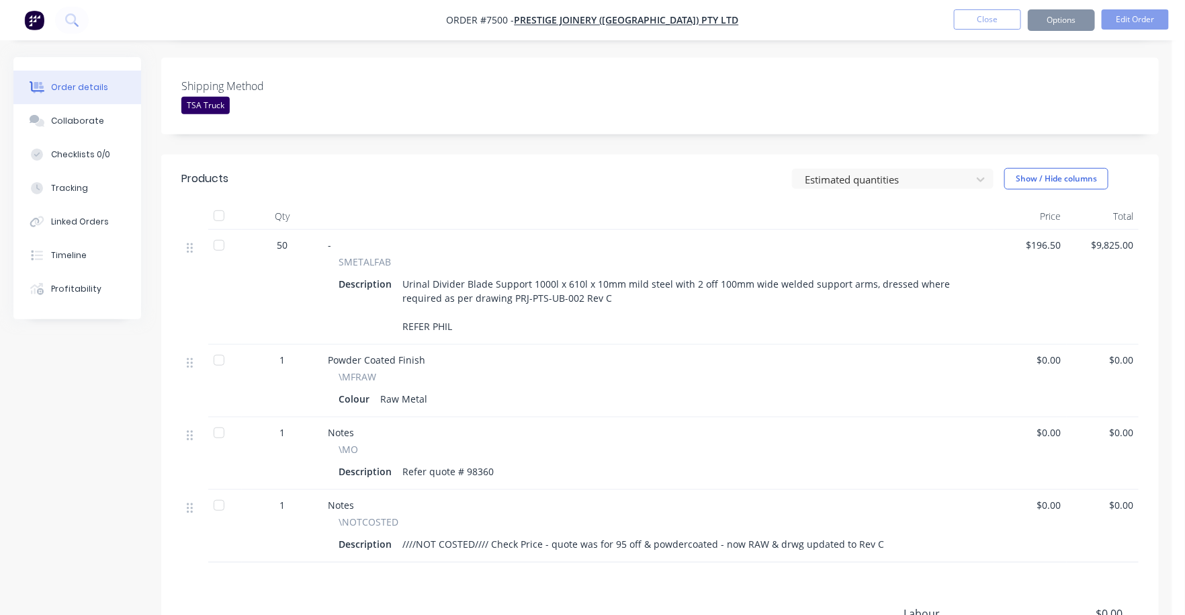
scroll to position [333, 0]
click at [1052, 239] on span "$196.50" at bounding box center [1031, 246] width 62 height 14
click at [1144, 19] on button "Edit Order" at bounding box center [1135, 19] width 67 height 20
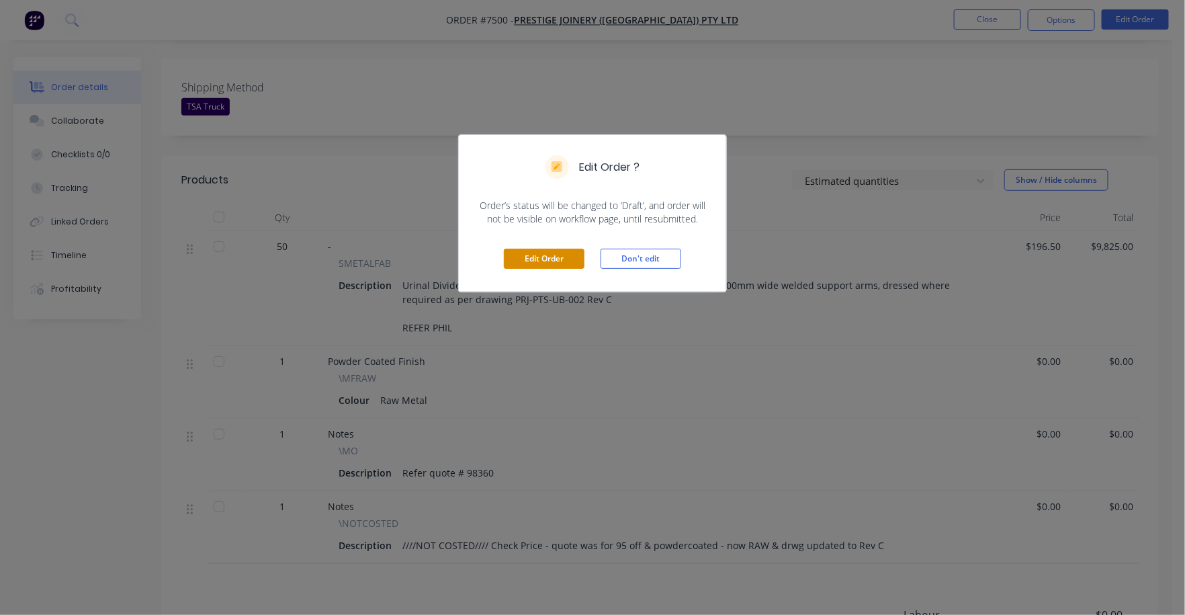
click at [547, 257] on button "Edit Order" at bounding box center [544, 259] width 81 height 20
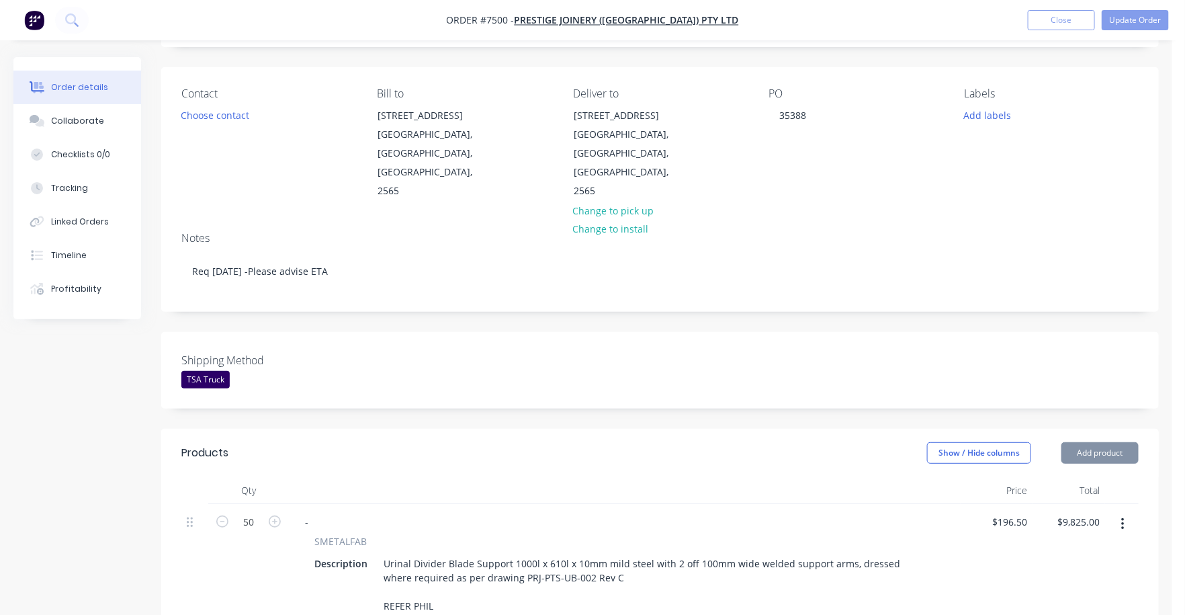
scroll to position [83, 0]
click at [1009, 511] on input "196.5" at bounding box center [1013, 520] width 42 height 19
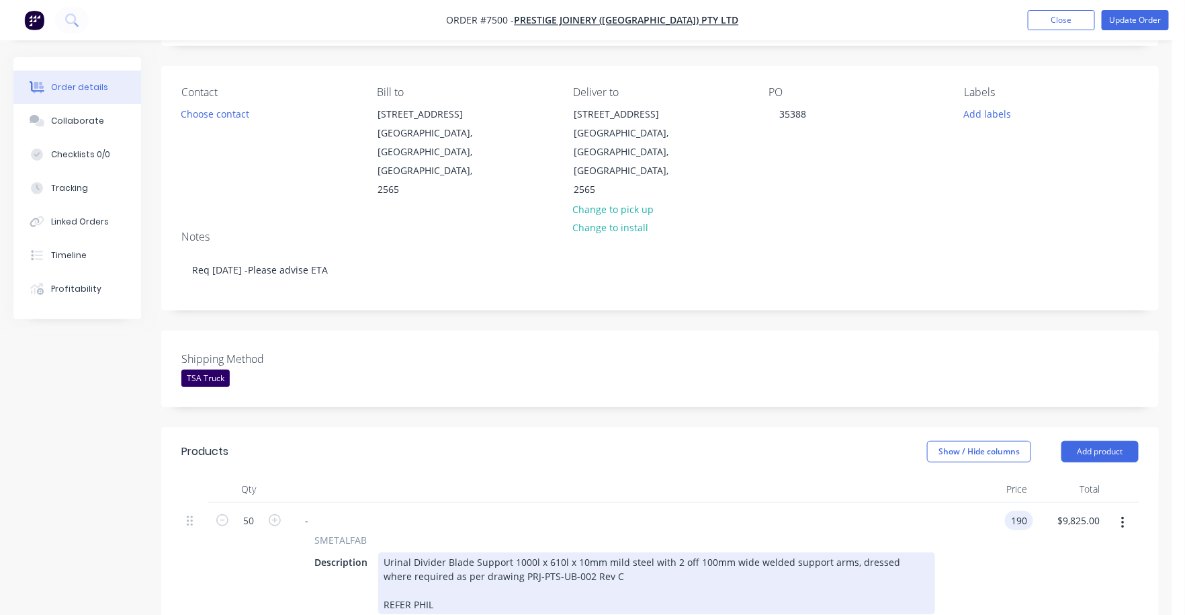
type input "$190.00"
type input "$9,500.00"
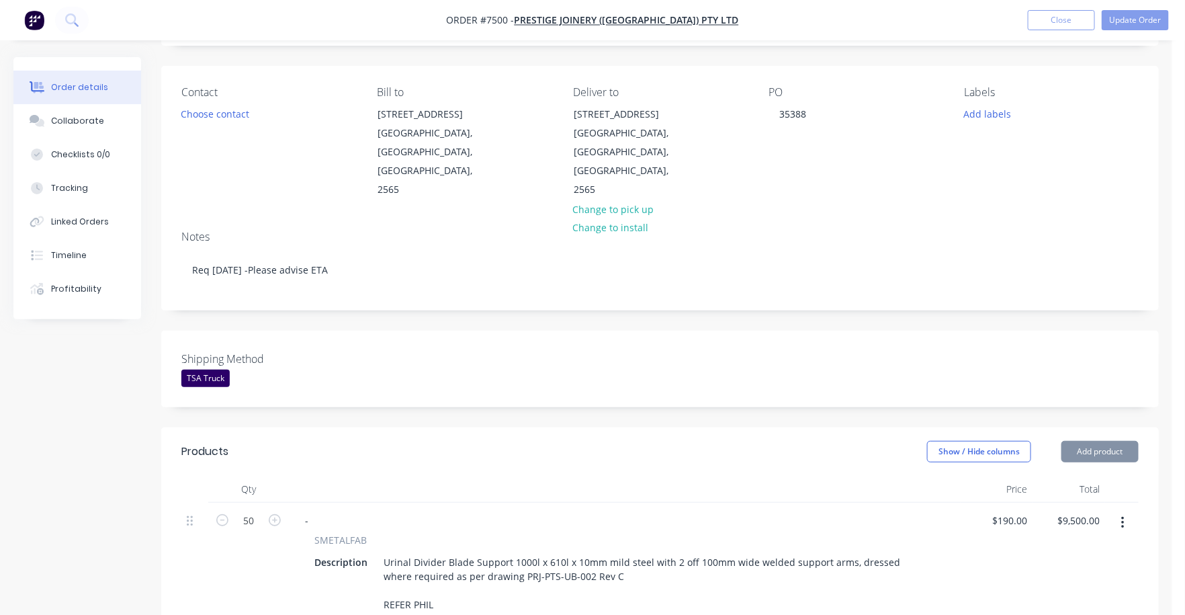
click at [847, 552] on div "Urinal Divider Blade Support 1000l x 610l x 10mm mild steel with 2 off 100mm wi…" at bounding box center [656, 583] width 557 height 62
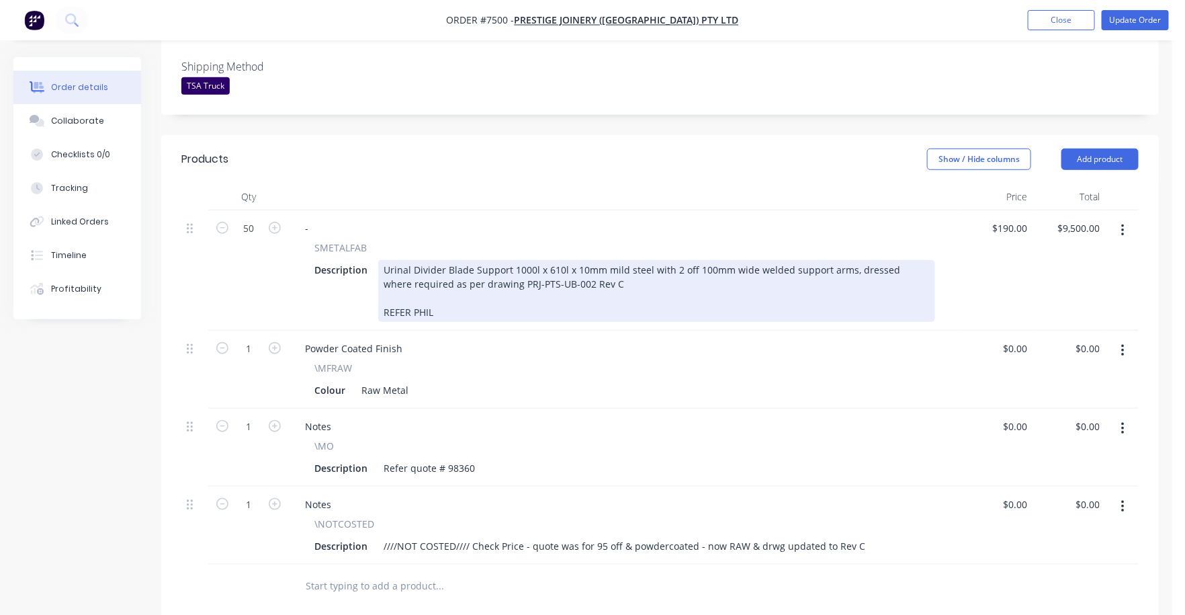
scroll to position [420, 0]
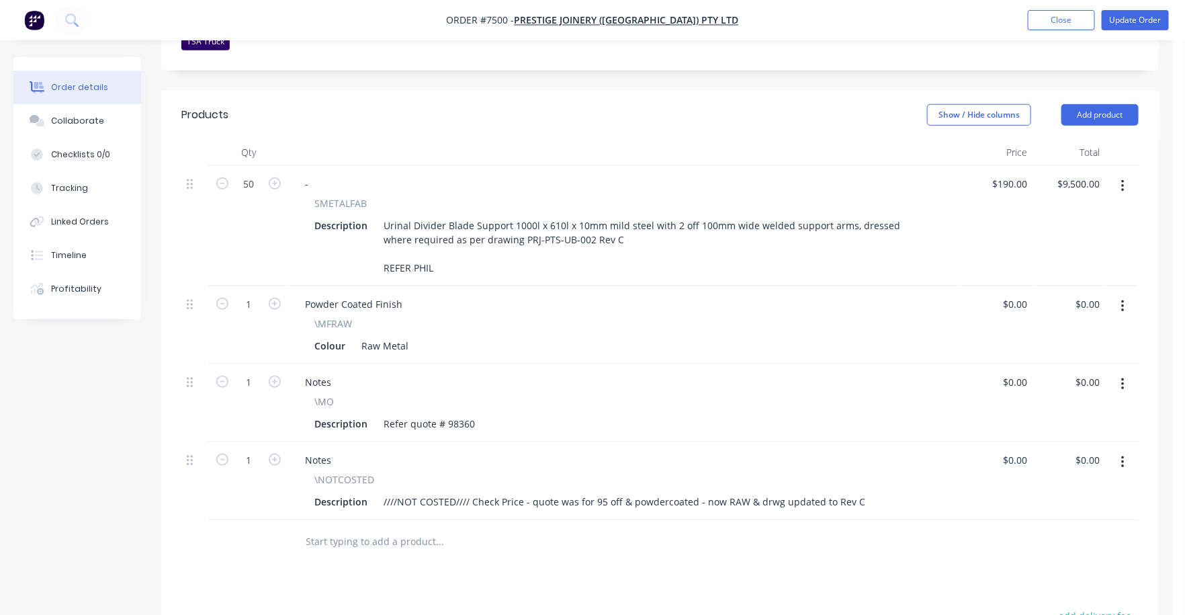
click at [1128, 450] on button "button" at bounding box center [1123, 462] width 32 height 24
click at [1038, 568] on div "Delete" at bounding box center [1074, 577] width 103 height 19
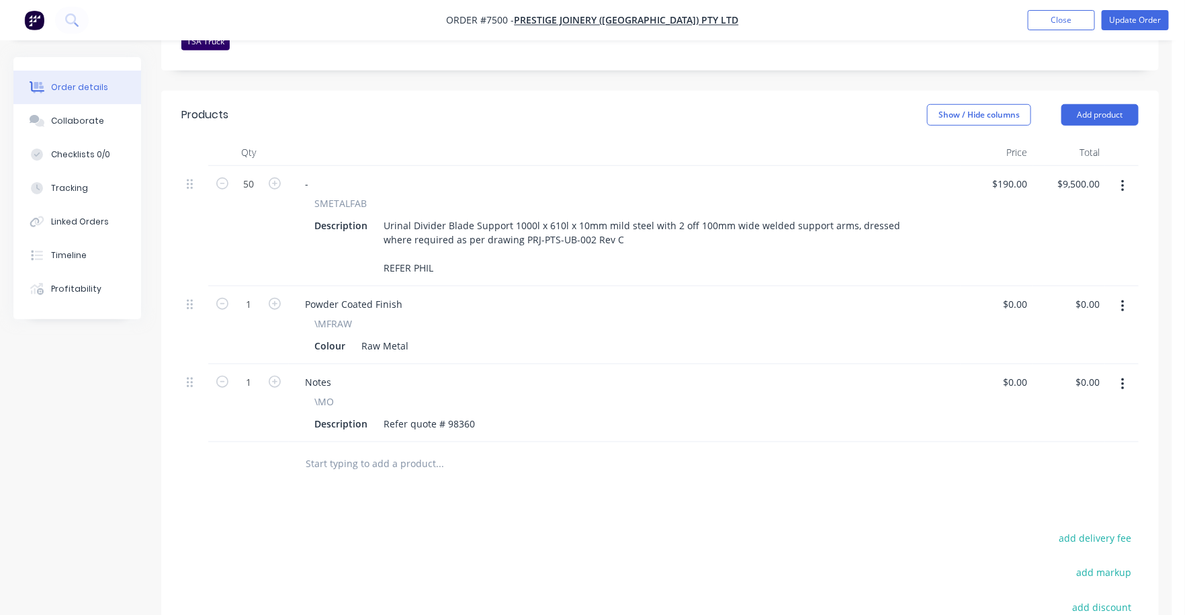
scroll to position [0, 0]
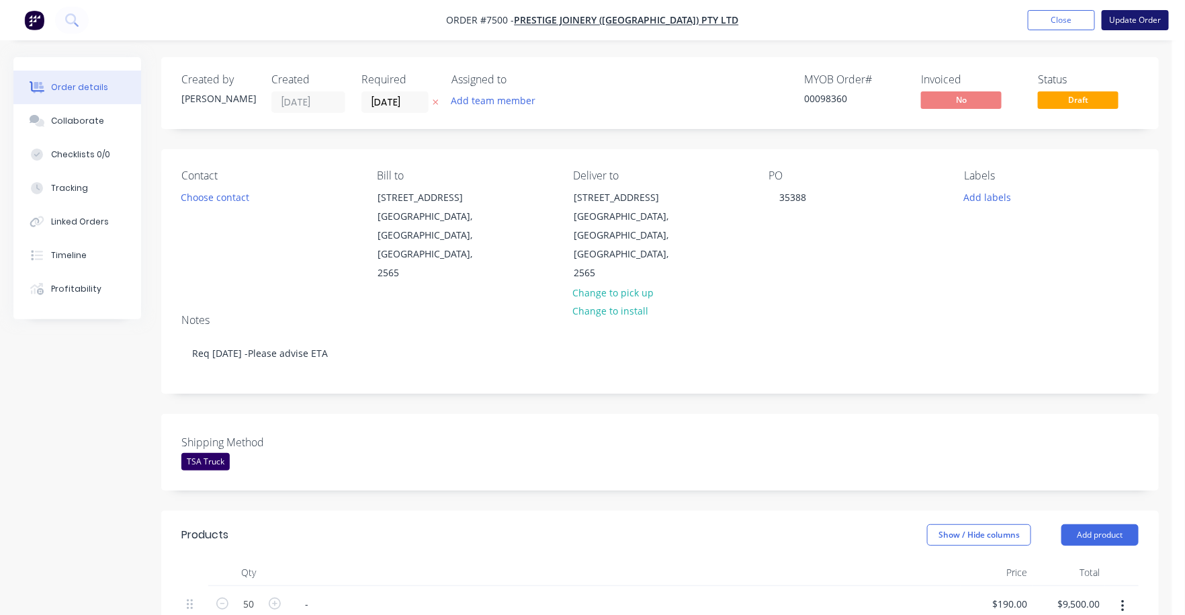
click at [1132, 21] on button "Update Order" at bounding box center [1135, 20] width 67 height 20
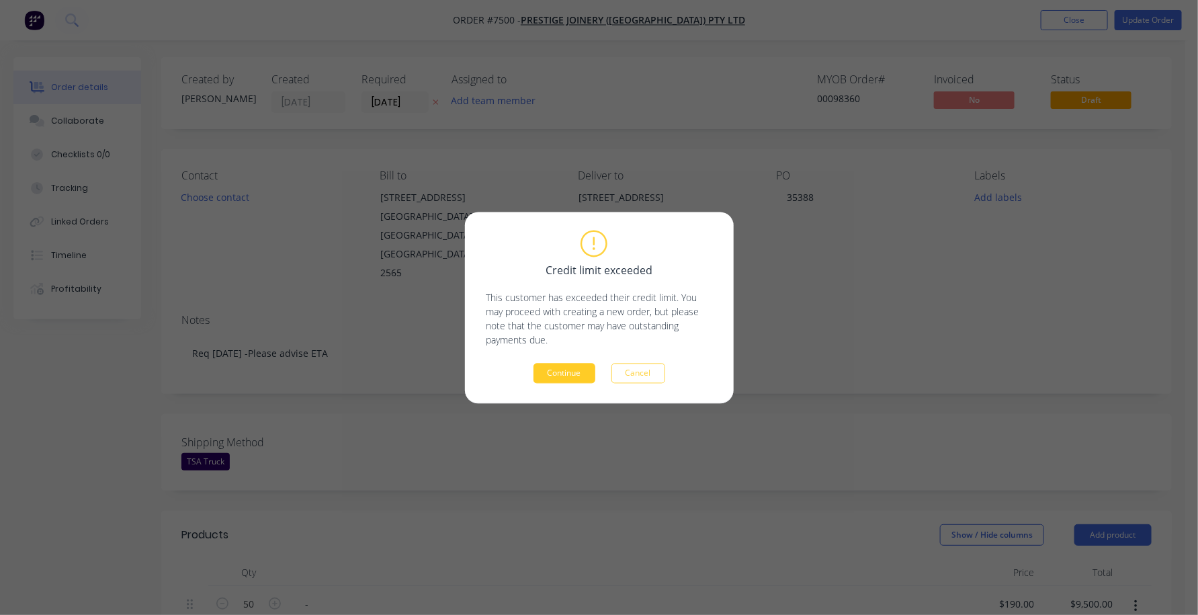
click at [546, 368] on button "Continue" at bounding box center [565, 373] width 62 height 20
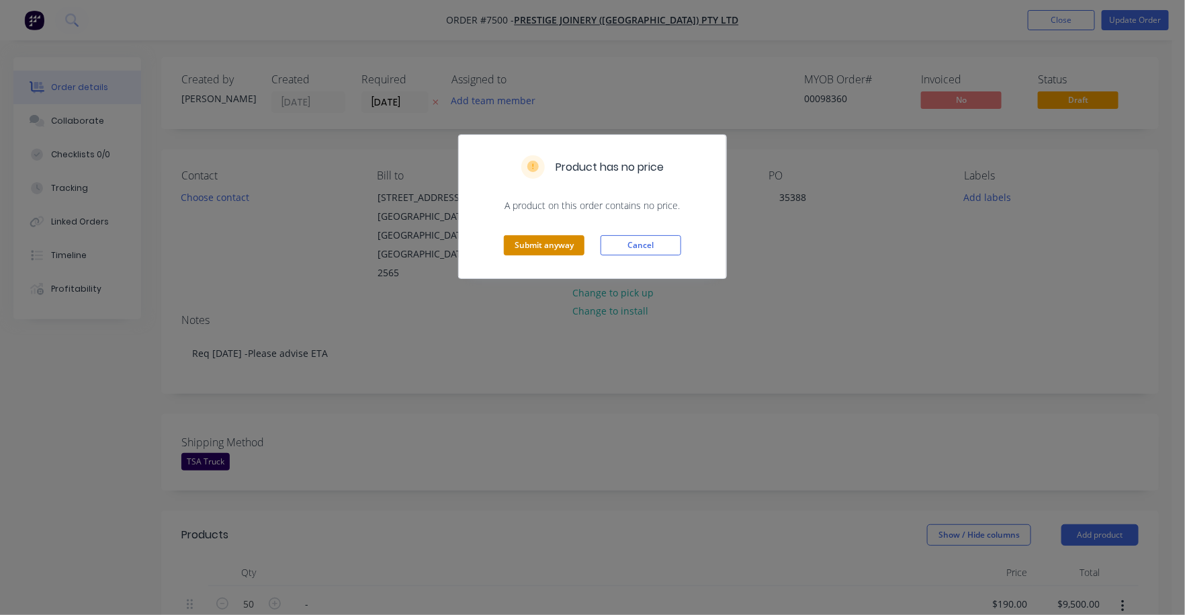
click at [559, 243] on button "Submit anyway" at bounding box center [544, 245] width 81 height 20
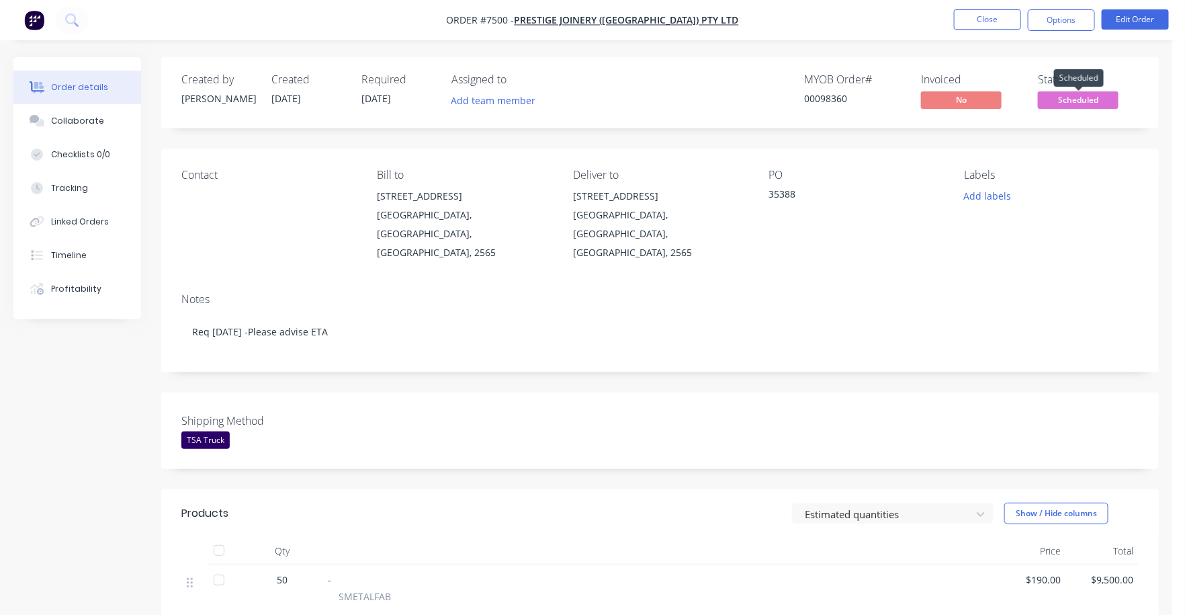
click at [1087, 99] on span "Scheduled" at bounding box center [1078, 99] width 81 height 17
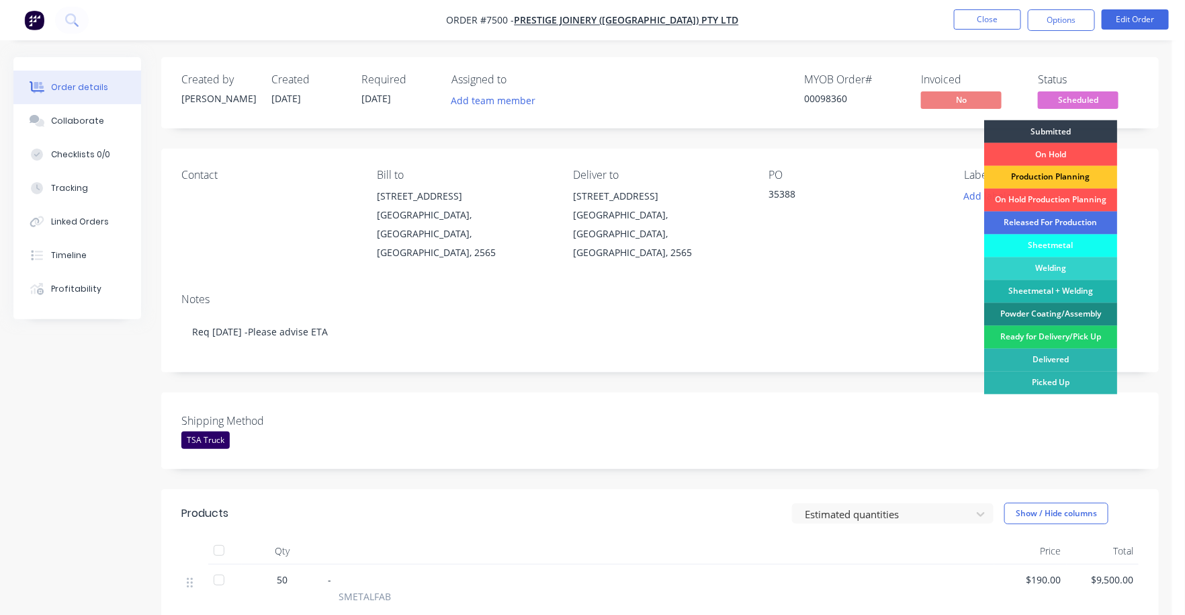
click at [1072, 173] on div "Production Planning" at bounding box center [1050, 177] width 133 height 23
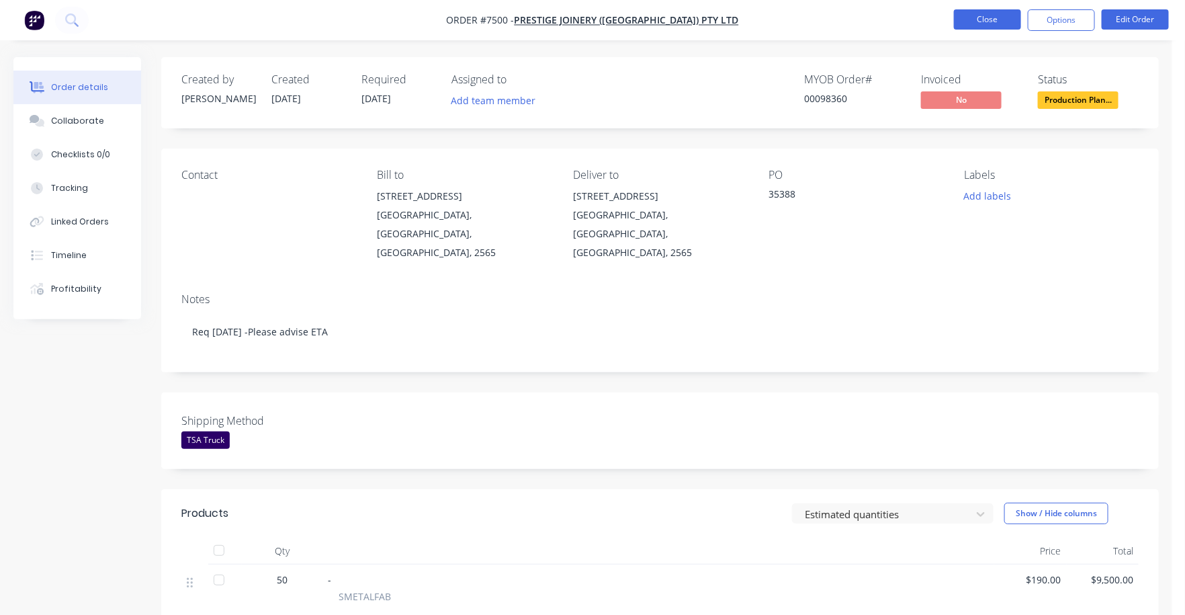
click at [970, 18] on button "Close" at bounding box center [987, 19] width 67 height 20
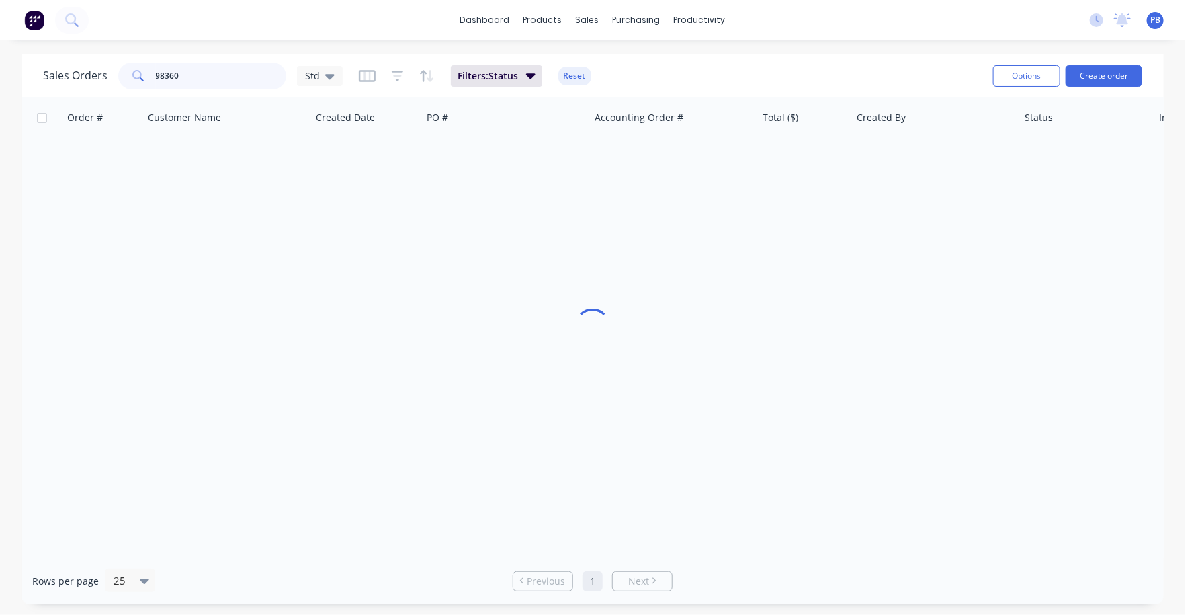
click at [108, 75] on div "Sales Orders 98360 Std" at bounding box center [193, 75] width 300 height 27
type input "99028"
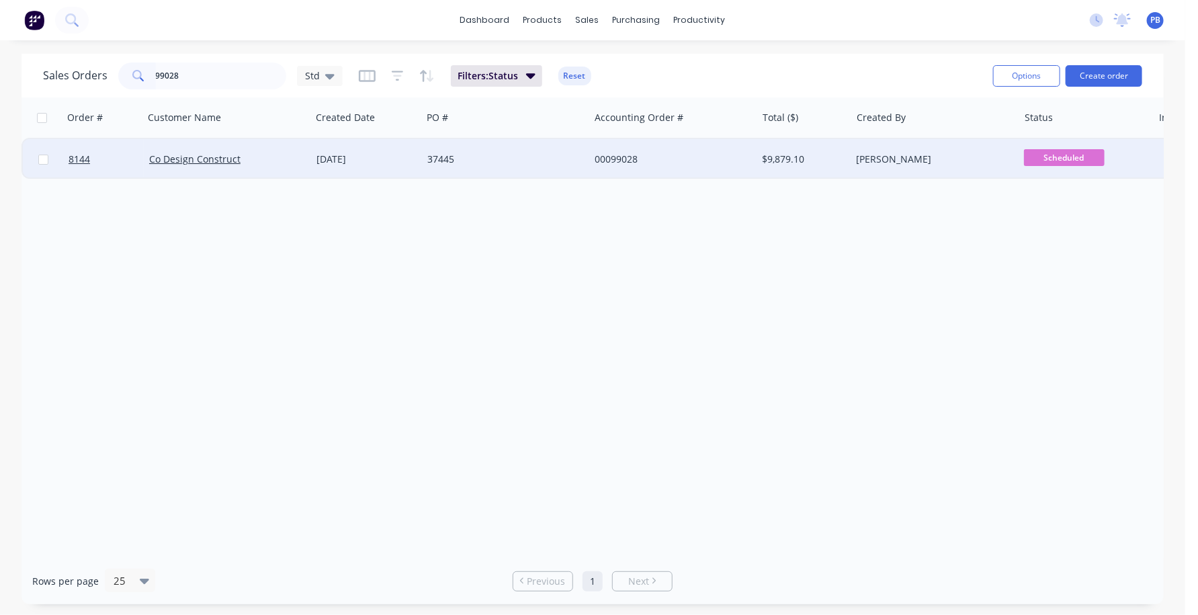
click at [630, 159] on div "00099028" at bounding box center [669, 159] width 149 height 13
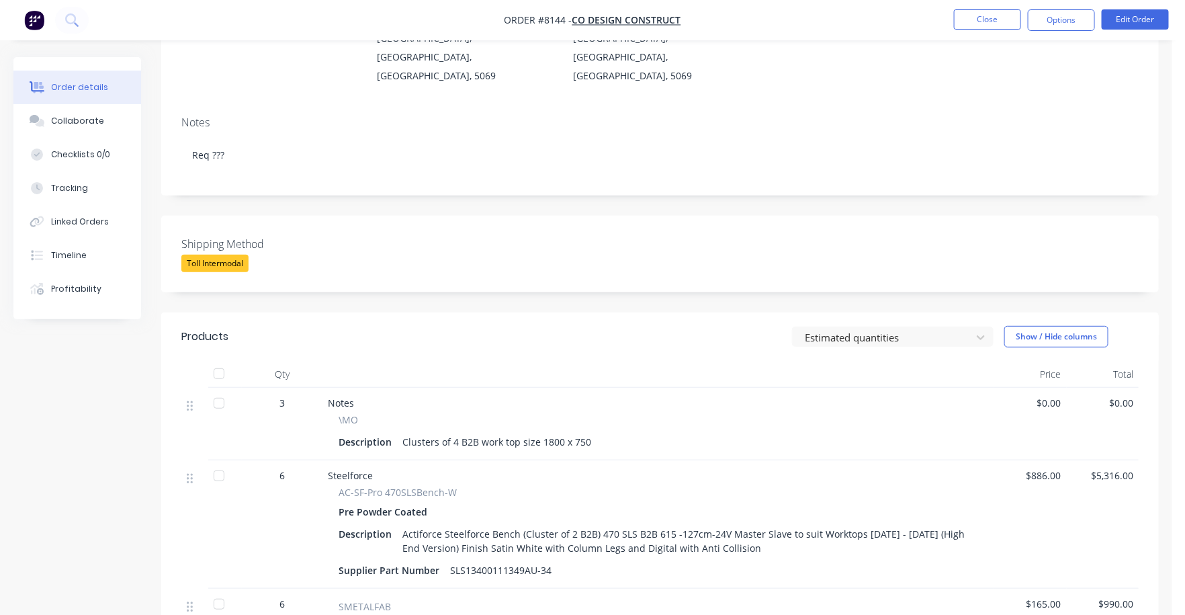
scroll to position [167, 0]
